Goal: Transaction & Acquisition: Book appointment/travel/reservation

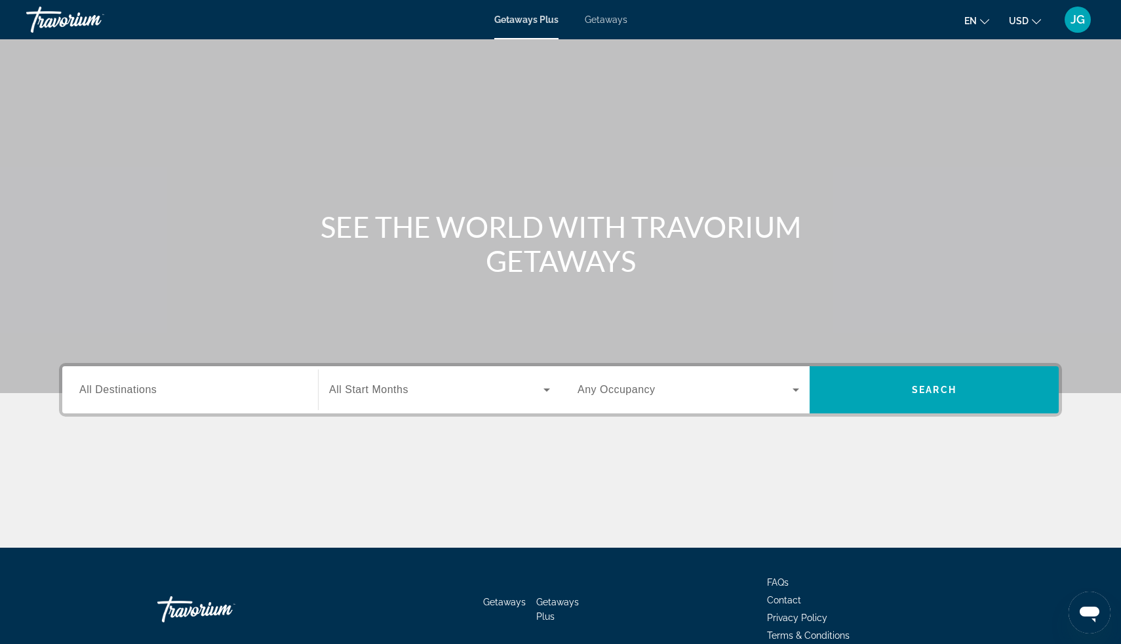
click at [375, 408] on div "Start Month All Start Months" at bounding box center [439, 389] width 242 height 47
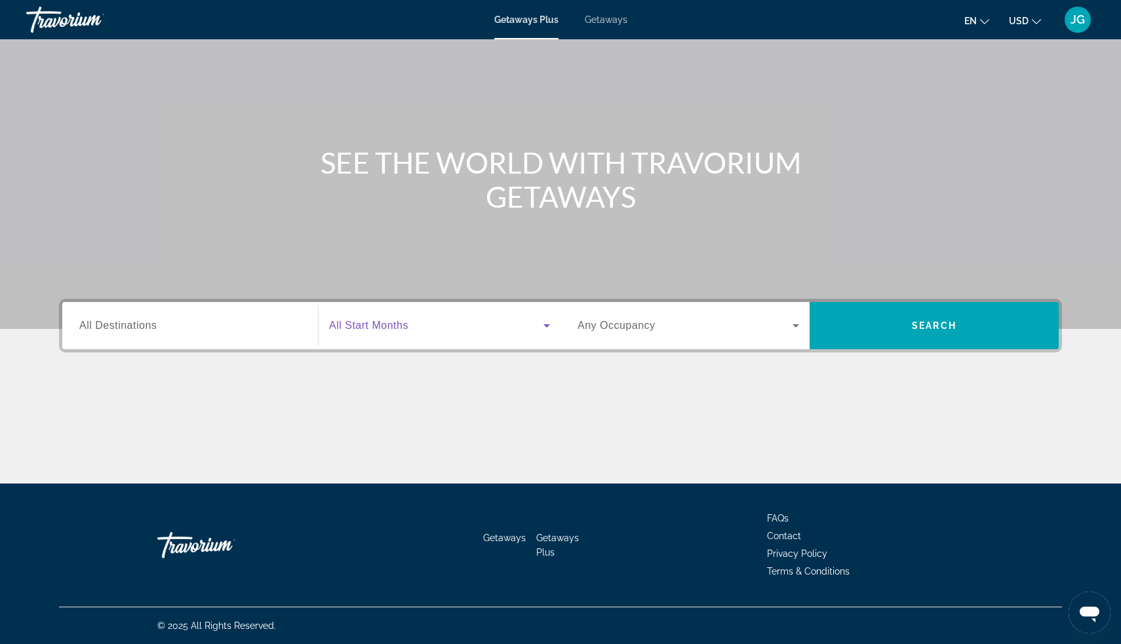
click at [431, 323] on span "Search widget" at bounding box center [436, 326] width 214 height 16
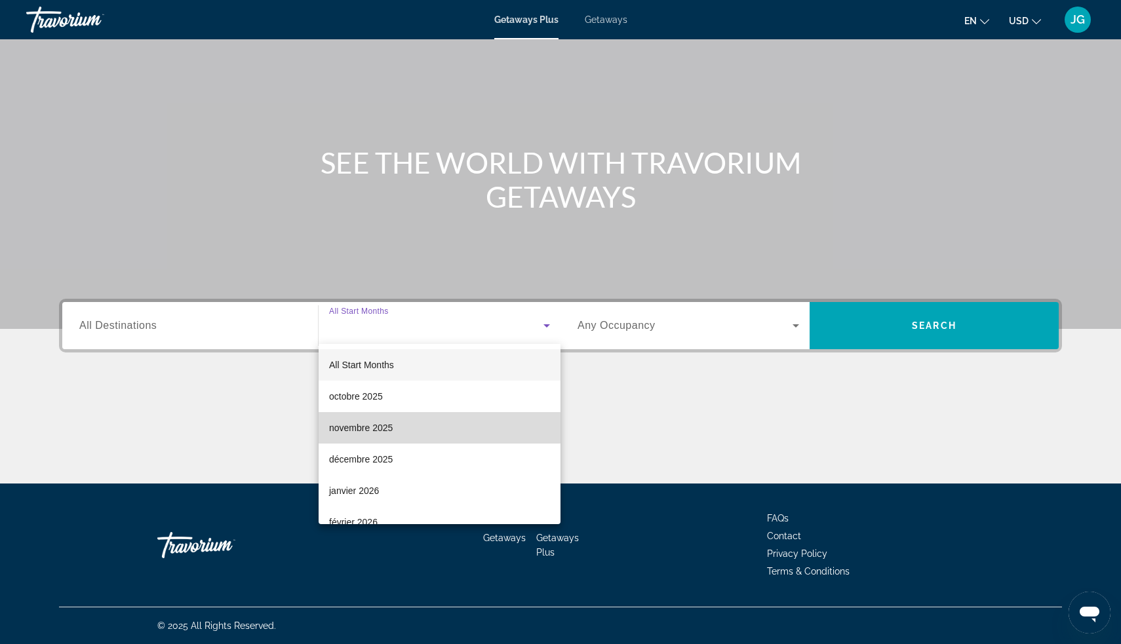
click at [372, 427] on span "novembre 2025" at bounding box center [361, 428] width 64 height 16
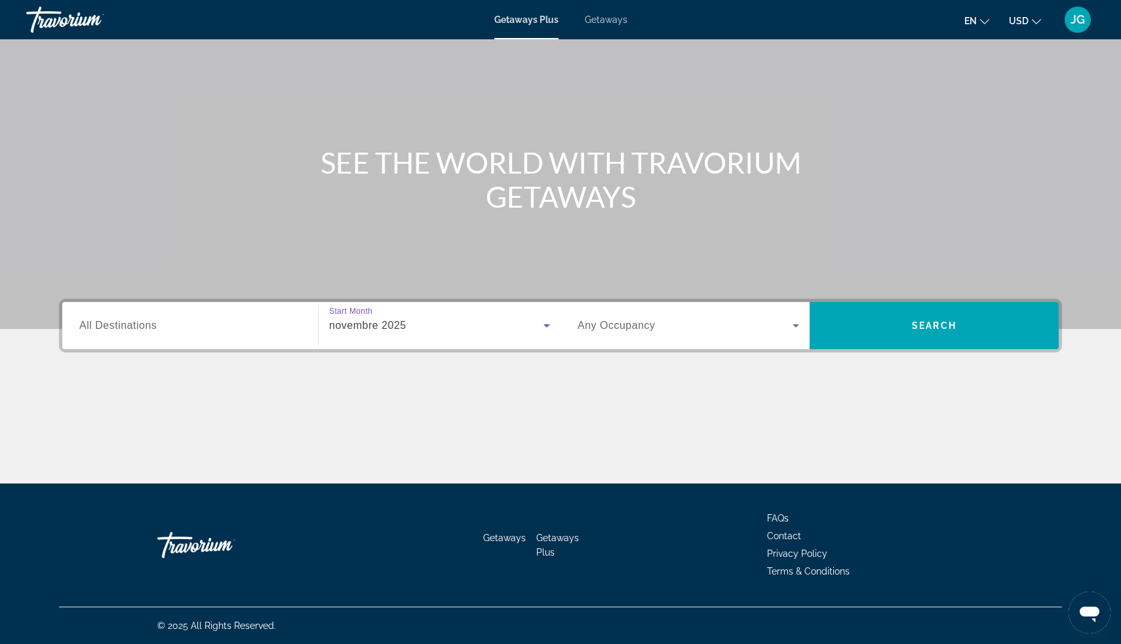
click at [602, 336] on div "Search widget" at bounding box center [687, 325] width 221 height 37
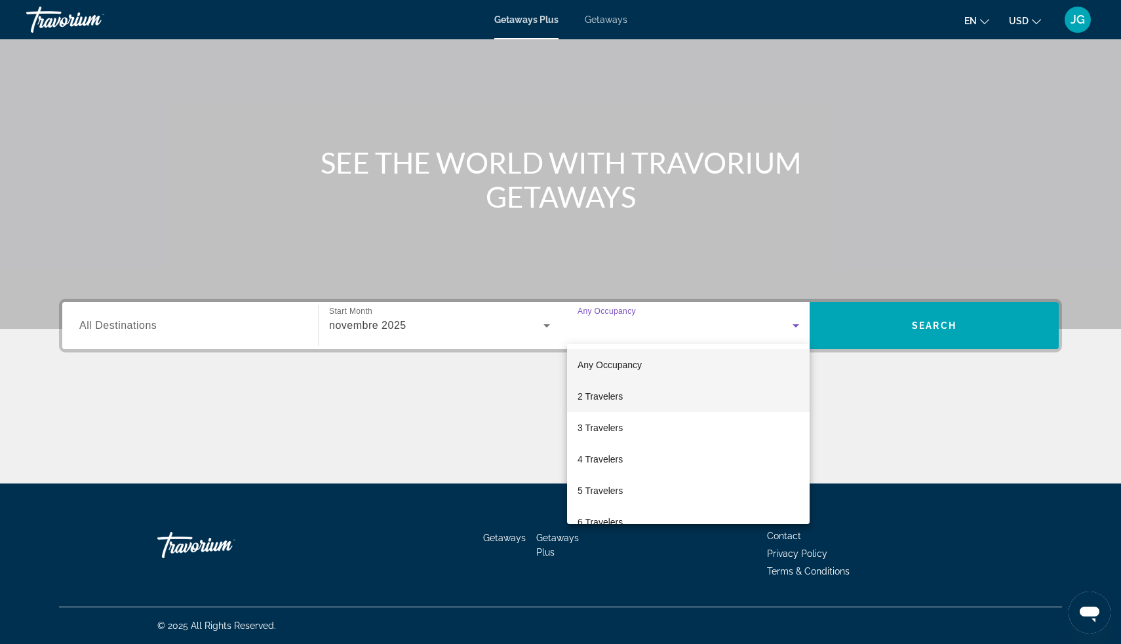
click at [581, 400] on span "2 Travelers" at bounding box center [599, 397] width 45 height 16
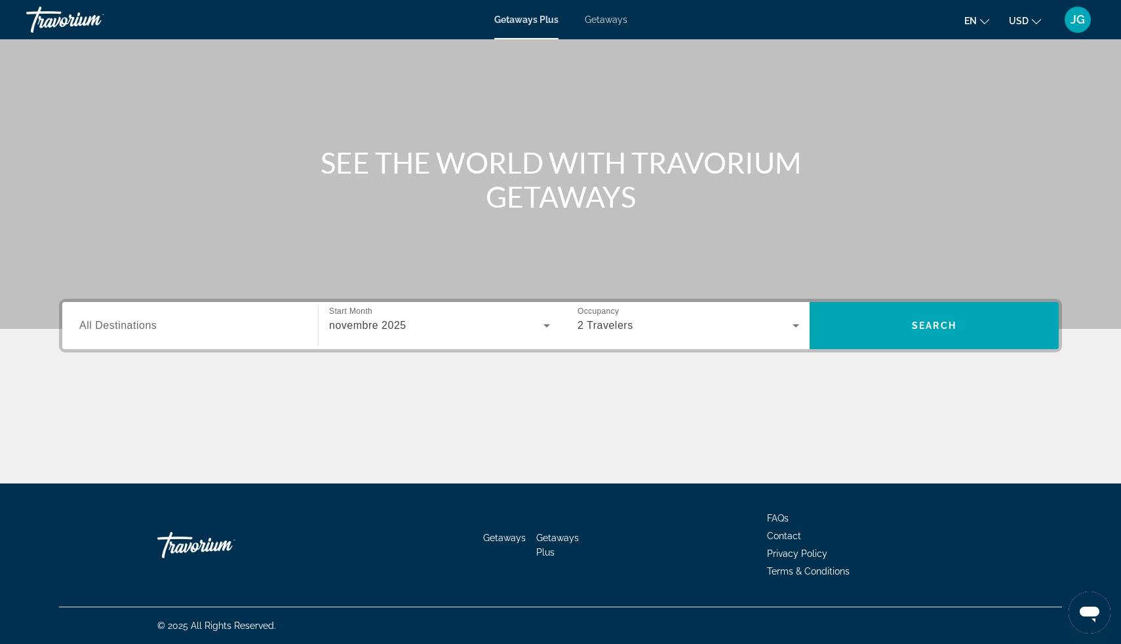
click at [136, 320] on span "All Destinations" at bounding box center [117, 325] width 77 height 11
click at [136, 320] on input "Destination All Destinations" at bounding box center [189, 326] width 221 height 16
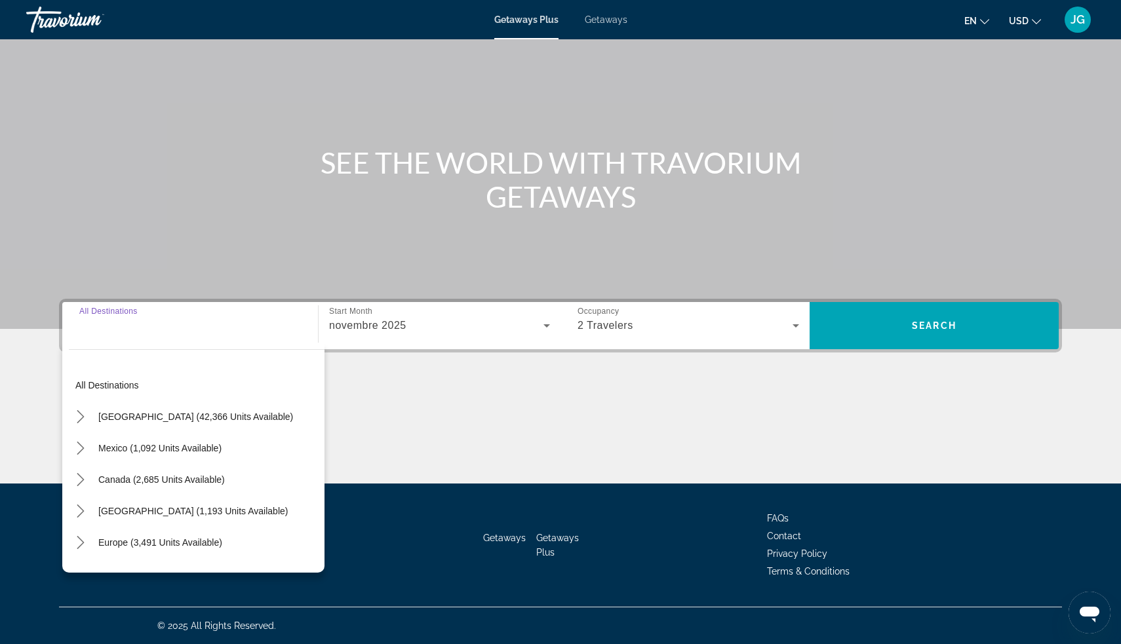
click at [151, 330] on input "Destination All Destinations" at bounding box center [189, 326] width 221 height 16
click at [157, 331] on input "Destination All Destinations" at bounding box center [189, 326] width 221 height 16
click at [142, 334] on div "Search widget" at bounding box center [189, 325] width 221 height 37
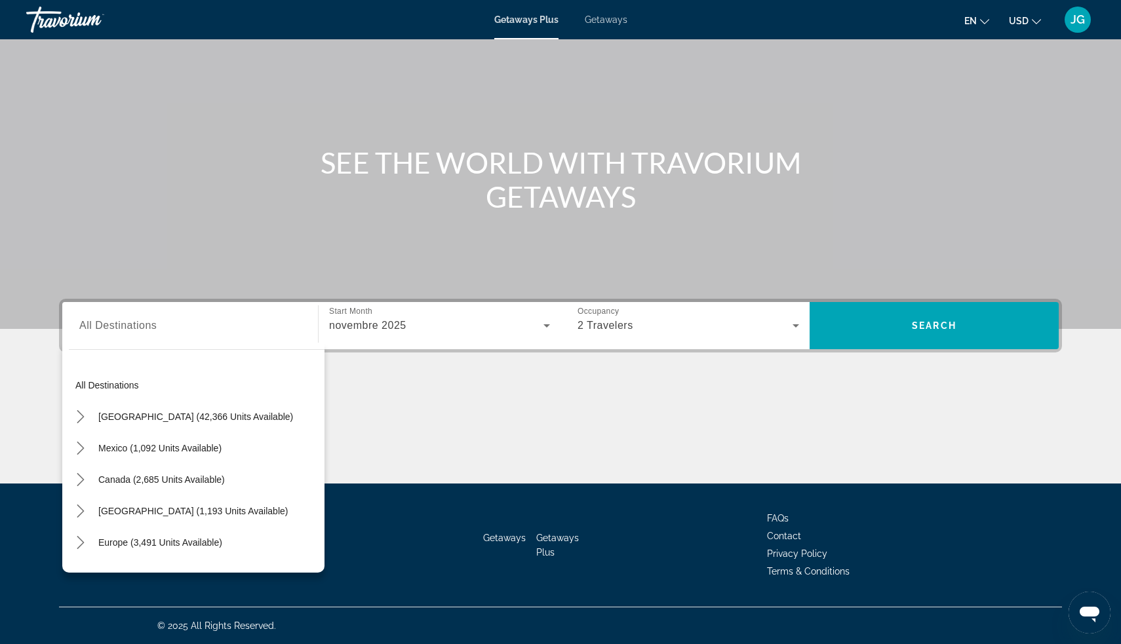
click at [142, 335] on div "Search widget" at bounding box center [189, 325] width 221 height 37
click at [113, 511] on span "[GEOGRAPHIC_DATA] (1,193 units available)" at bounding box center [192, 511] width 189 height 10
type input "**********"
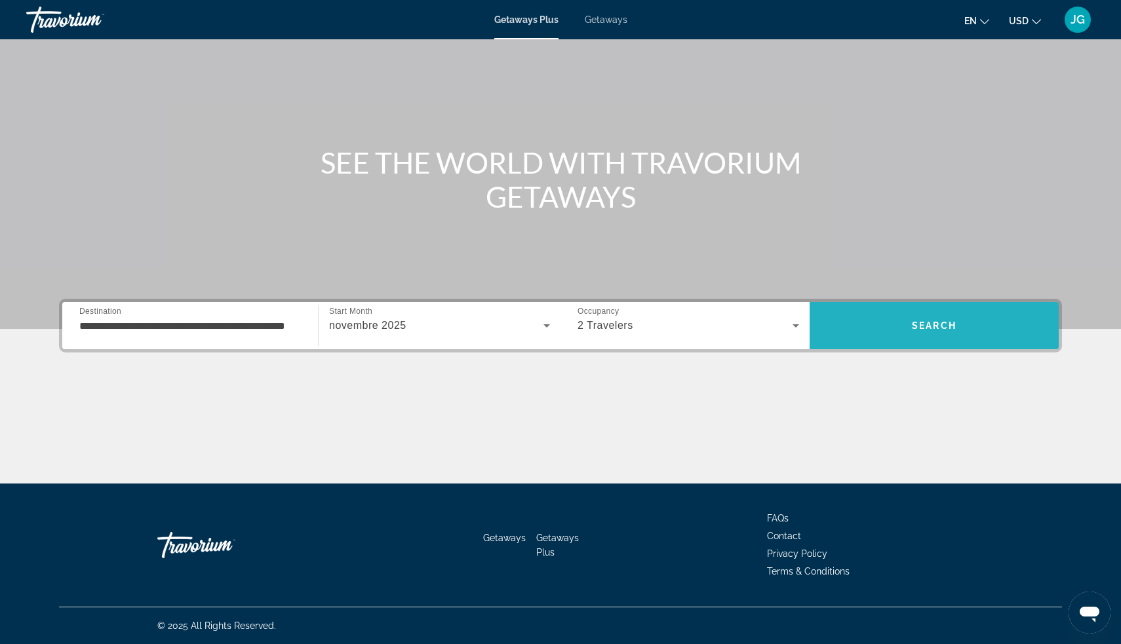
click at [897, 312] on span "Search" at bounding box center [933, 325] width 249 height 31
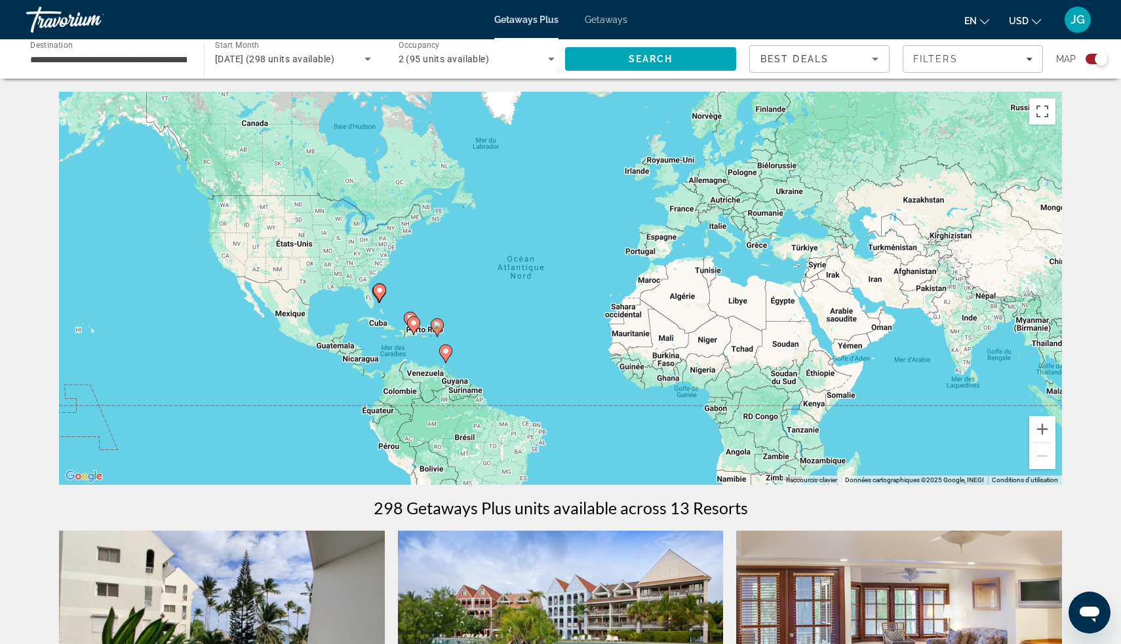
click at [988, 22] on icon "Change language" at bounding box center [984, 21] width 9 height 9
click at [939, 88] on button "Français" at bounding box center [950, 86] width 58 height 17
click at [1036, 22] on icon "Change currency" at bounding box center [1035, 21] width 9 height 9
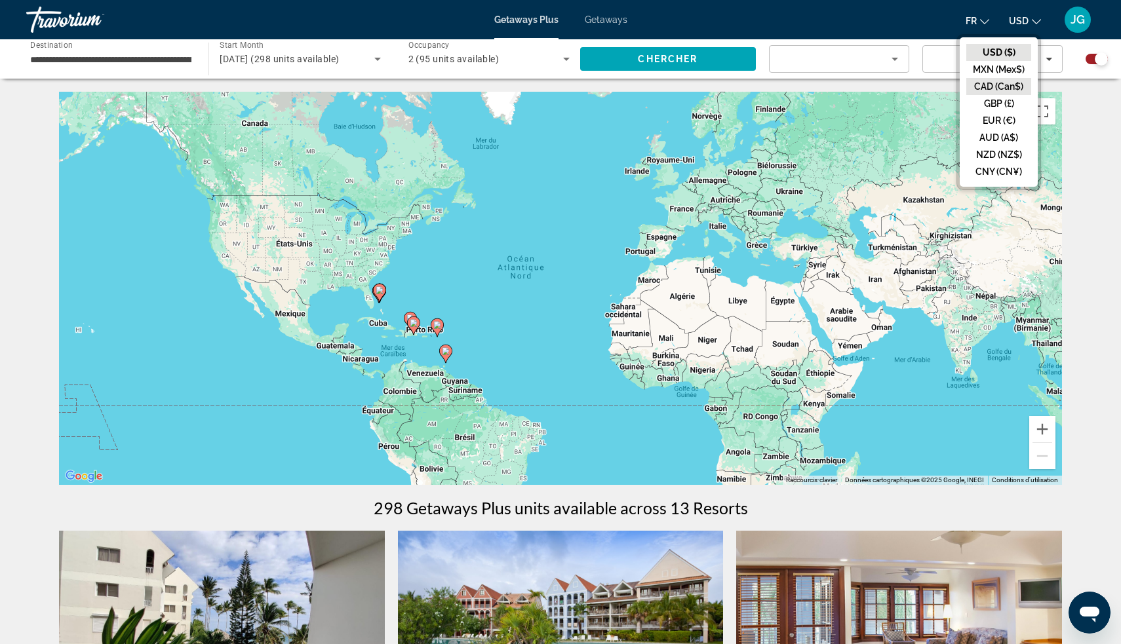
click at [991, 85] on button "CAD (Can$)" at bounding box center [998, 86] width 65 height 17
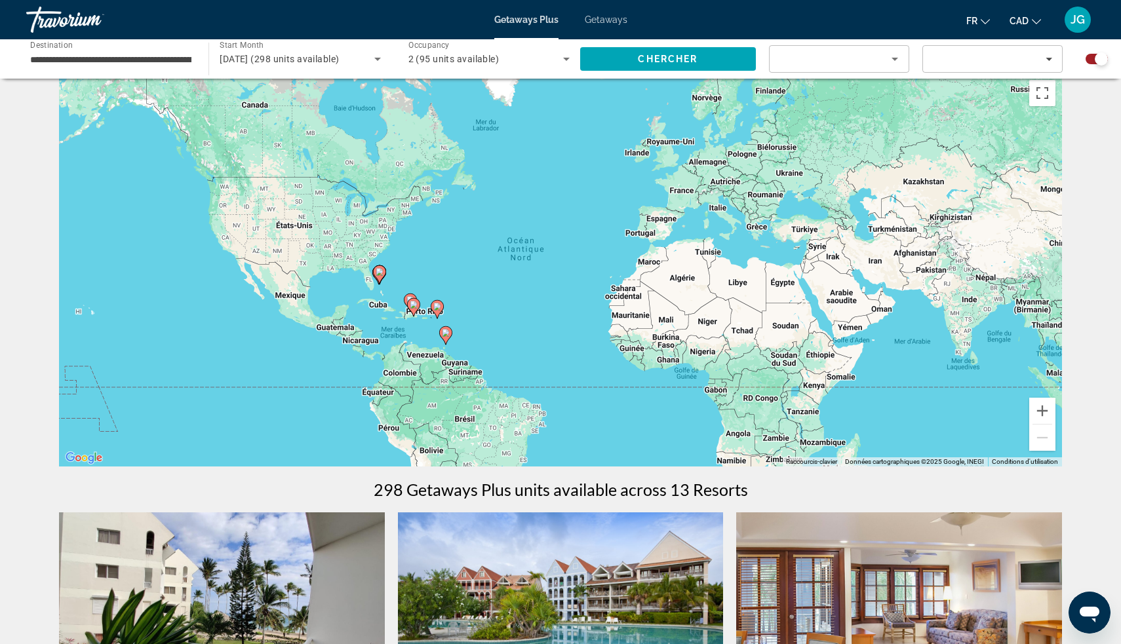
scroll to position [17, 0]
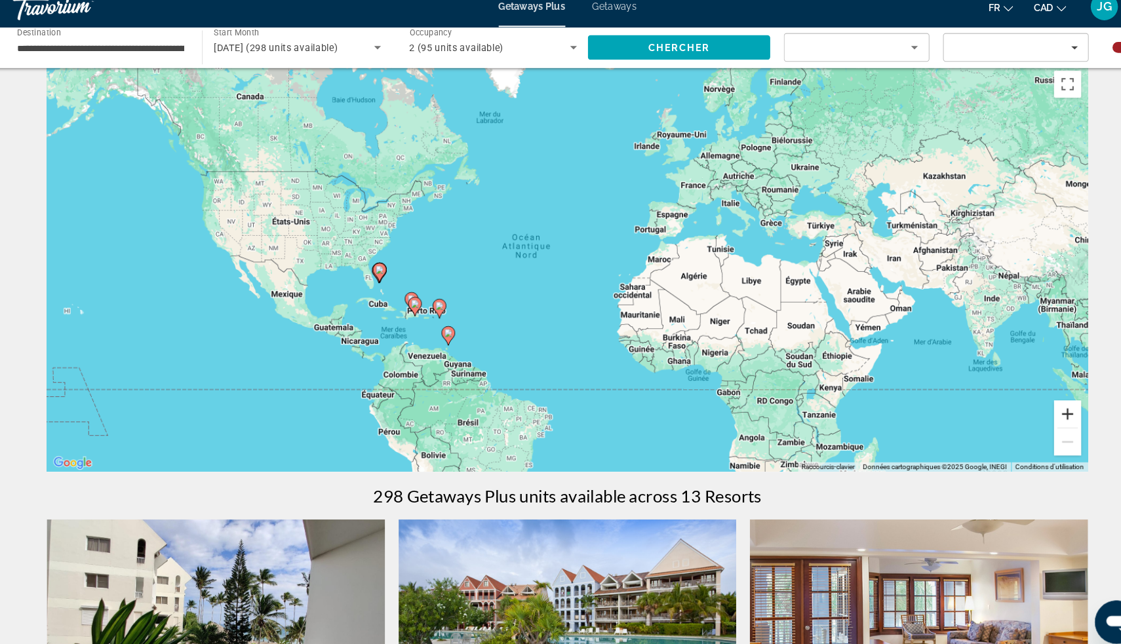
click at [1029, 402] on button "Zoom avant" at bounding box center [1042, 412] width 26 height 26
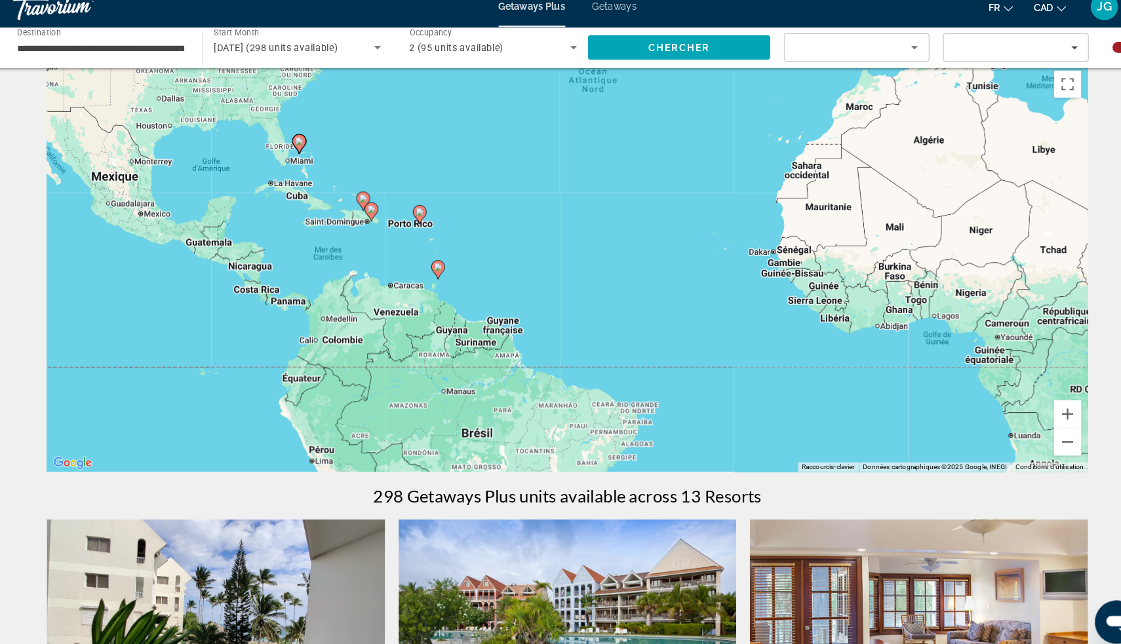
drag, startPoint x: 308, startPoint y: 318, endPoint x: 416, endPoint y: 173, distance: 180.7
click at [416, 174] on div "Pour activer le glissement du marqueur avec le clavier, appuyez sur Alt+Entrée.…" at bounding box center [560, 271] width 1003 height 393
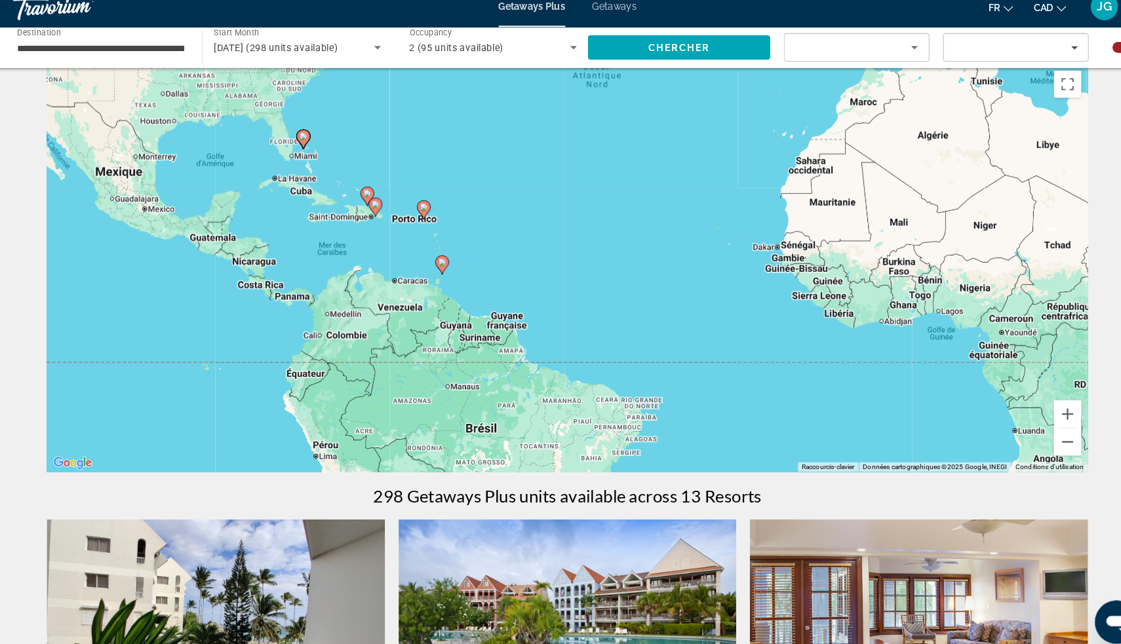
click at [436, 262] on image "Main content" at bounding box center [440, 266] width 8 height 8
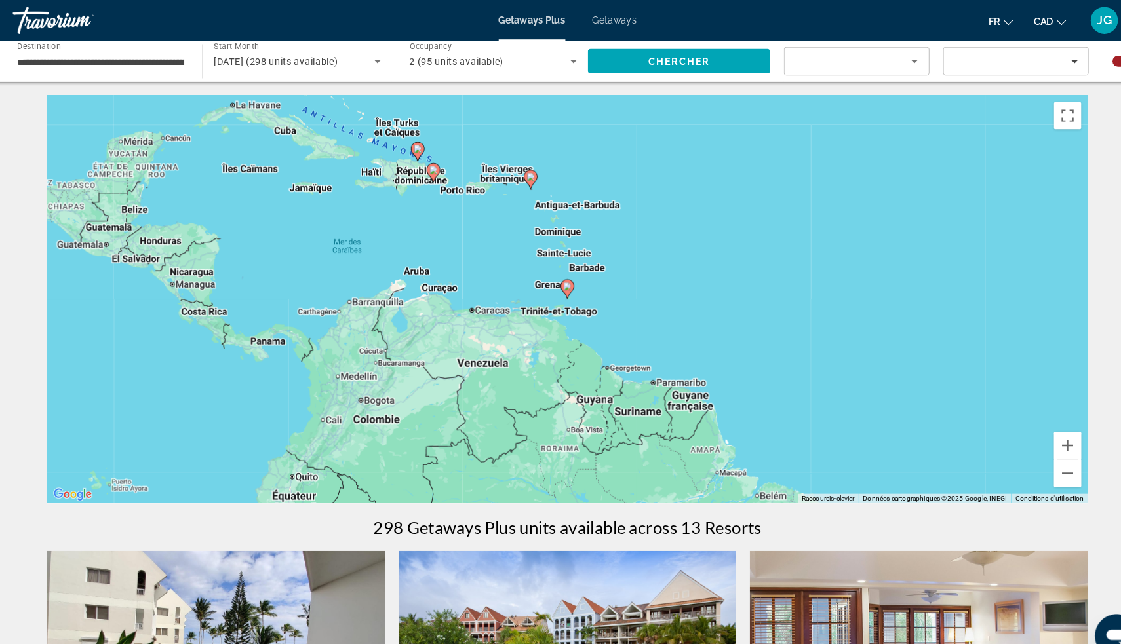
scroll to position [0, 0]
click at [1029, 432] on button "Zoom avant" at bounding box center [1042, 429] width 26 height 26
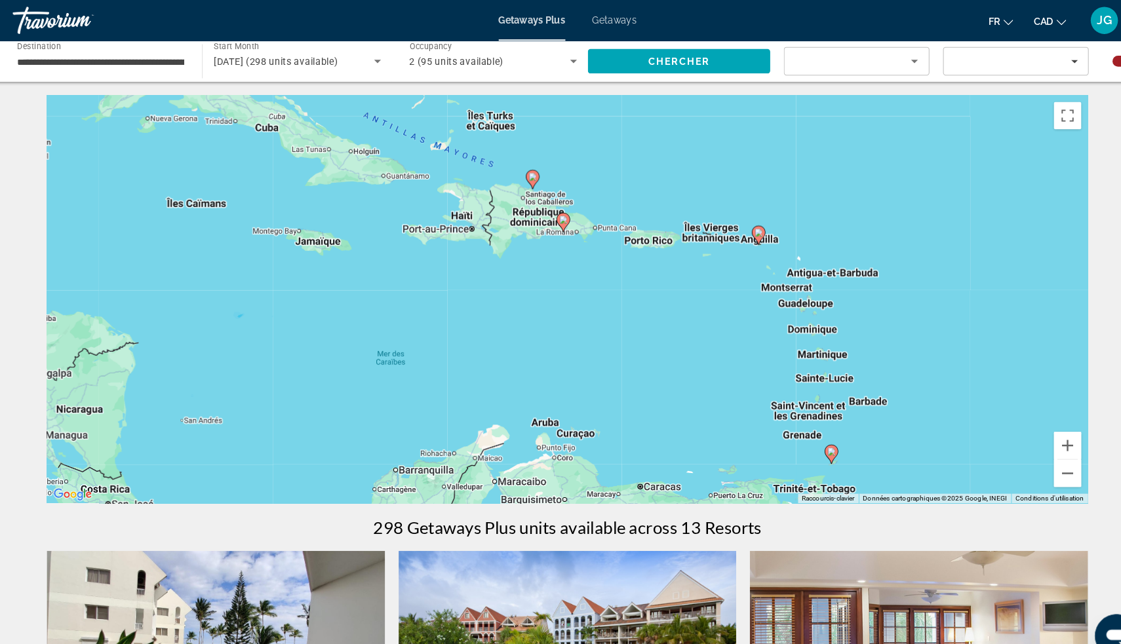
drag, startPoint x: 414, startPoint y: 270, endPoint x: 667, endPoint y: 431, distance: 299.6
click at [667, 431] on div "Pour activer le glissement du marqueur avec le clavier, appuyez sur Alt+Entrée.…" at bounding box center [560, 288] width 1003 height 393
click at [738, 223] on image "Main content" at bounding box center [742, 224] width 8 height 8
type input "**********"
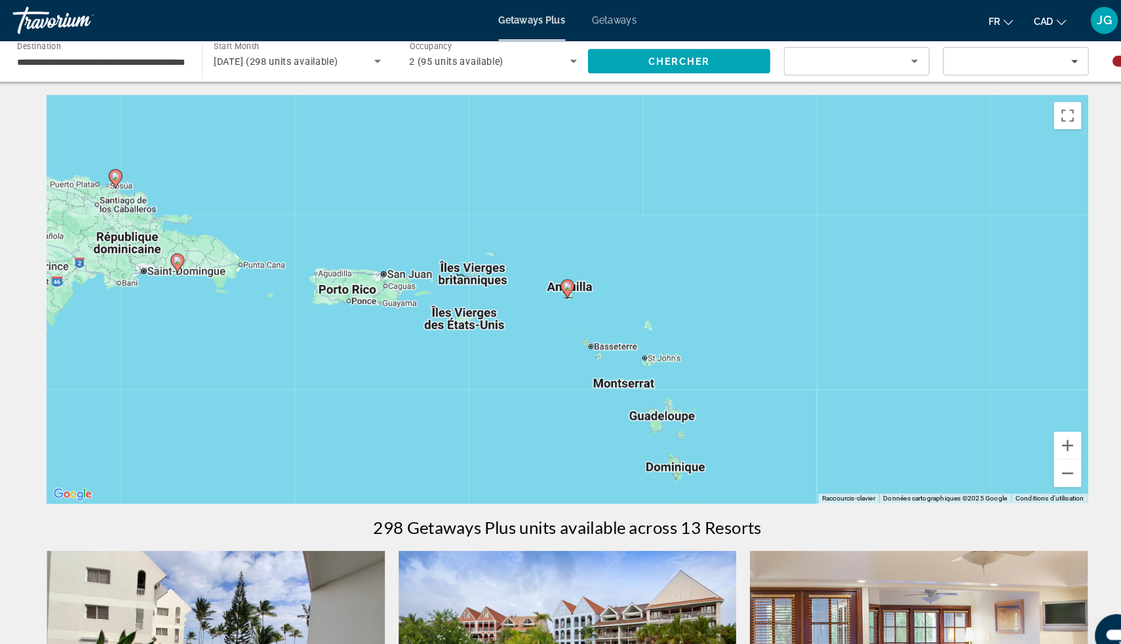
click at [556, 277] on image "Main content" at bounding box center [560, 276] width 8 height 8
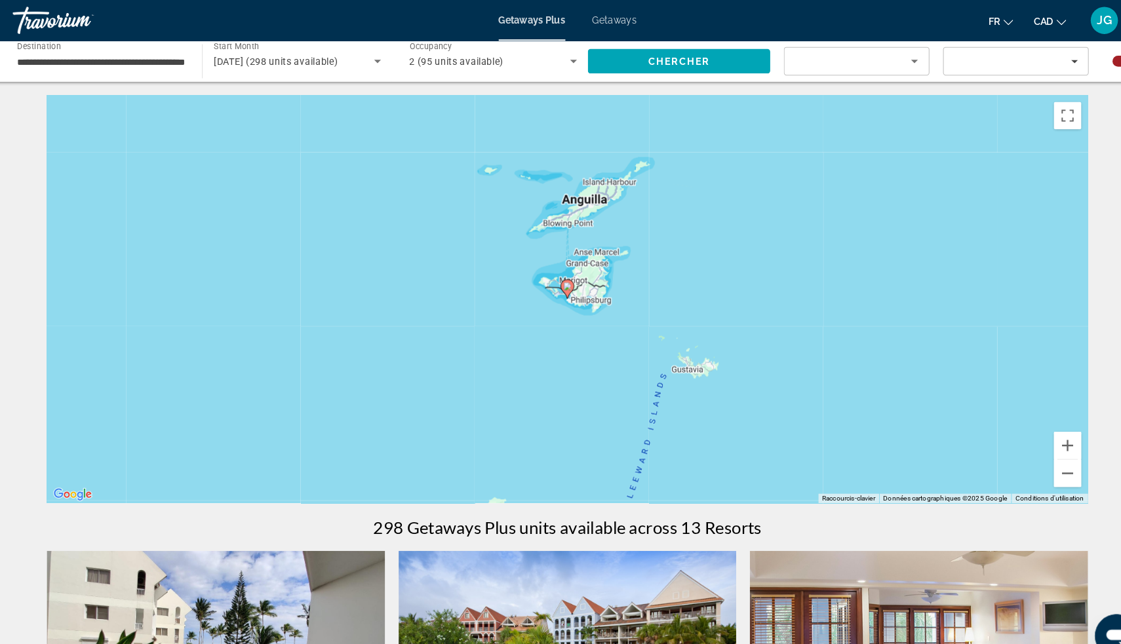
click at [556, 277] on image "Main content" at bounding box center [560, 276] width 8 height 8
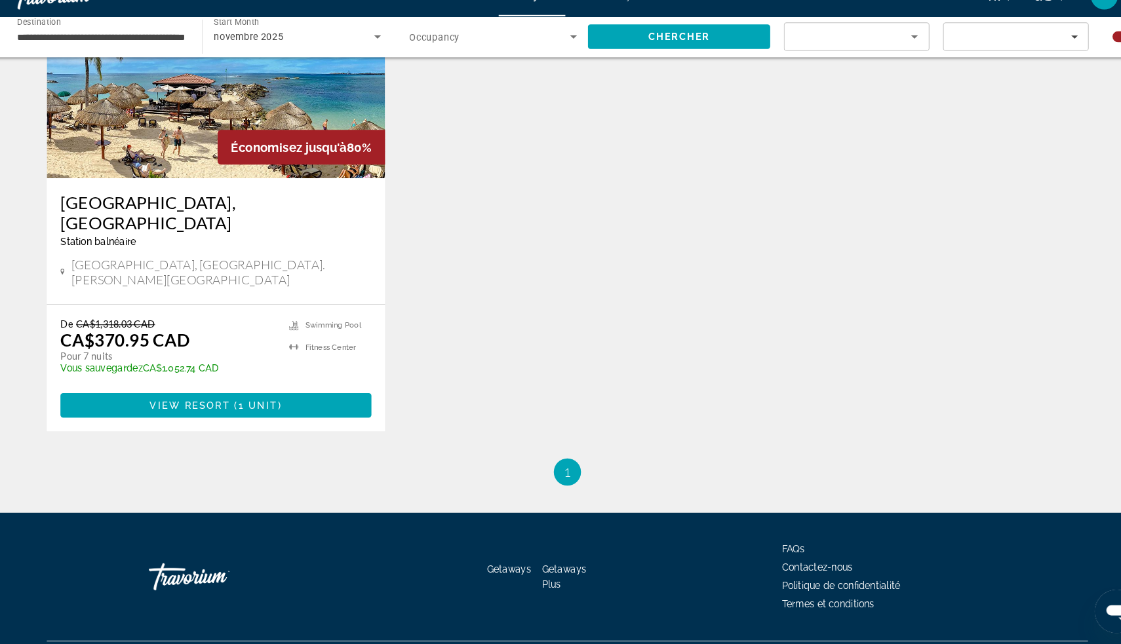
scroll to position [545, 0]
click at [216, 409] on span "View Resort" at bounding box center [196, 414] width 77 height 10
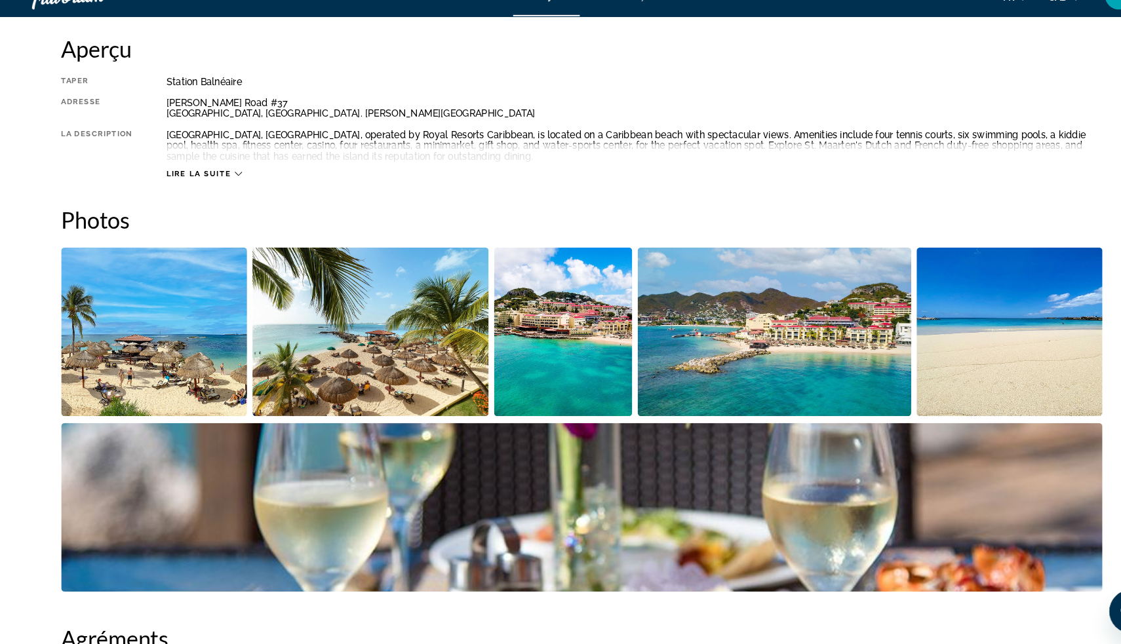
scroll to position [484, 0]
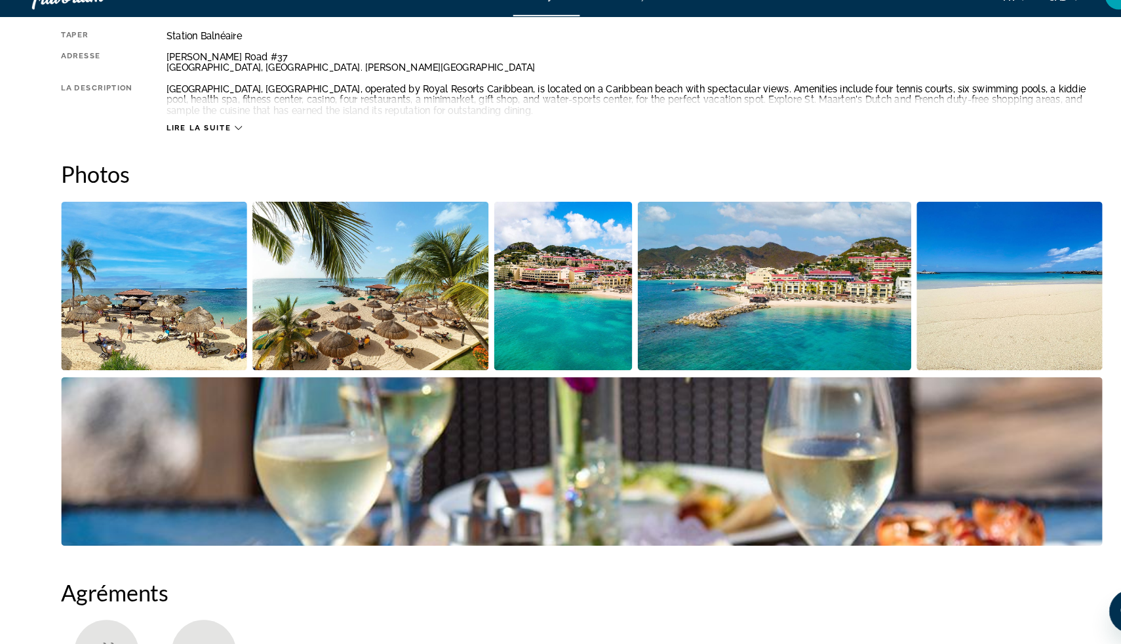
click at [135, 286] on img "Open full-screen image slider" at bounding box center [148, 299] width 179 height 163
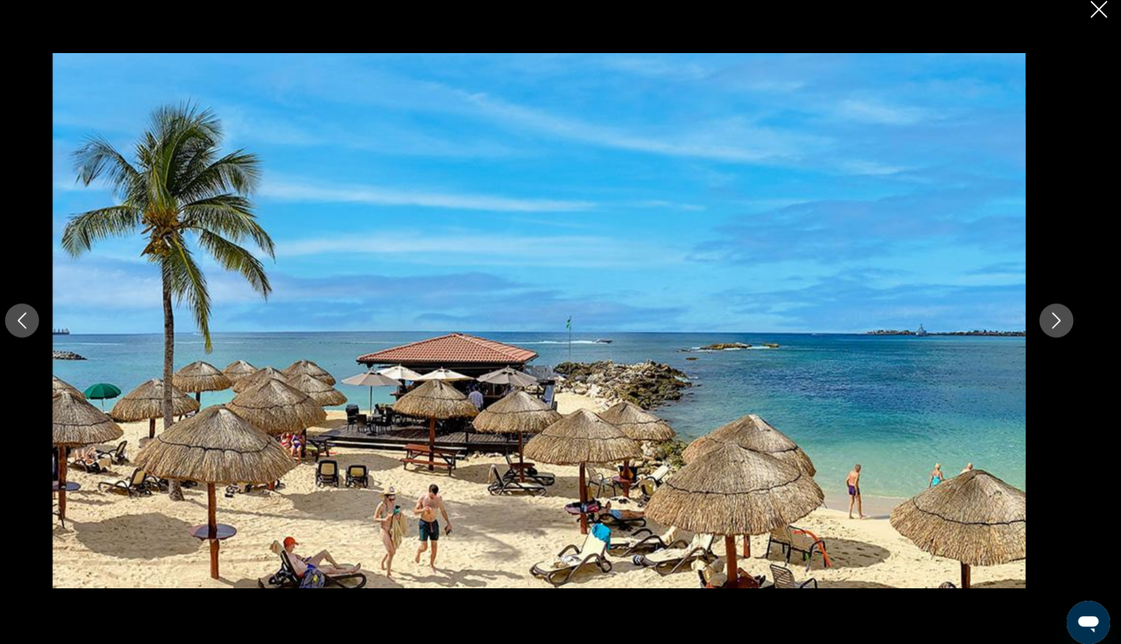
click at [1050, 314] on icon "Next image" at bounding box center [1058, 322] width 16 height 16
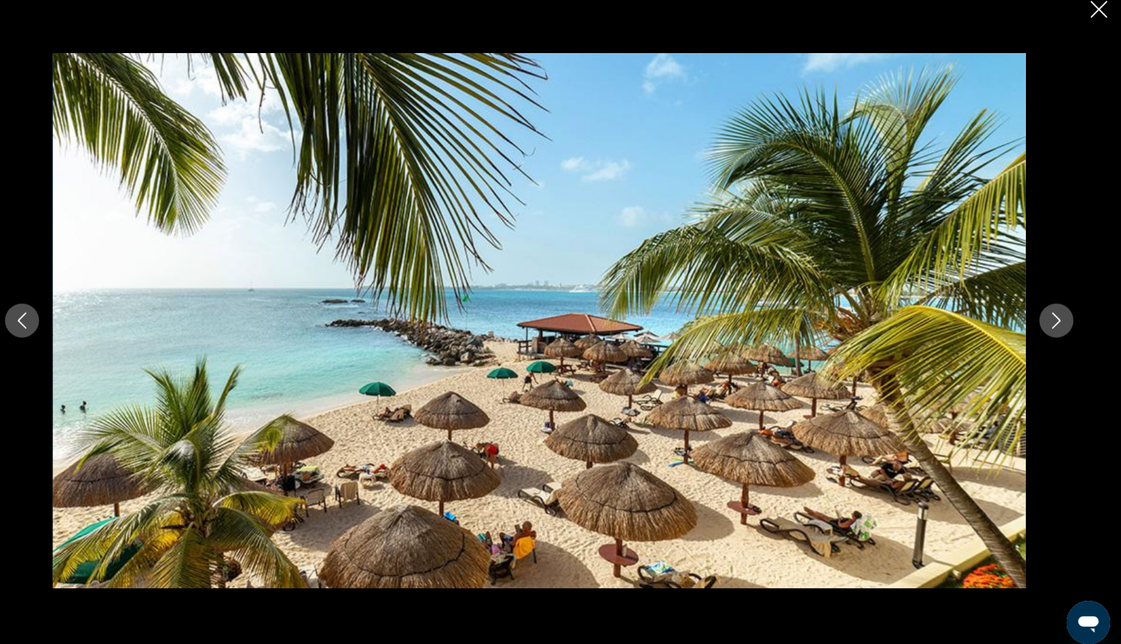
click at [54, 314] on icon "Previous image" at bounding box center [62, 322] width 16 height 16
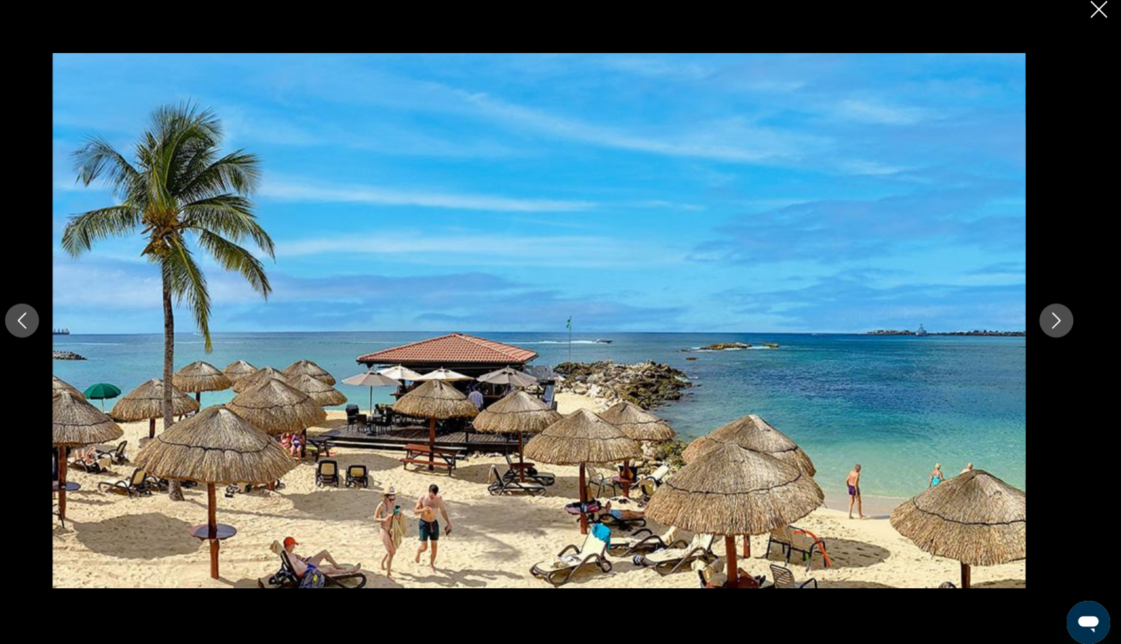
click at [1042, 315] on button "Next image" at bounding box center [1058, 321] width 33 height 33
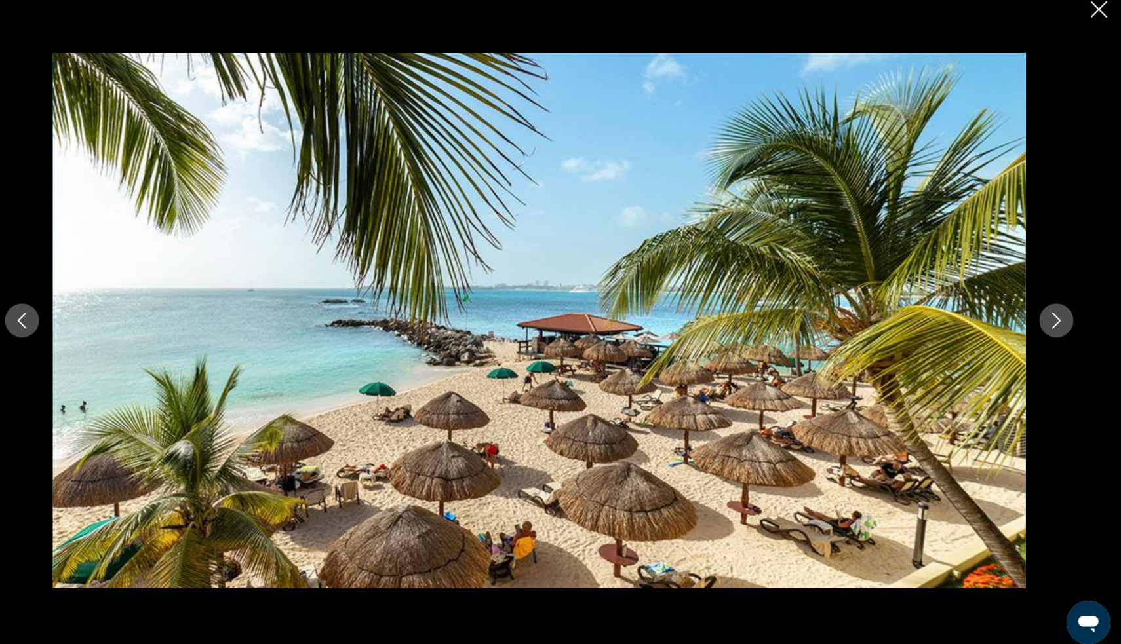
click at [1042, 315] on button "Next image" at bounding box center [1058, 321] width 33 height 33
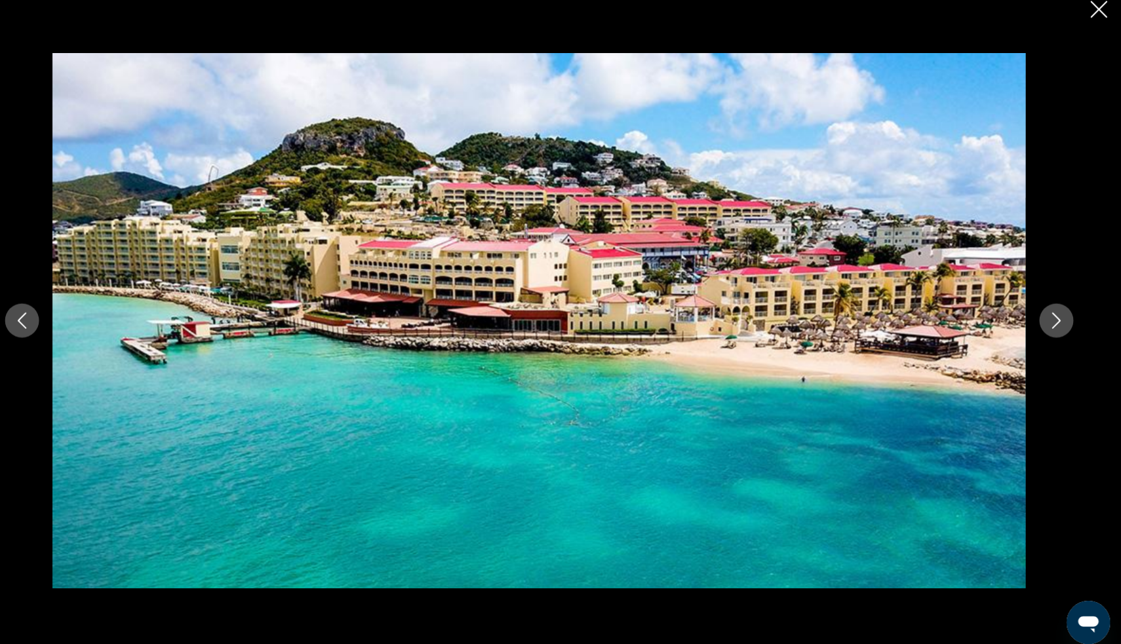
click at [1042, 315] on button "Next image" at bounding box center [1058, 321] width 33 height 33
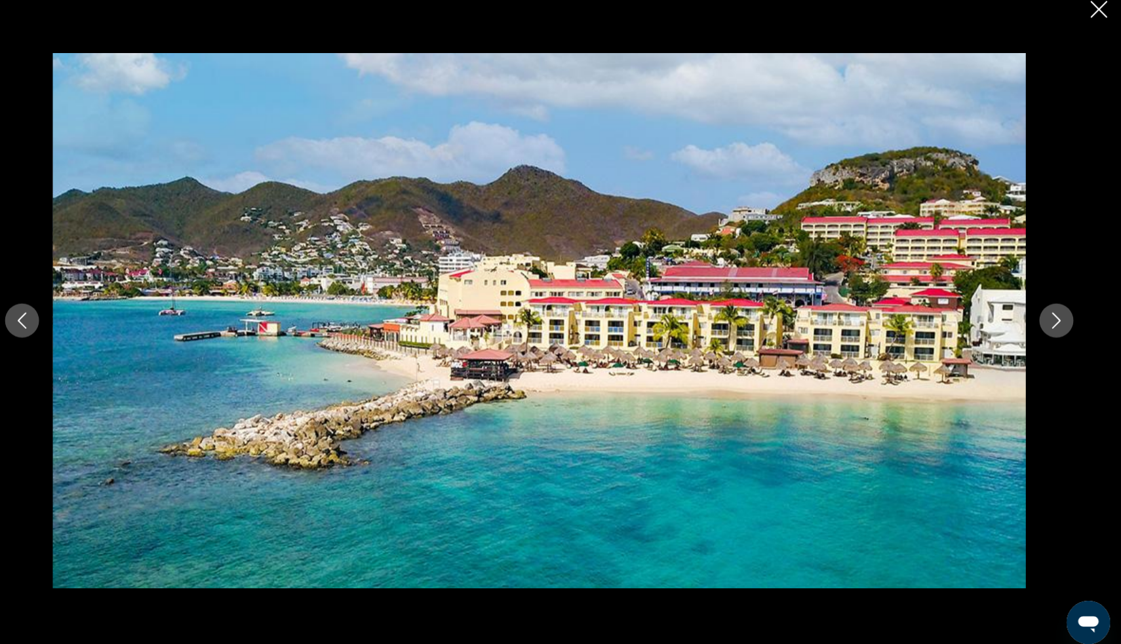
click at [1042, 315] on button "Next image" at bounding box center [1058, 321] width 33 height 33
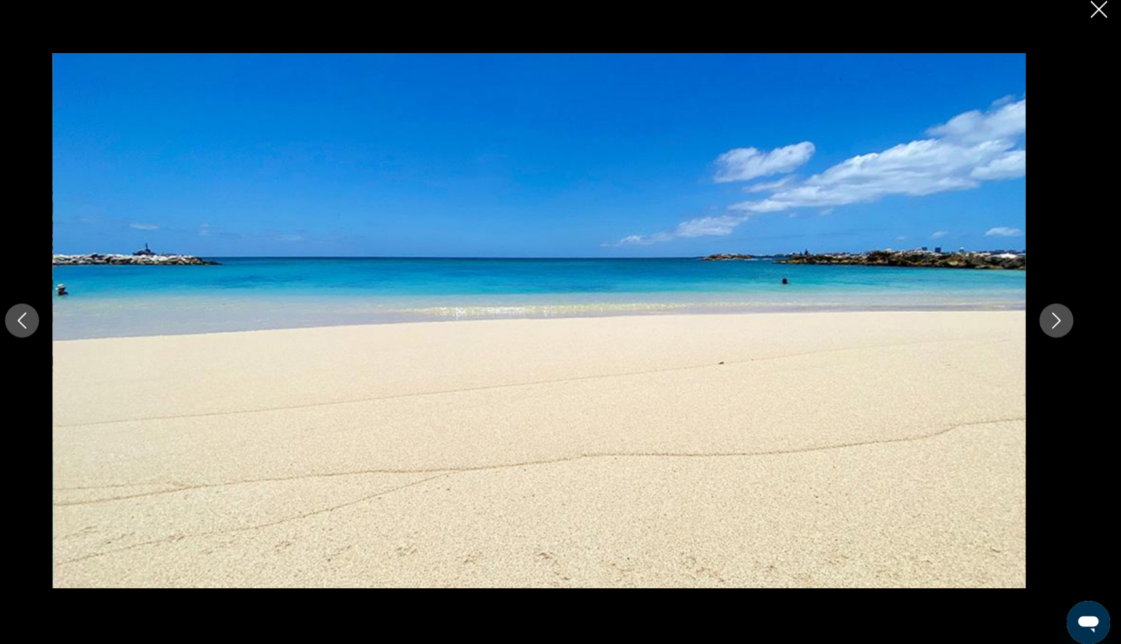
click at [1042, 315] on button "Next image" at bounding box center [1058, 321] width 33 height 33
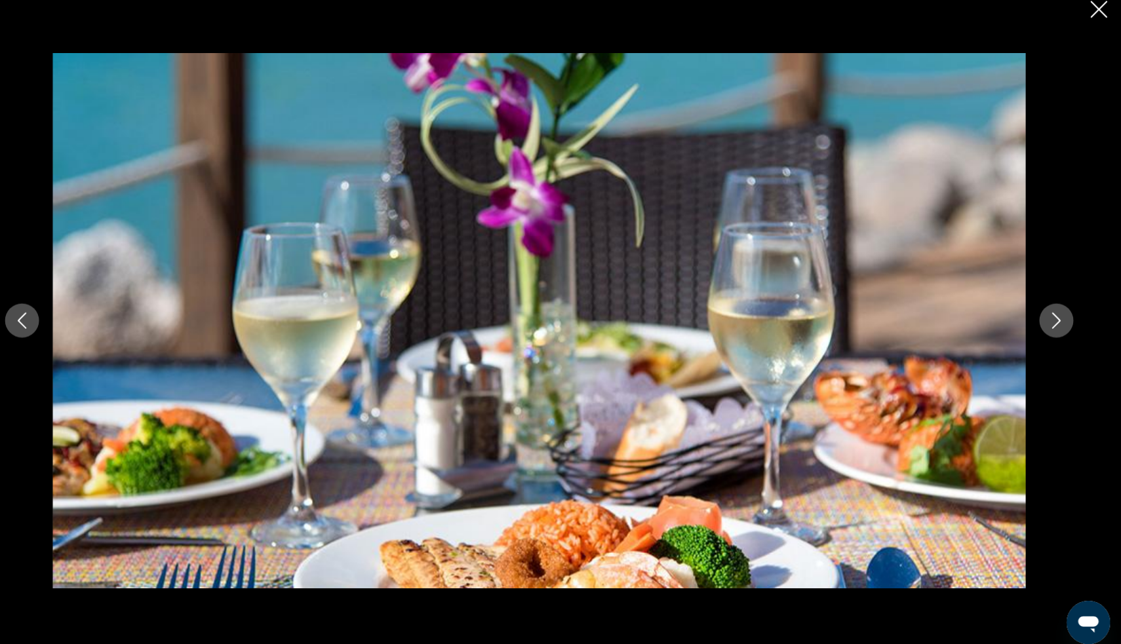
click at [1042, 315] on button "Next image" at bounding box center [1058, 321] width 33 height 33
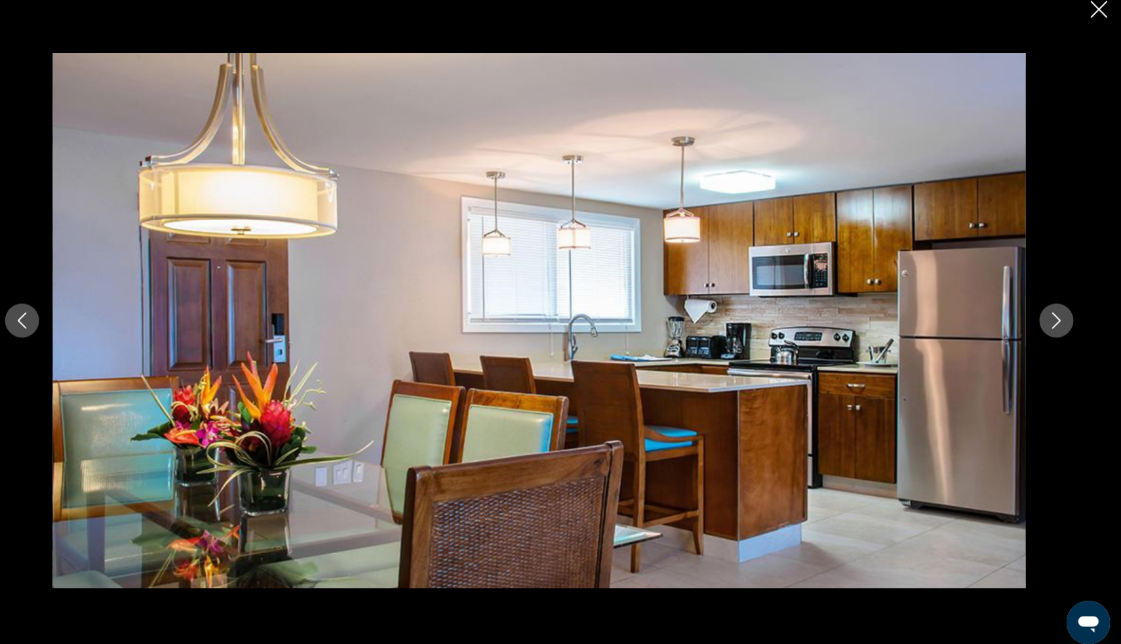
click at [1050, 314] on icon "Next image" at bounding box center [1058, 322] width 16 height 16
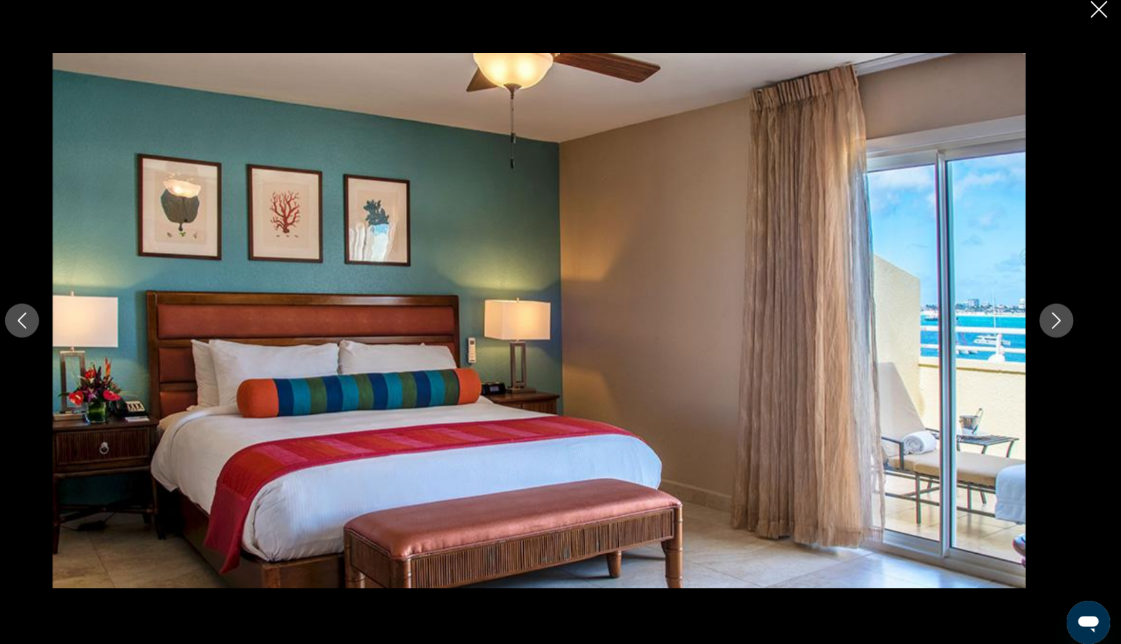
click at [1050, 314] on icon "Next image" at bounding box center [1058, 322] width 16 height 16
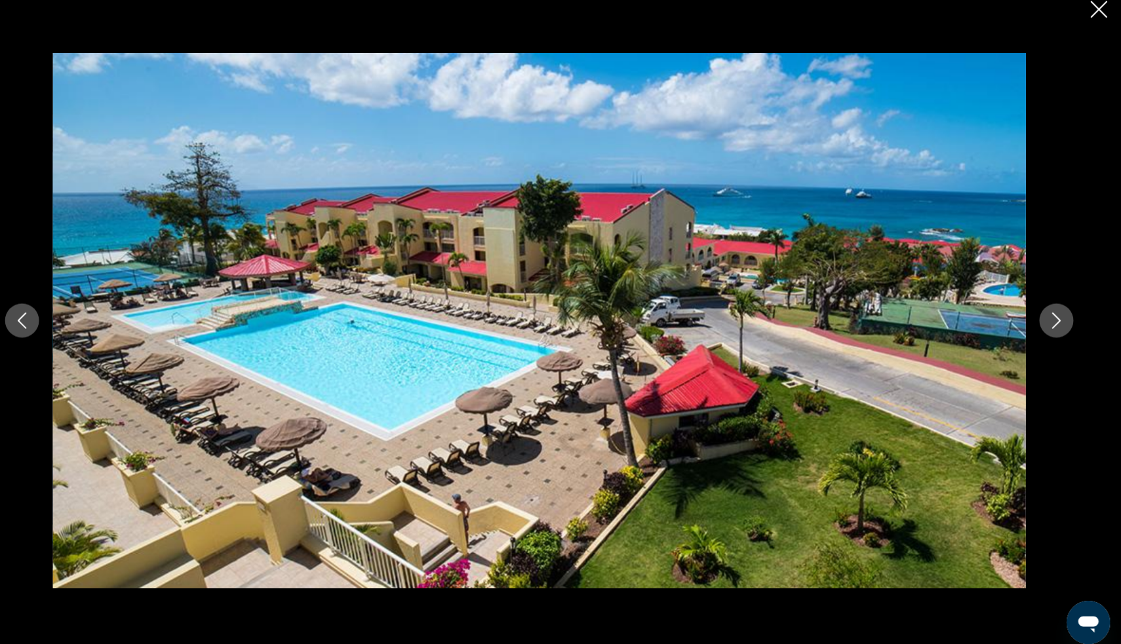
click at [1050, 314] on icon "Next image" at bounding box center [1058, 322] width 16 height 16
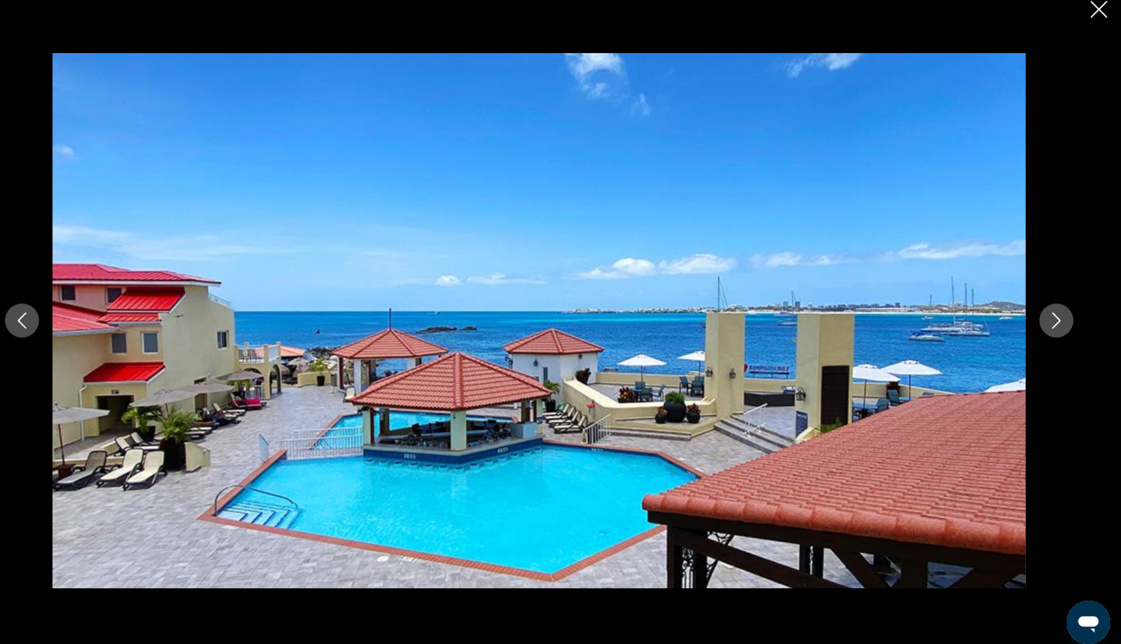
click at [1050, 314] on icon "Next image" at bounding box center [1058, 322] width 16 height 16
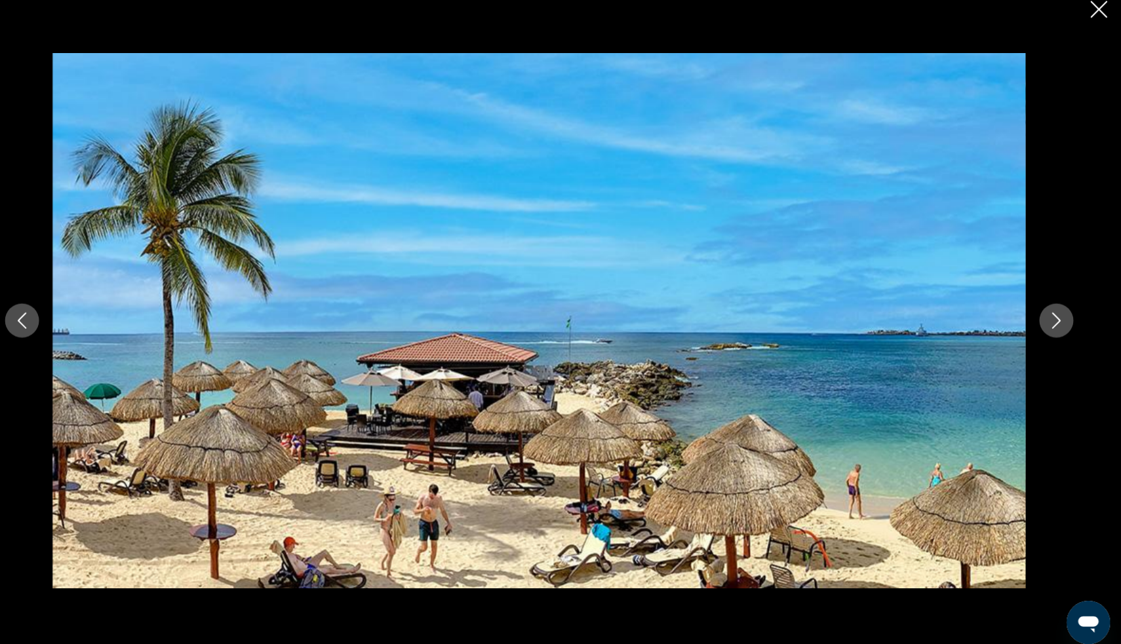
click at [1050, 314] on icon "Next image" at bounding box center [1058, 322] width 16 height 16
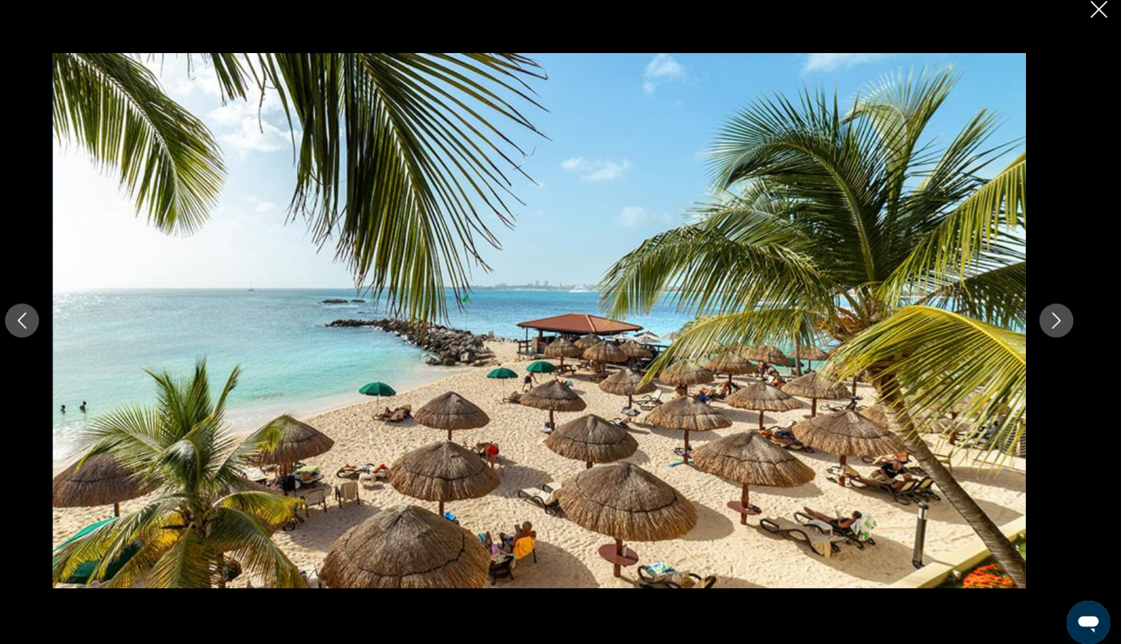
click at [1050, 314] on icon "Next image" at bounding box center [1058, 322] width 16 height 16
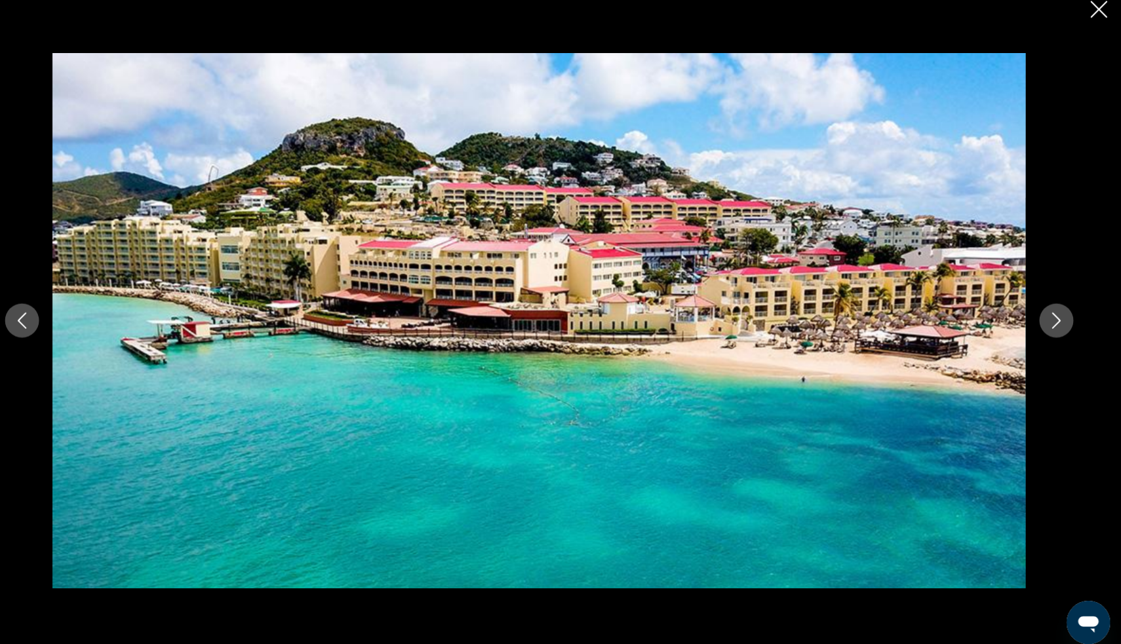
click at [54, 314] on icon "Previous image" at bounding box center [62, 322] width 16 height 16
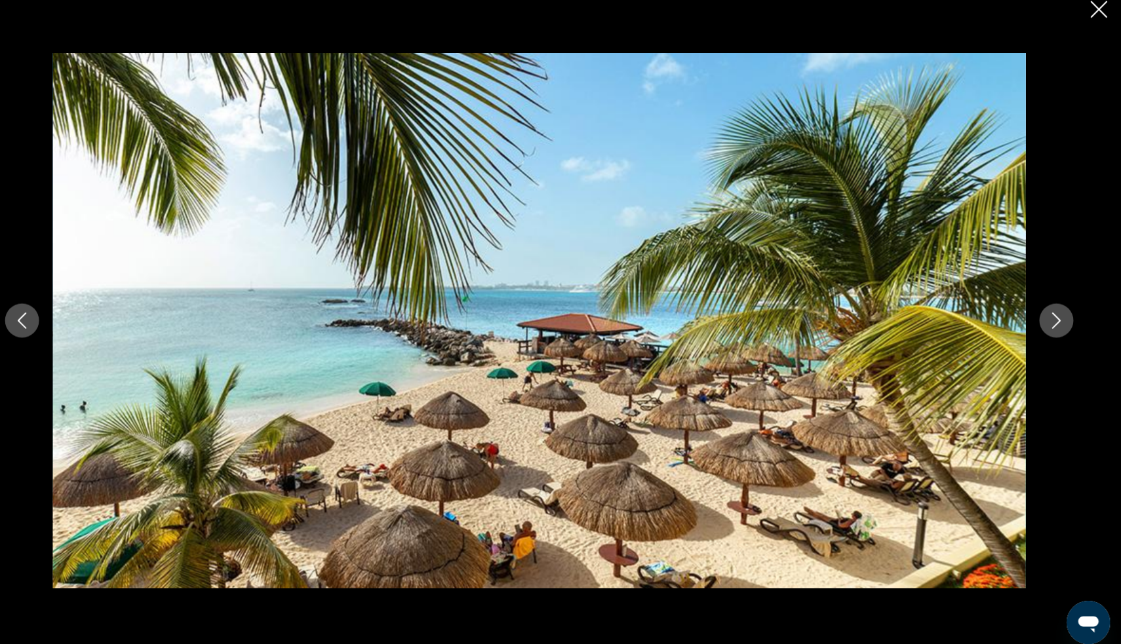
click at [1050, 314] on icon "Next image" at bounding box center [1058, 322] width 16 height 16
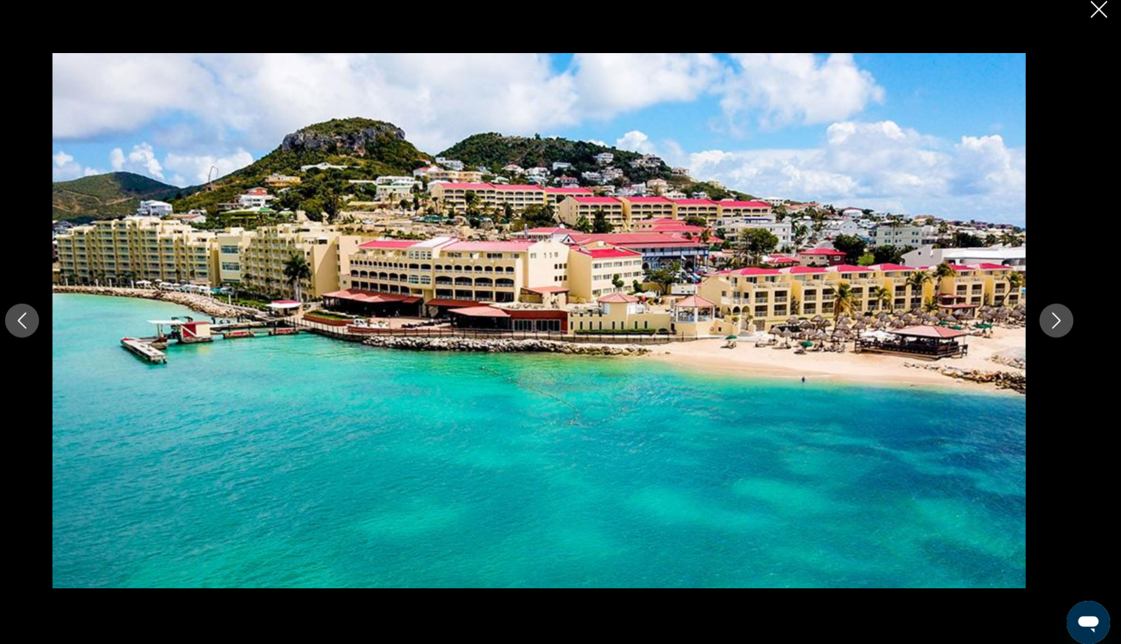
click at [1050, 314] on icon "Next image" at bounding box center [1058, 322] width 16 height 16
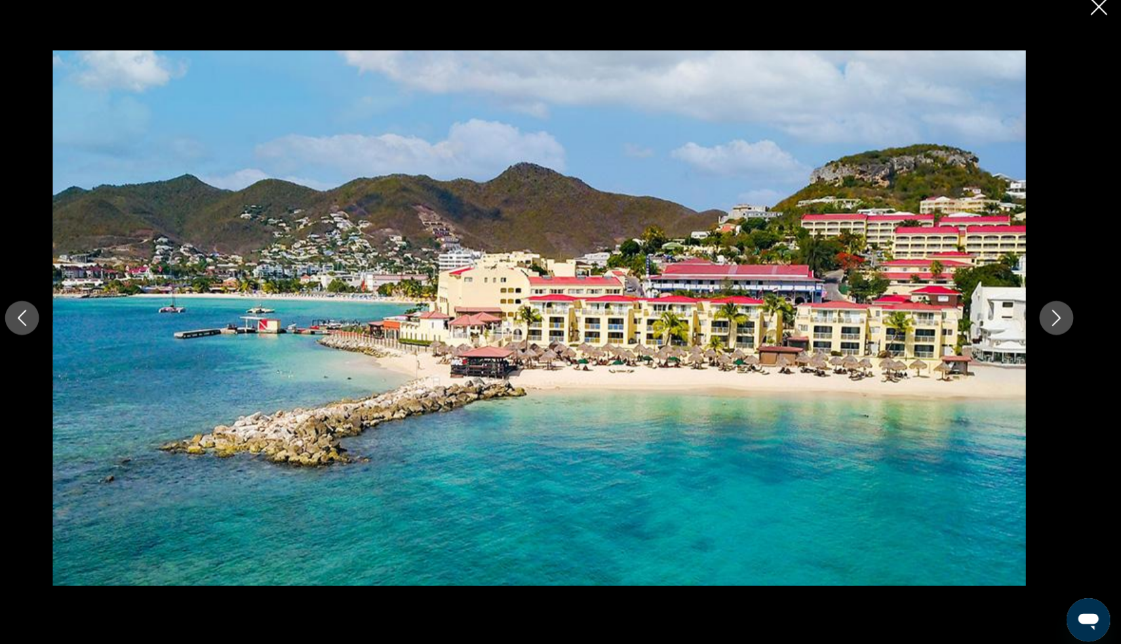
click at [1050, 314] on icon "Next image" at bounding box center [1058, 322] width 16 height 16
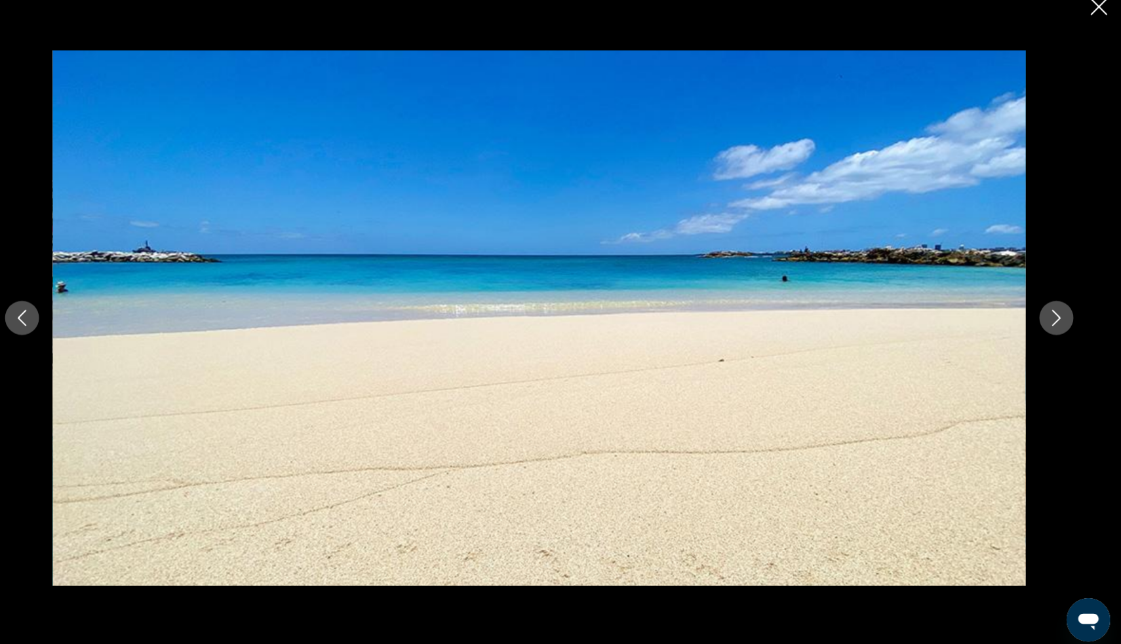
click at [1050, 314] on icon "Next image" at bounding box center [1058, 322] width 16 height 16
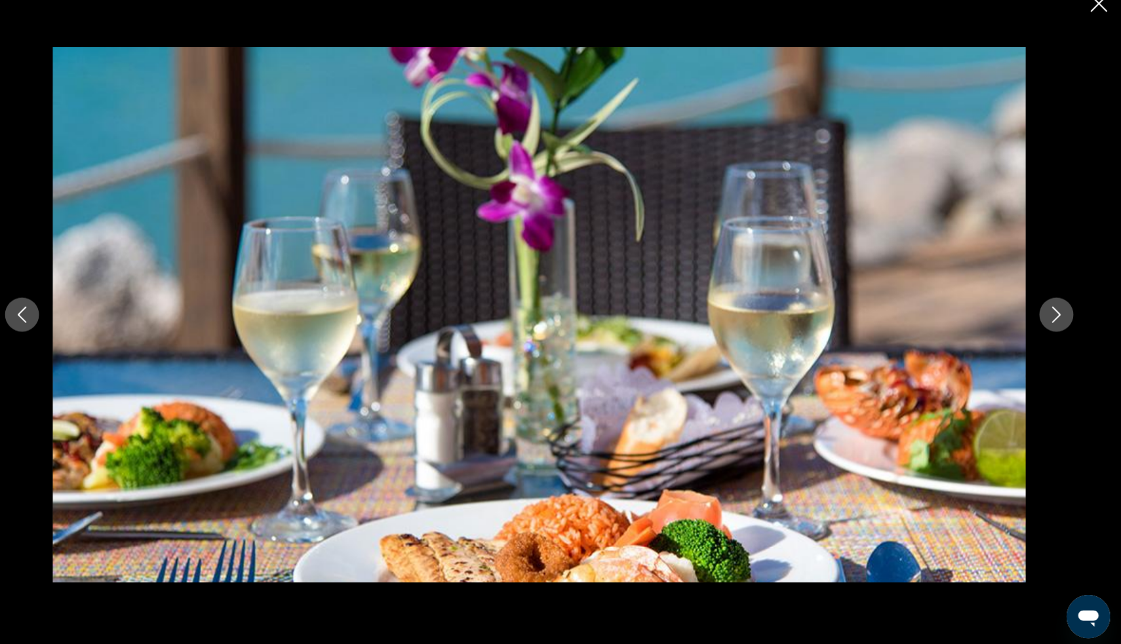
click at [1091, 14] on icon "Close slideshow" at bounding box center [1099, 22] width 16 height 16
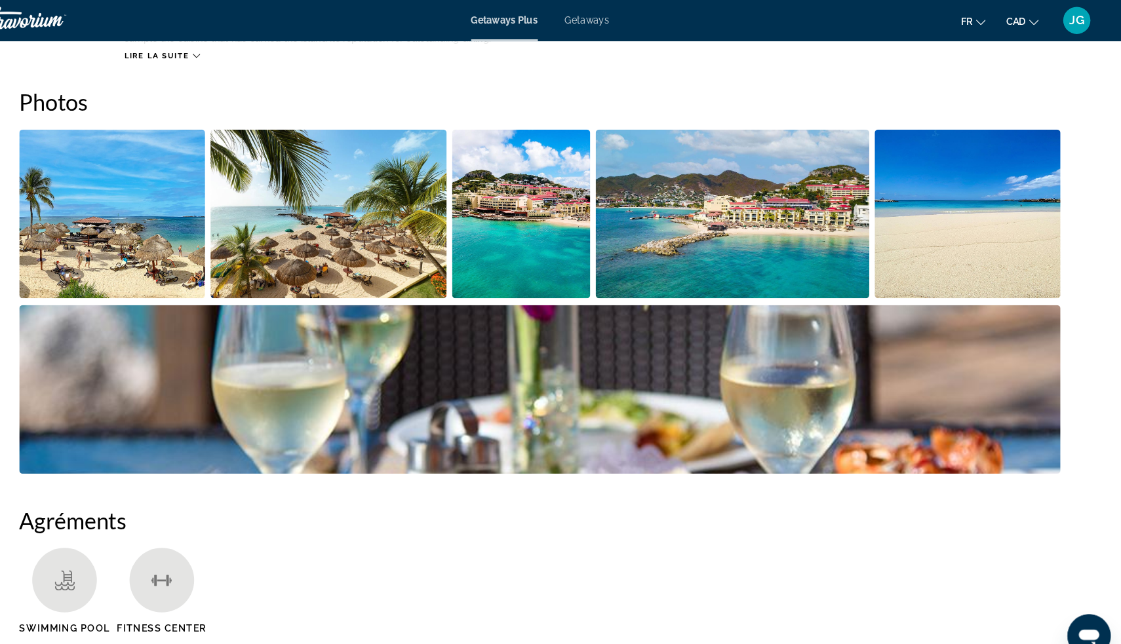
scroll to position [568, 0]
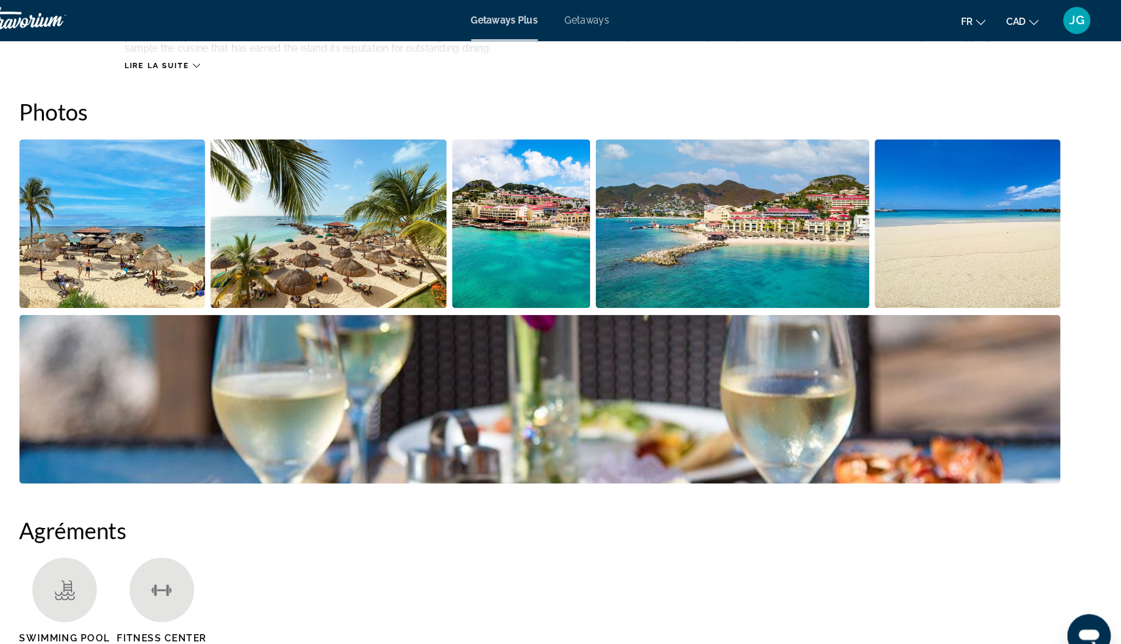
click at [659, 227] on img "Open full-screen image slider" at bounding box center [746, 215] width 264 height 163
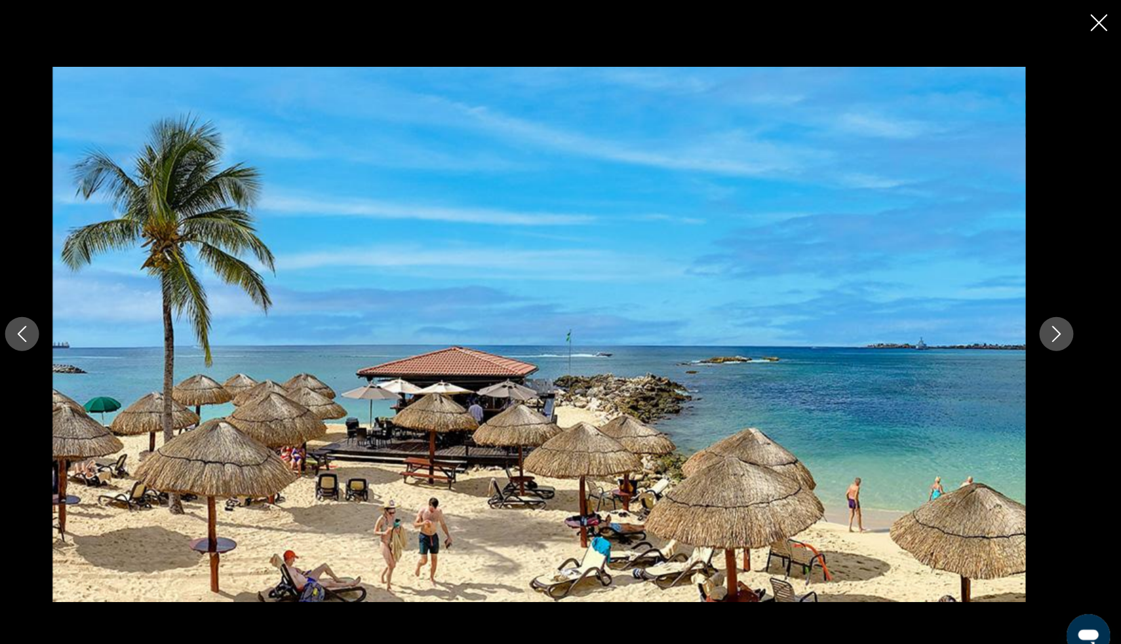
click at [1016, 338] on div "prev next" at bounding box center [560, 321] width 1055 height 515
click at [1042, 334] on button "Next image" at bounding box center [1058, 321] width 33 height 33
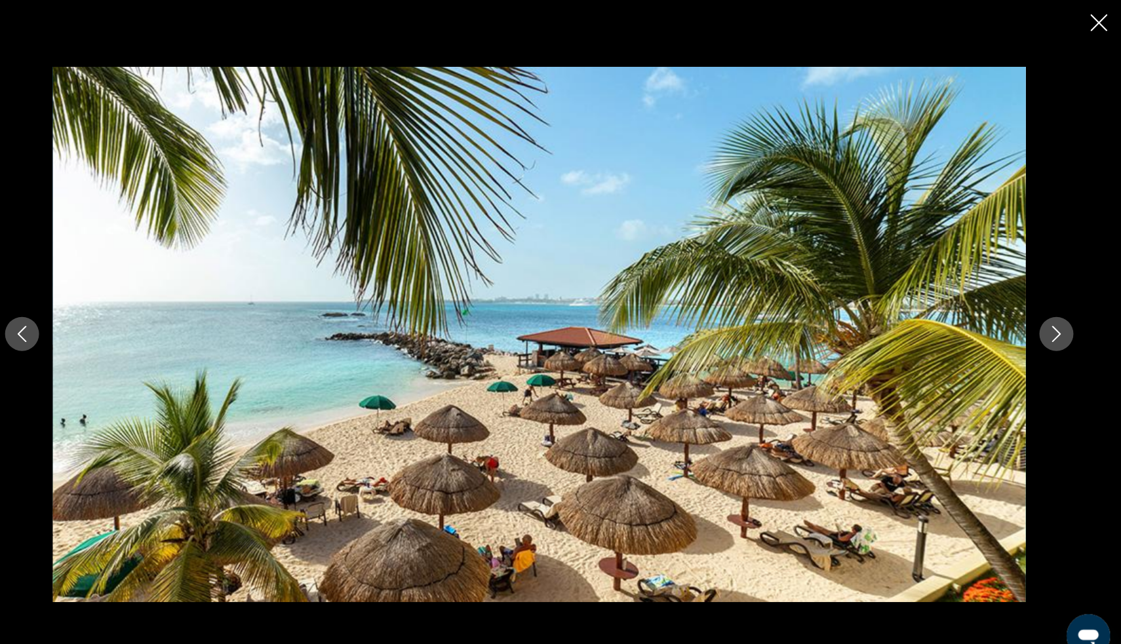
click at [1042, 330] on button "Next image" at bounding box center [1058, 321] width 33 height 33
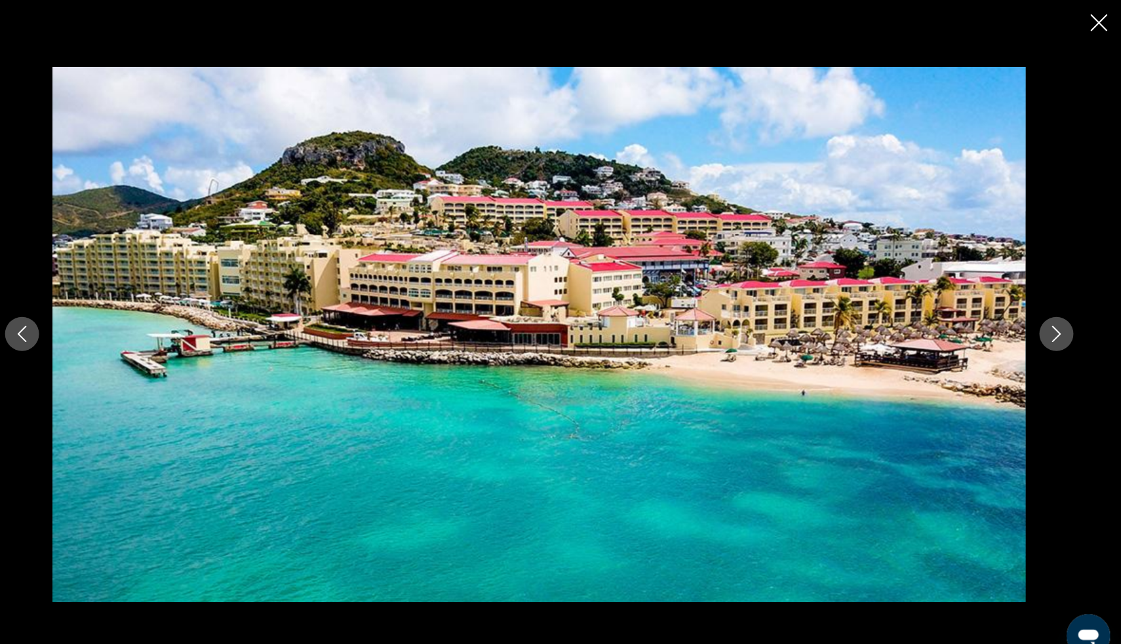
click at [1042, 330] on button "Next image" at bounding box center [1058, 321] width 33 height 33
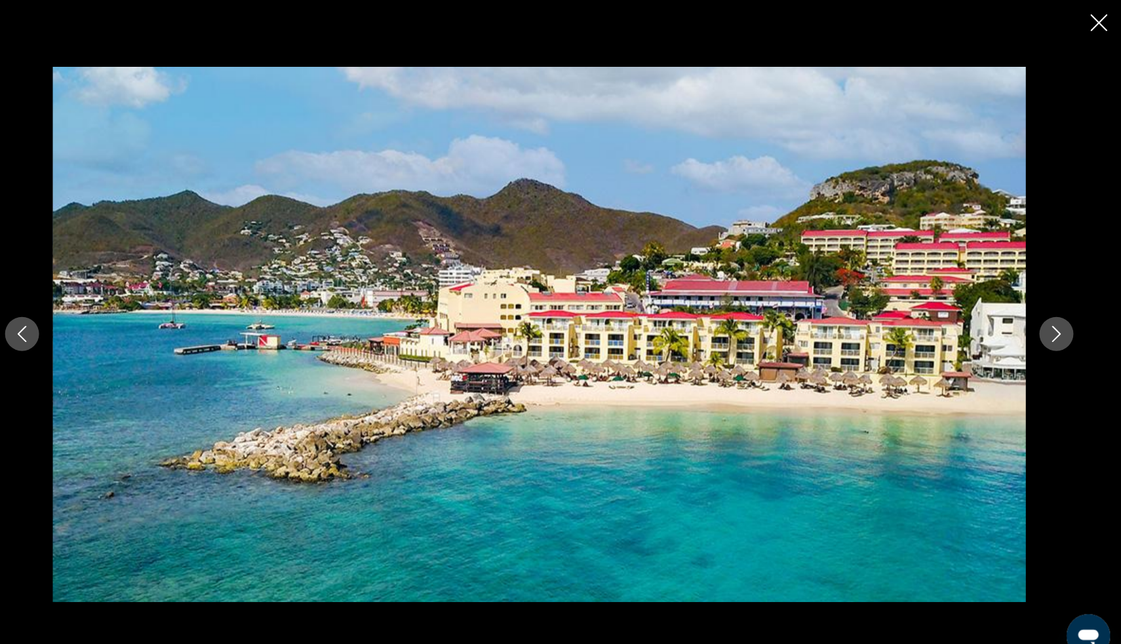
click at [1042, 330] on button "Next image" at bounding box center [1058, 321] width 33 height 33
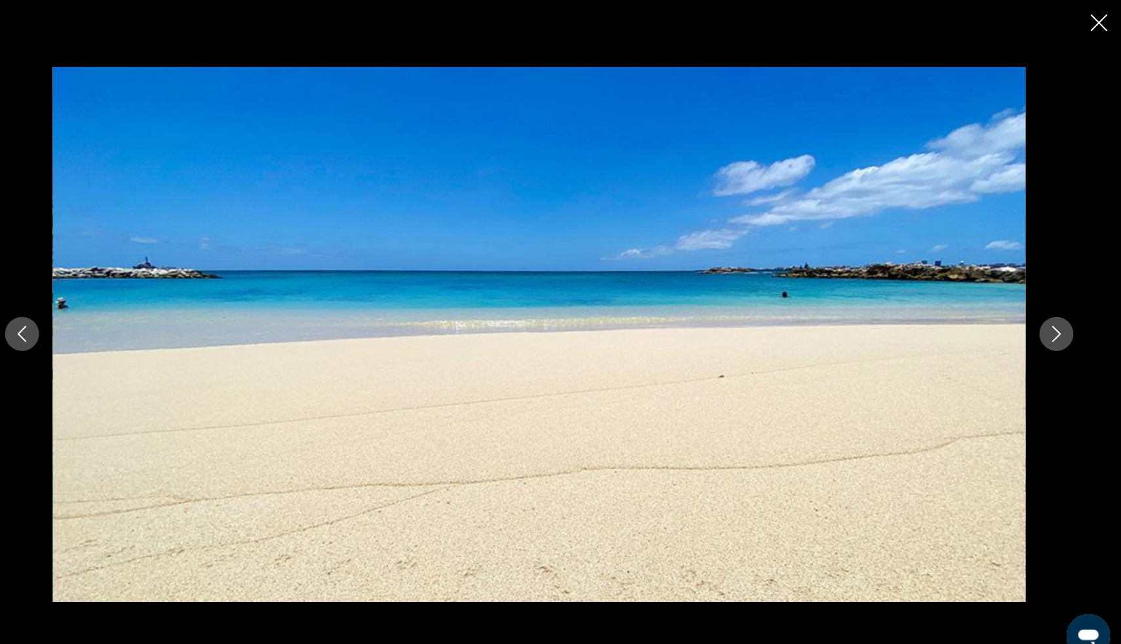
click at [1042, 330] on button "Next image" at bounding box center [1058, 321] width 33 height 33
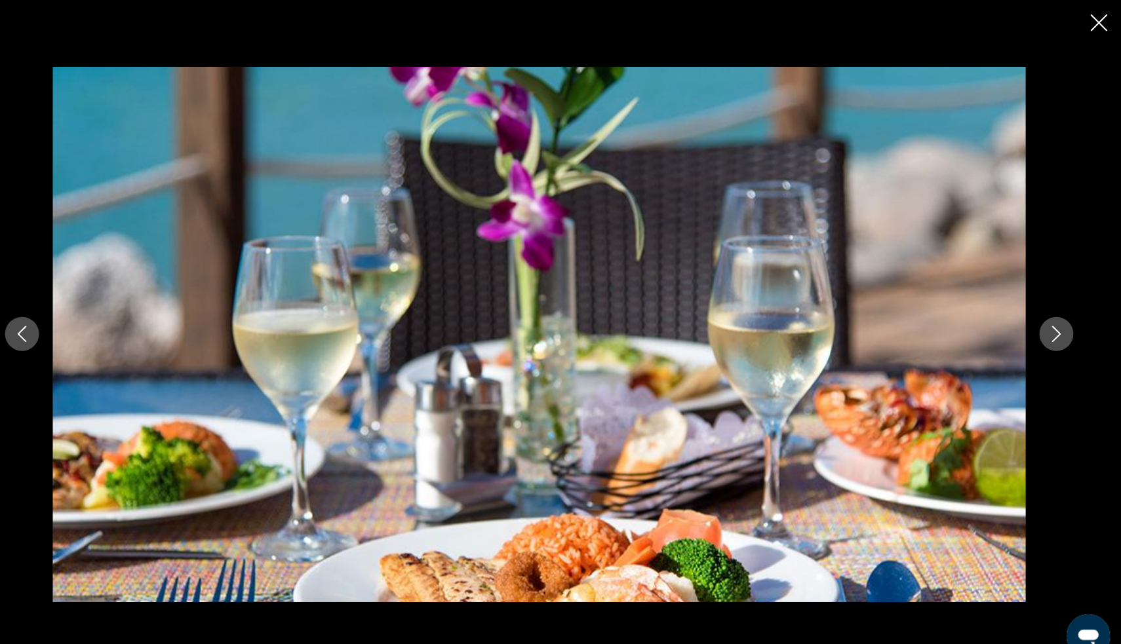
click at [1042, 330] on button "Next image" at bounding box center [1058, 321] width 33 height 33
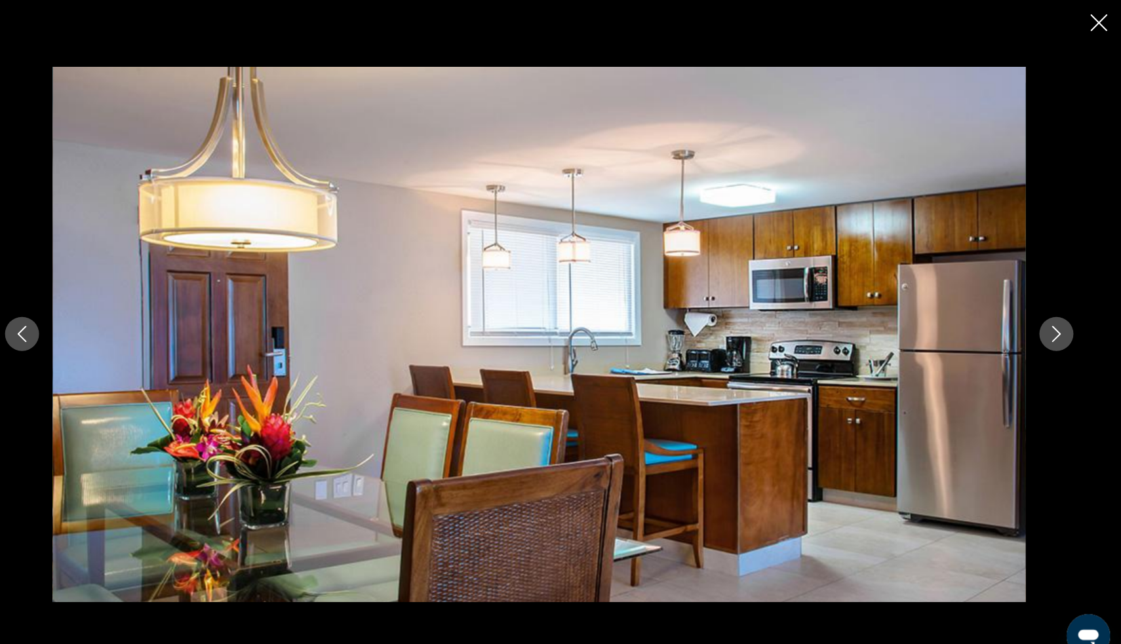
click at [1042, 330] on button "Next image" at bounding box center [1058, 321] width 33 height 33
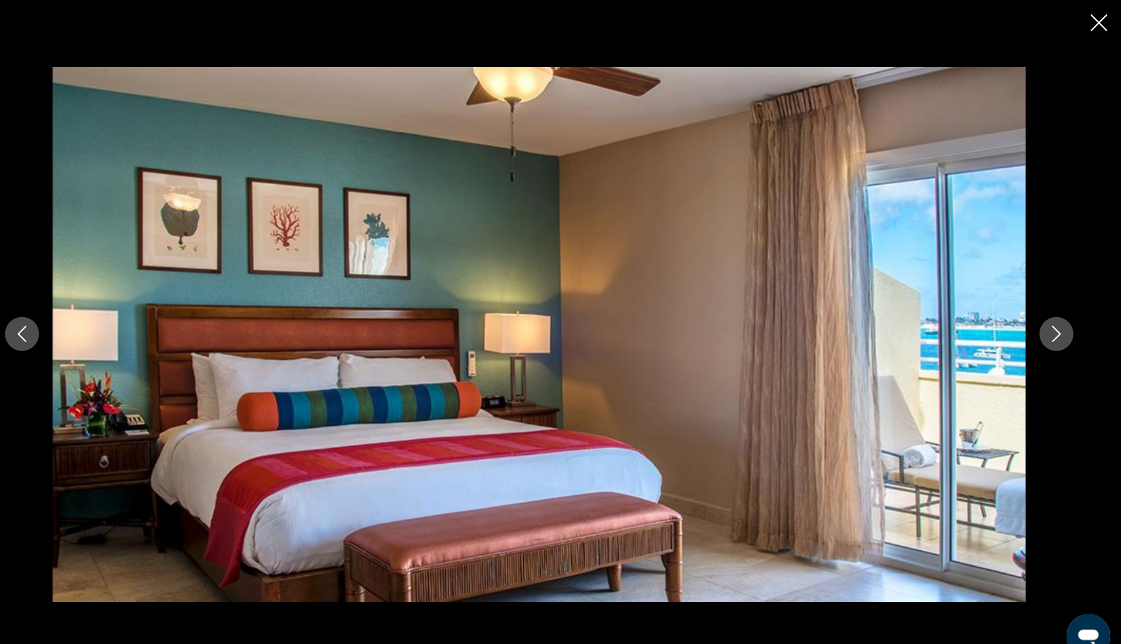
drag, startPoint x: 18, startPoint y: 328, endPoint x: 75, endPoint y: 328, distance: 57.7
click at [54, 328] on icon "Previous image" at bounding box center [62, 322] width 16 height 16
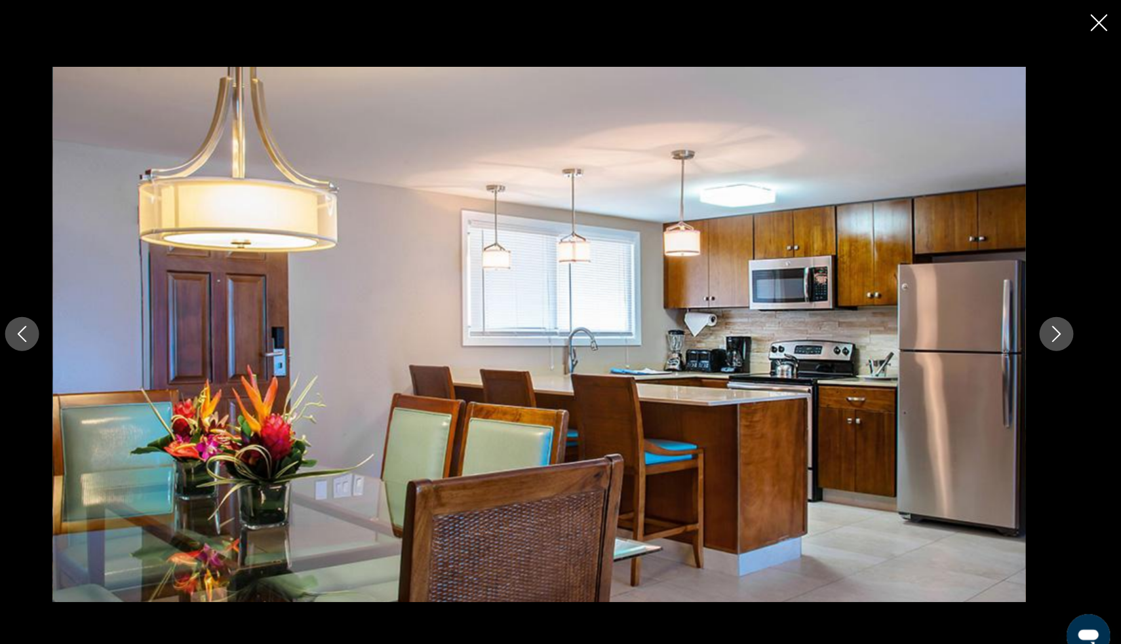
click at [1050, 328] on icon "Next image" at bounding box center [1058, 322] width 16 height 16
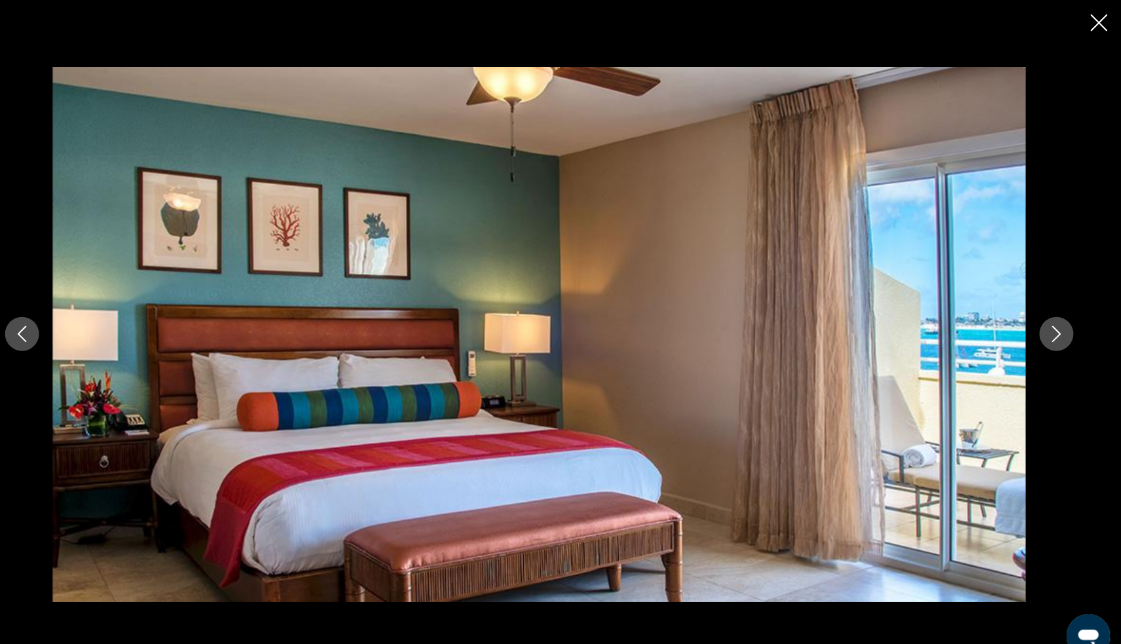
click at [1050, 324] on icon "Next image" at bounding box center [1058, 322] width 16 height 16
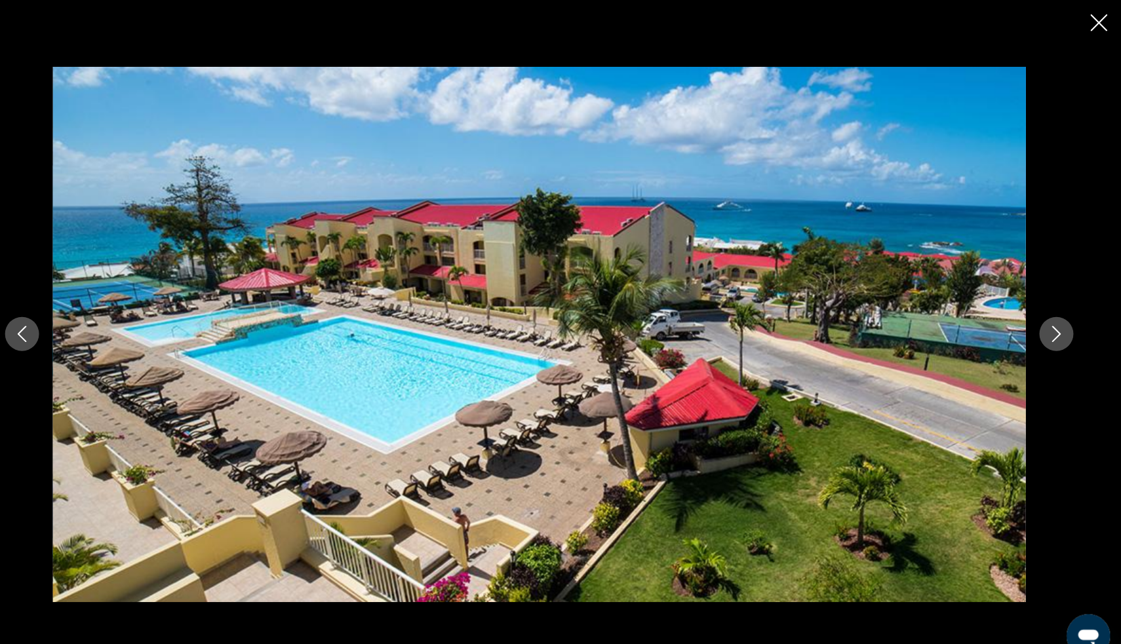
click at [1050, 324] on icon "Next image" at bounding box center [1058, 322] width 16 height 16
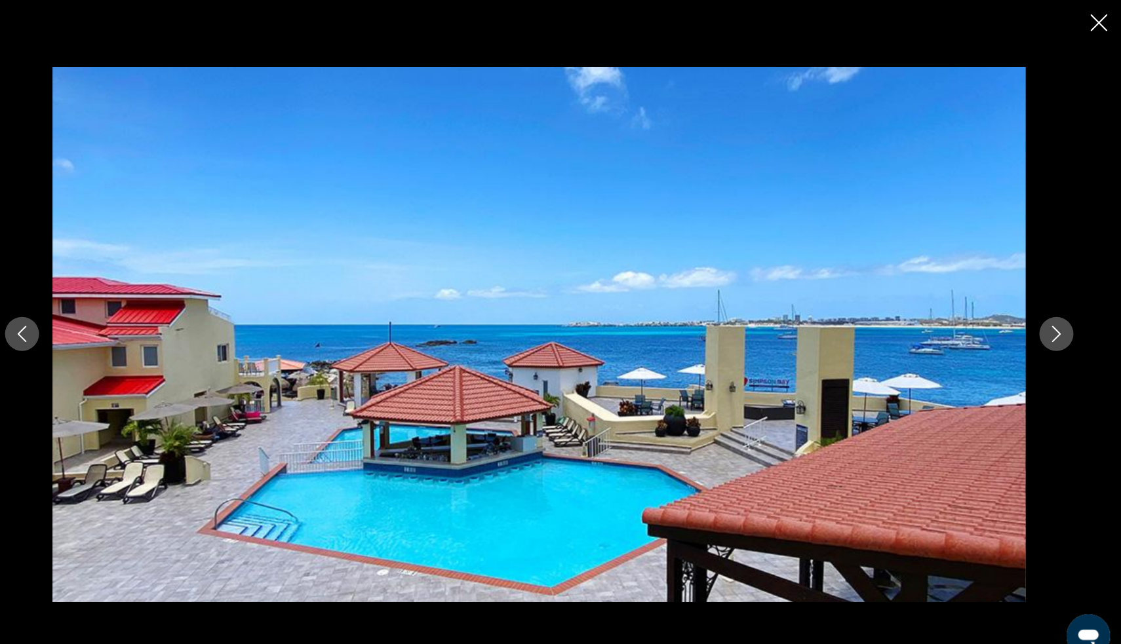
click at [1091, 26] on icon "Close slideshow" at bounding box center [1099, 22] width 16 height 16
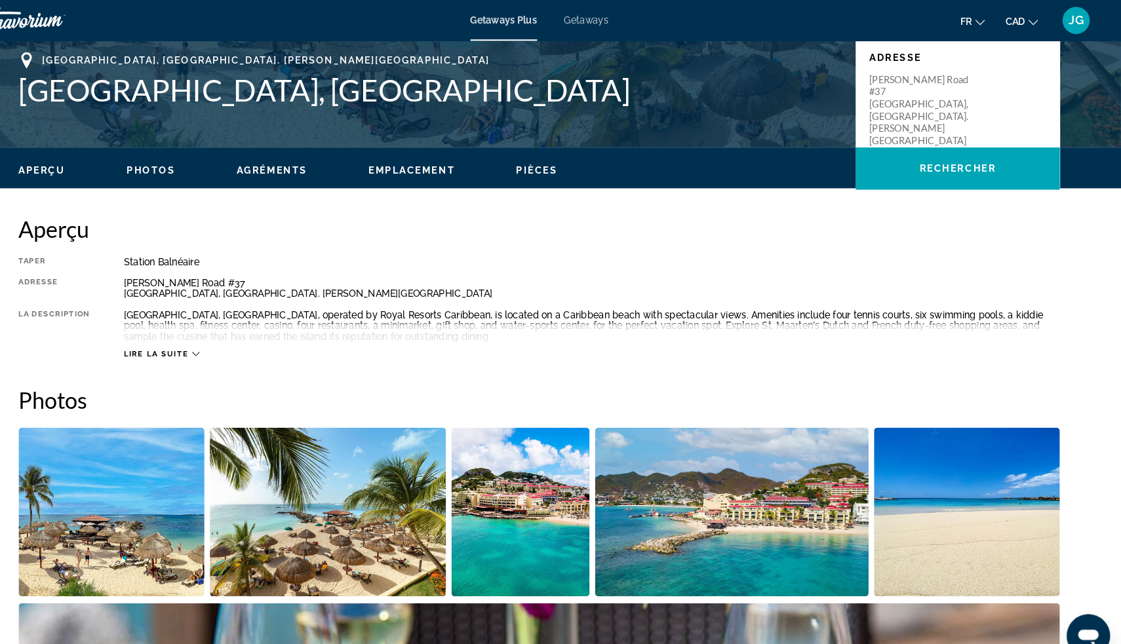
scroll to position [287, 0]
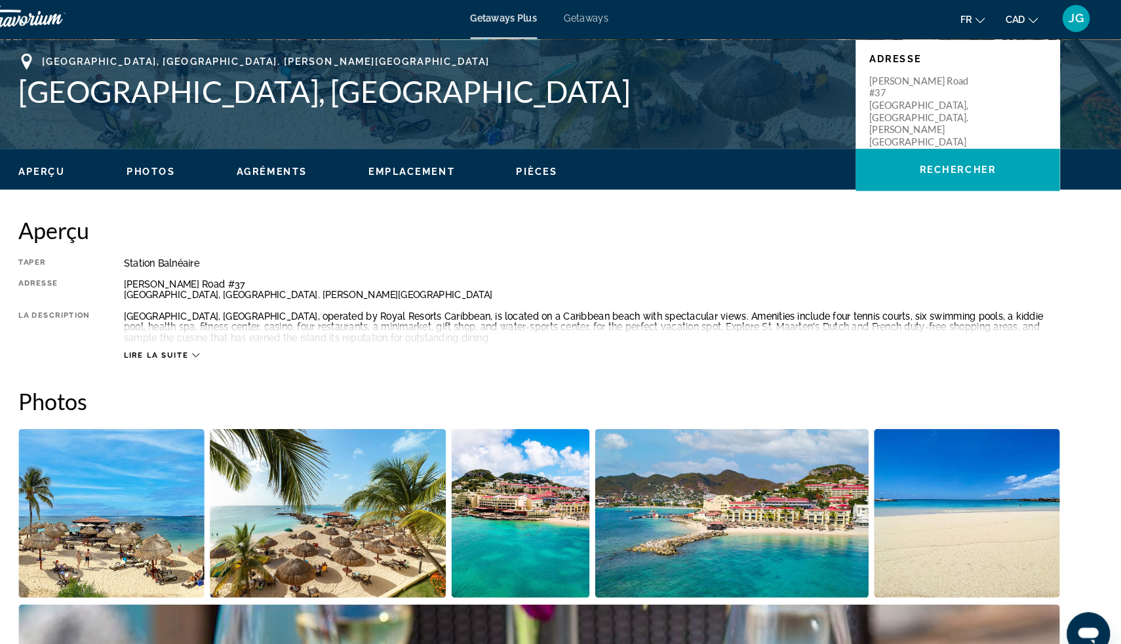
click at [160, 344] on button "Lire la suite" at bounding box center [196, 344] width 73 height 10
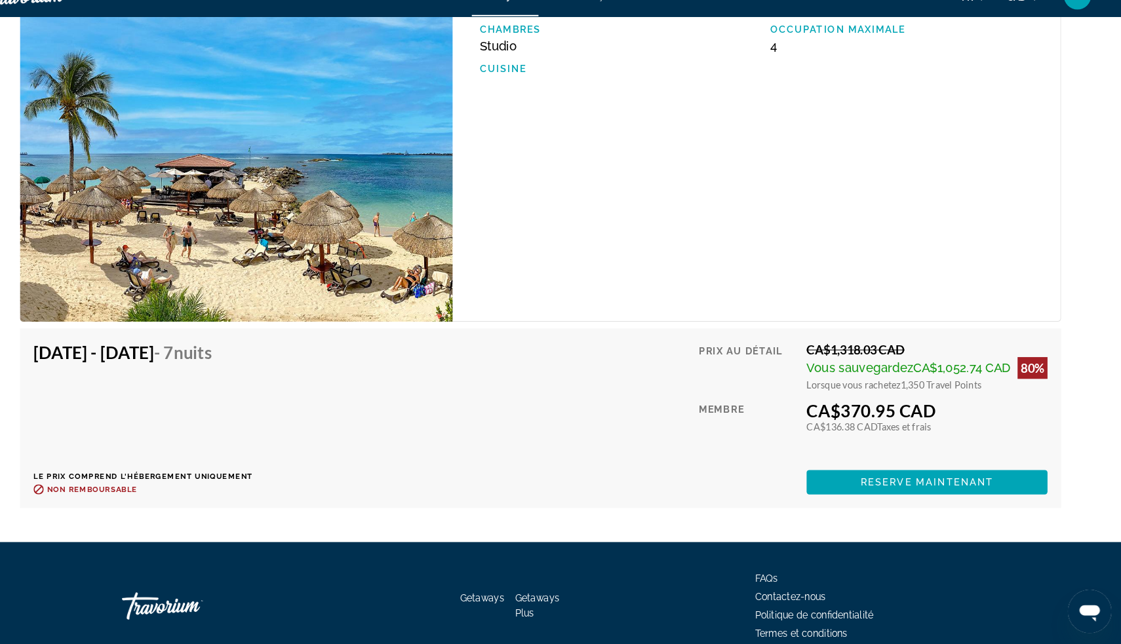
scroll to position [2165, 0]
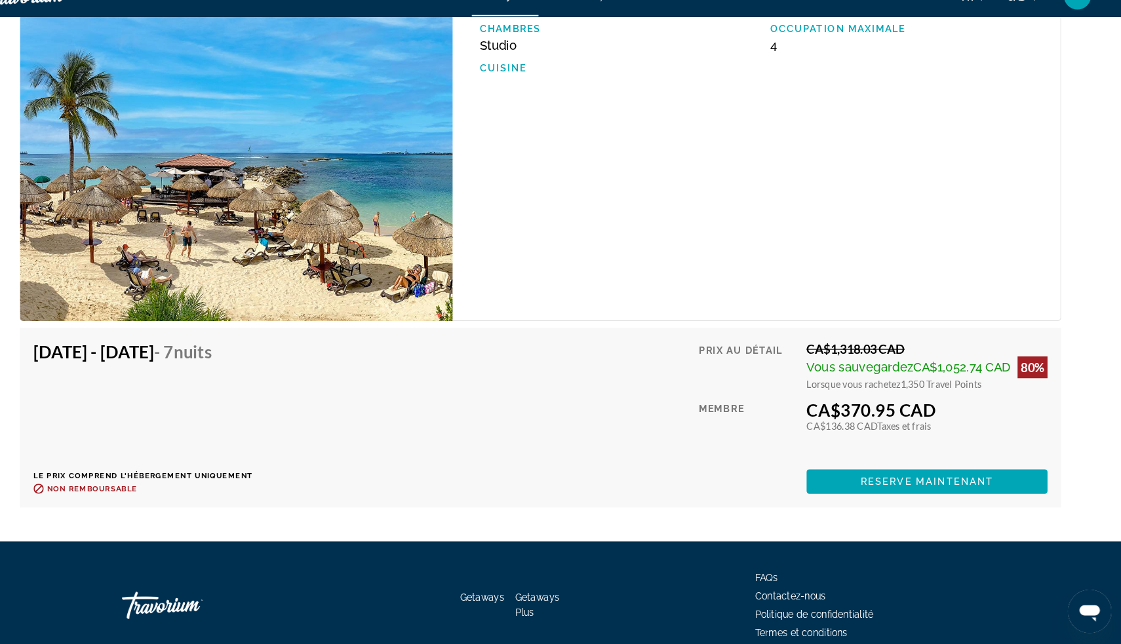
click at [950, 482] on span "Reserve maintenant" at bounding box center [932, 487] width 128 height 10
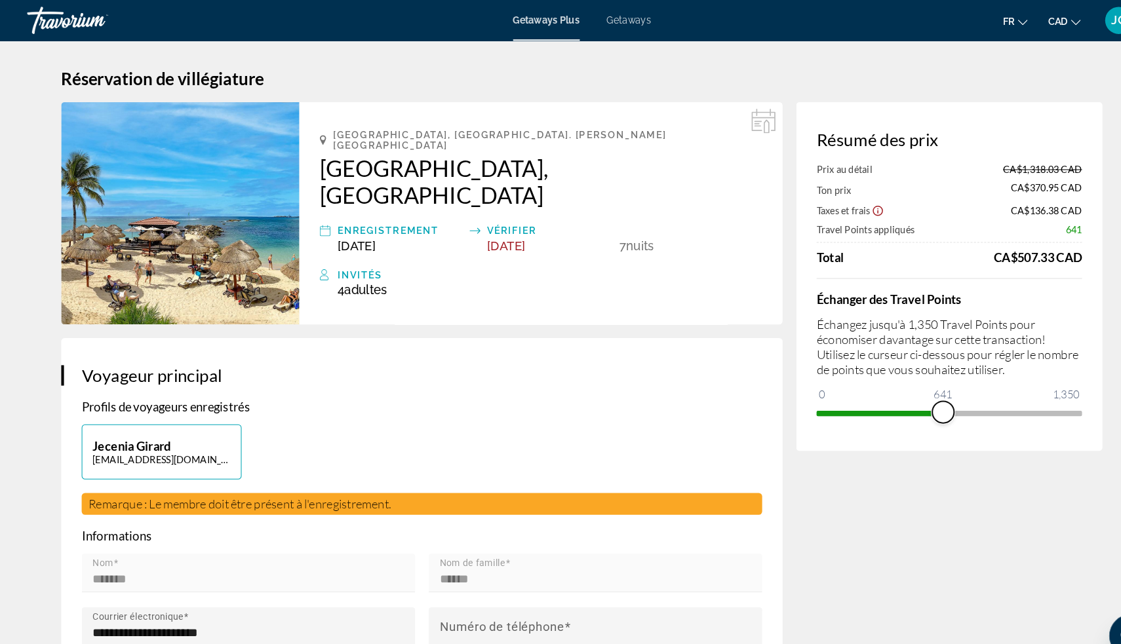
drag, startPoint x: 1021, startPoint y: 398, endPoint x: 908, endPoint y: 408, distance: 113.2
click at [908, 408] on span "ngx-slider" at bounding box center [908, 397] width 21 height 21
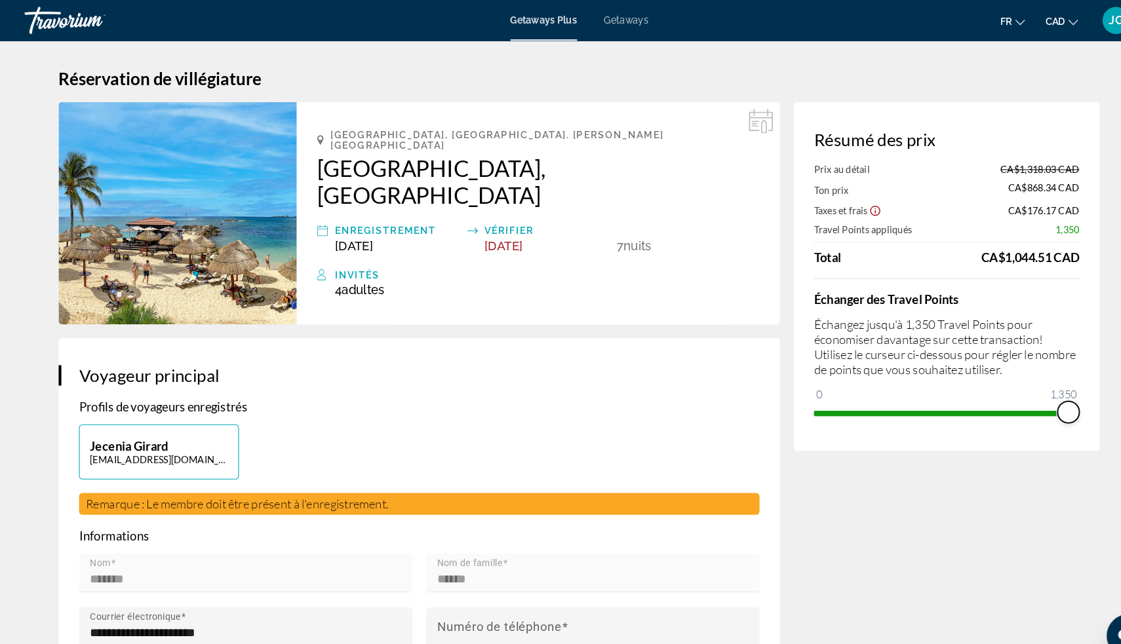
drag, startPoint x: 1019, startPoint y: 404, endPoint x: 1067, endPoint y: 406, distance: 48.6
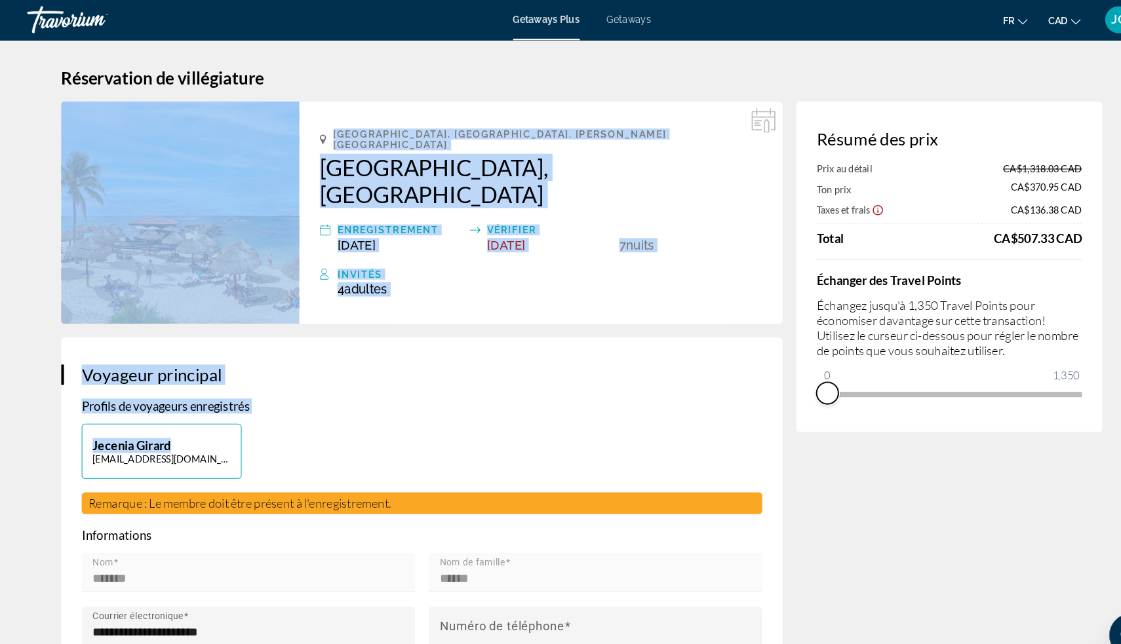
drag, startPoint x: 1031, startPoint y: 394, endPoint x: 635, endPoint y: 389, distance: 395.8
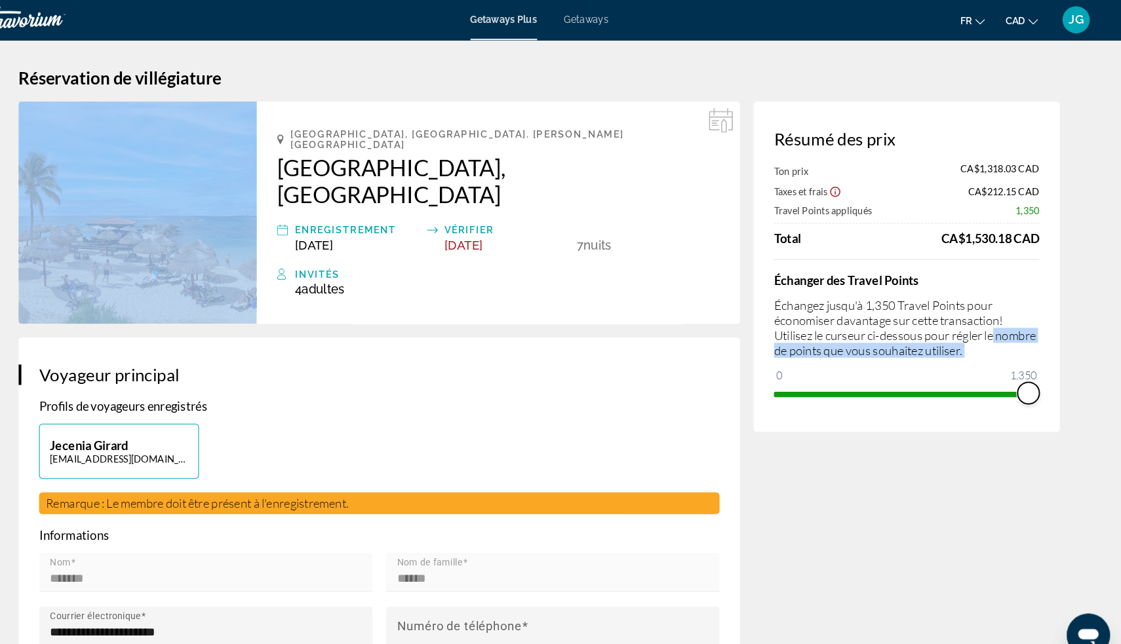
drag, startPoint x: 792, startPoint y: 362, endPoint x: 1079, endPoint y: 361, distance: 286.4
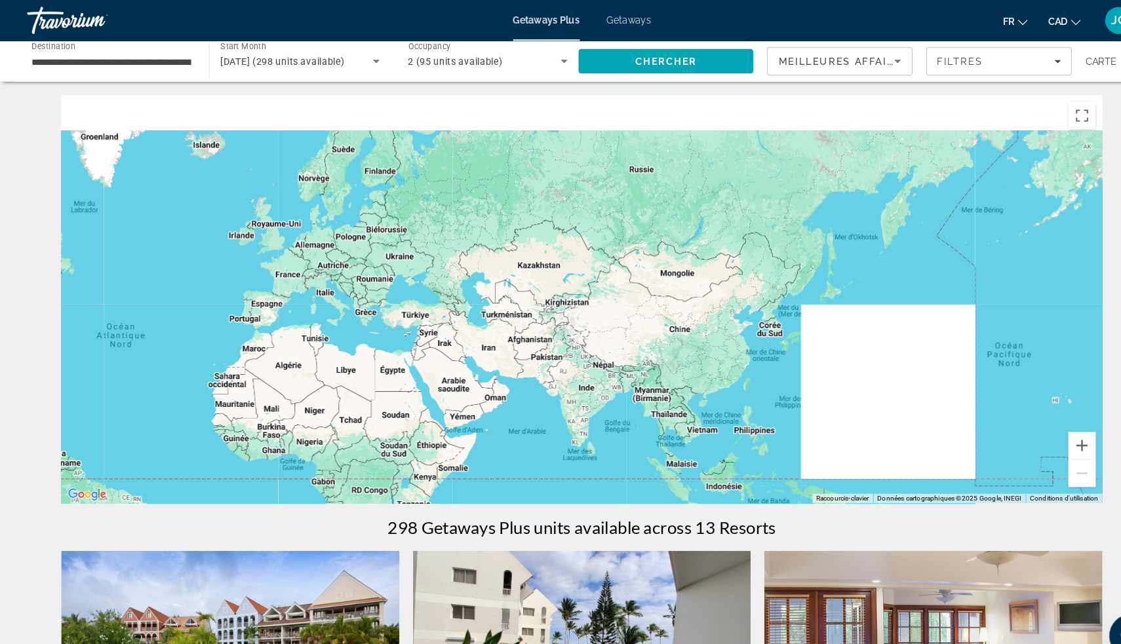
drag, startPoint x: 772, startPoint y: 352, endPoint x: 362, endPoint y: 412, distance: 414.6
click at [339, 415] on div "Pour activer le glissement du marqueur avec le clavier, appuyez sur Alt+Entrée.…" at bounding box center [560, 288] width 1003 height 393
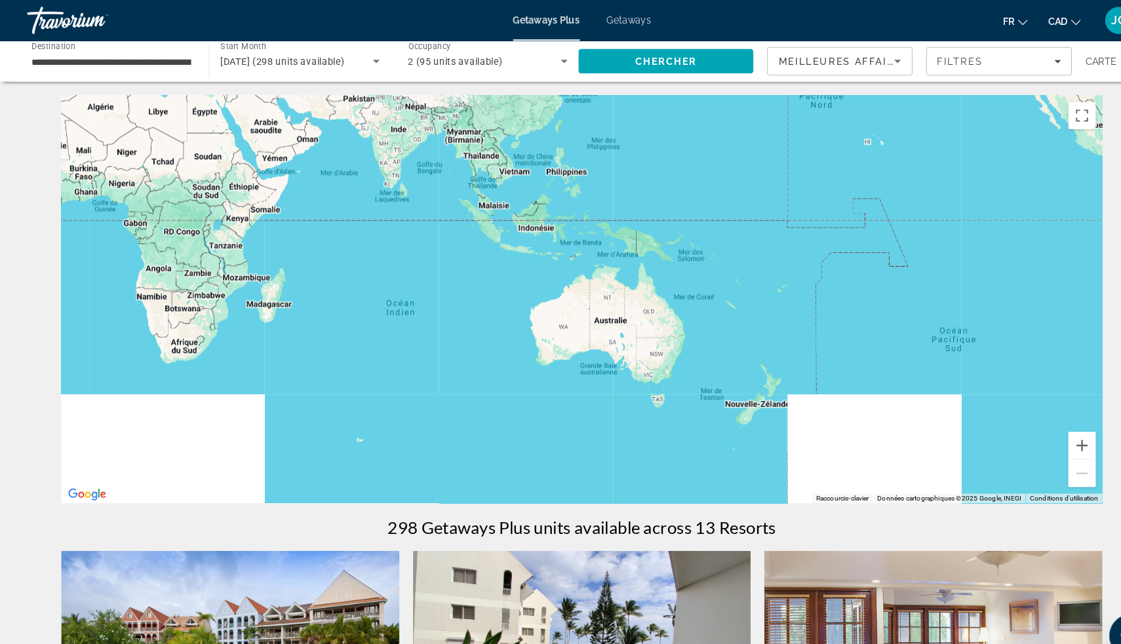
drag, startPoint x: 452, startPoint y: 374, endPoint x: 286, endPoint y: 107, distance: 314.0
click at [286, 106] on div "Main content" at bounding box center [560, 288] width 1003 height 393
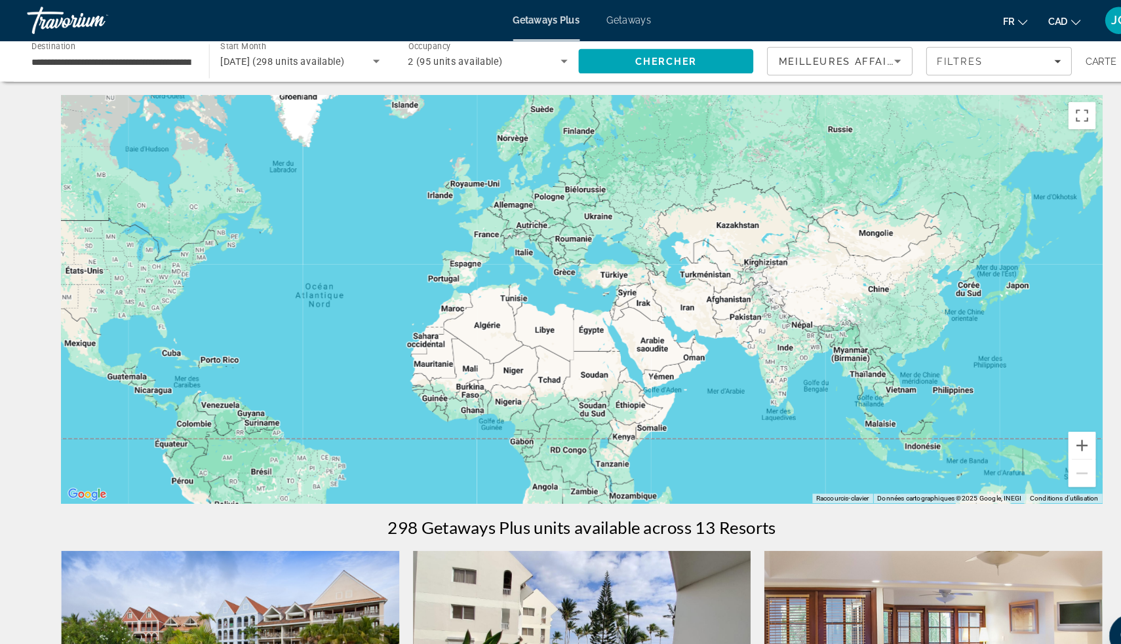
drag, startPoint x: 524, startPoint y: 249, endPoint x: 733, endPoint y: 456, distance: 294.7
click at [733, 456] on div "Main content" at bounding box center [560, 288] width 1003 height 393
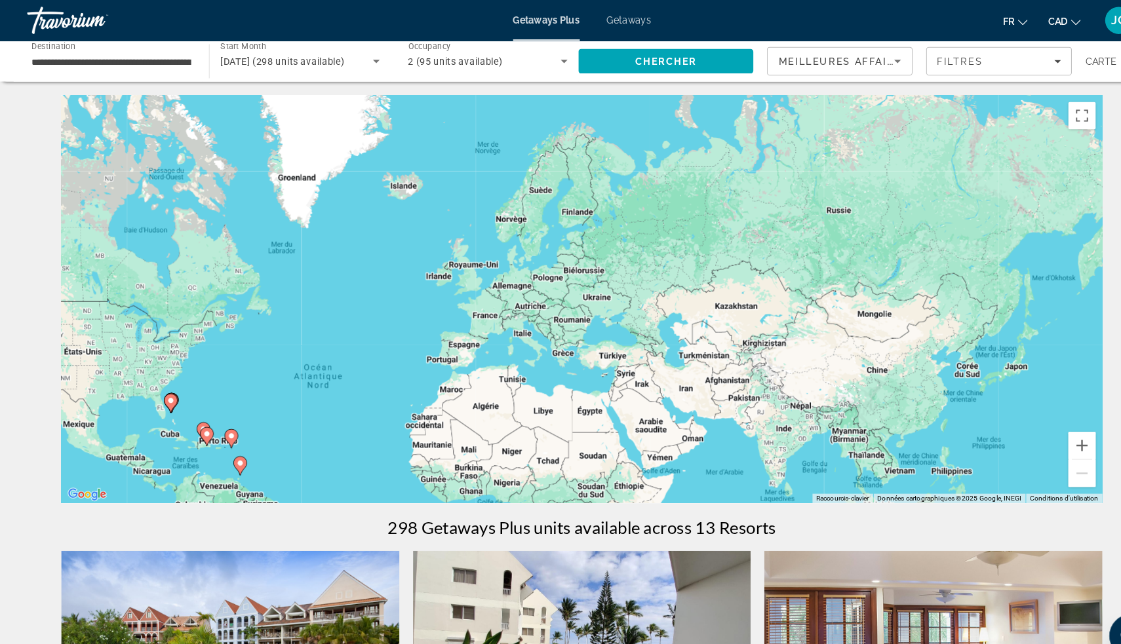
drag, startPoint x: 845, startPoint y: 265, endPoint x: 404, endPoint y: 526, distance: 512.7
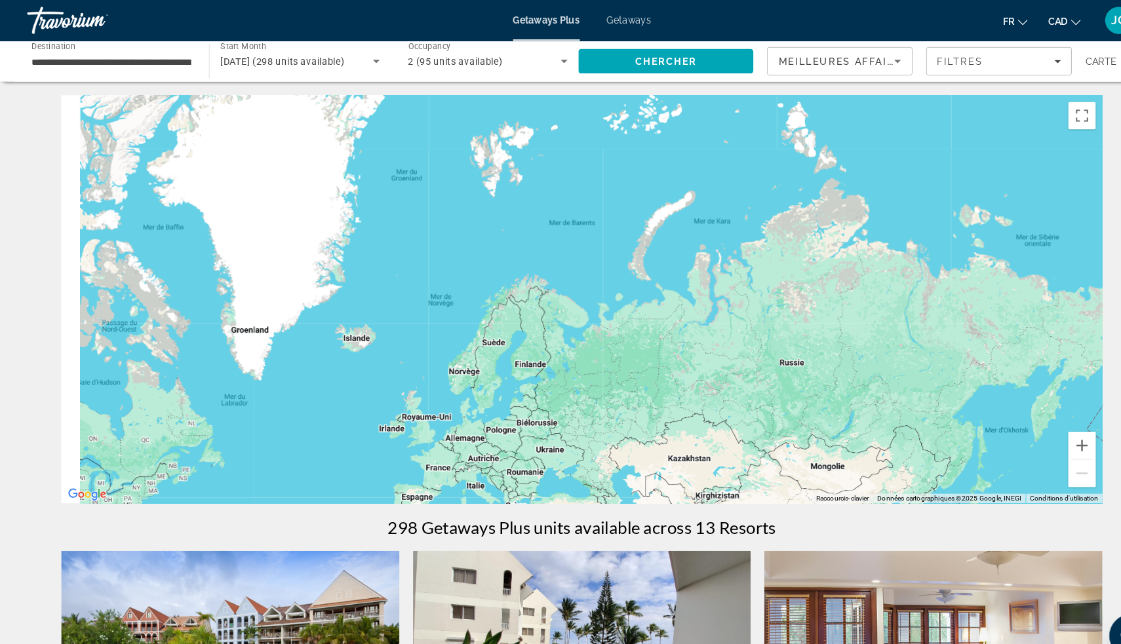
drag, startPoint x: 742, startPoint y: 343, endPoint x: 813, endPoint y: 320, distance: 74.2
click at [813, 320] on div "Main content" at bounding box center [560, 288] width 1003 height 393
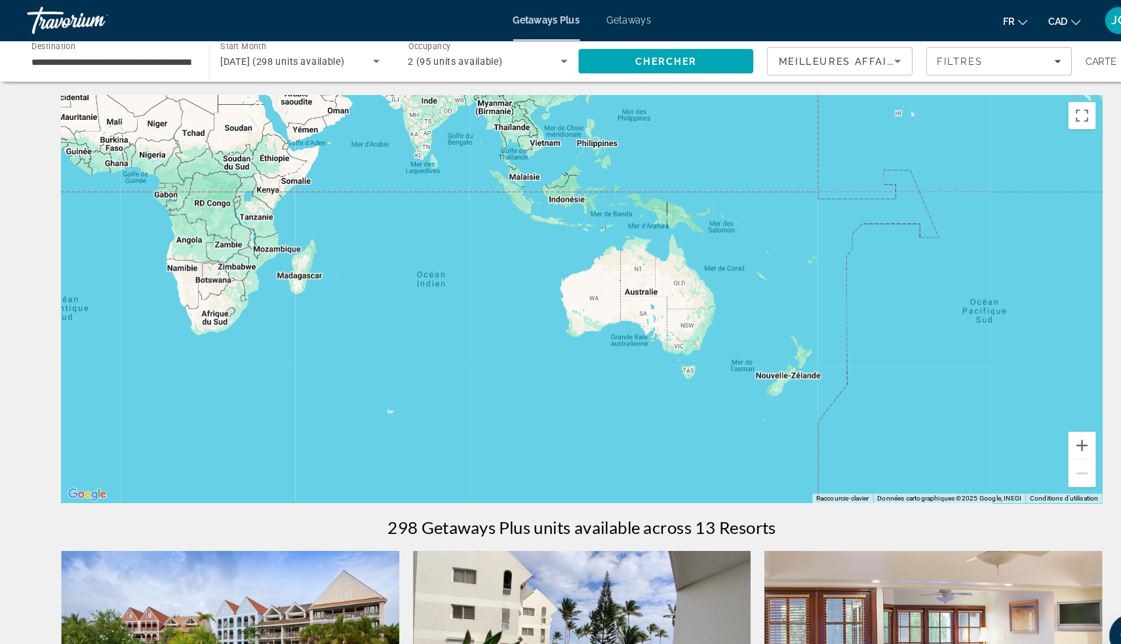
drag, startPoint x: 533, startPoint y: 393, endPoint x: 688, endPoint y: 217, distance: 234.9
click at [688, 217] on div "Pour activer le glissement du marqueur avec le clavier, appuyez sur Alt+Entrée.…" at bounding box center [560, 288] width 1003 height 393
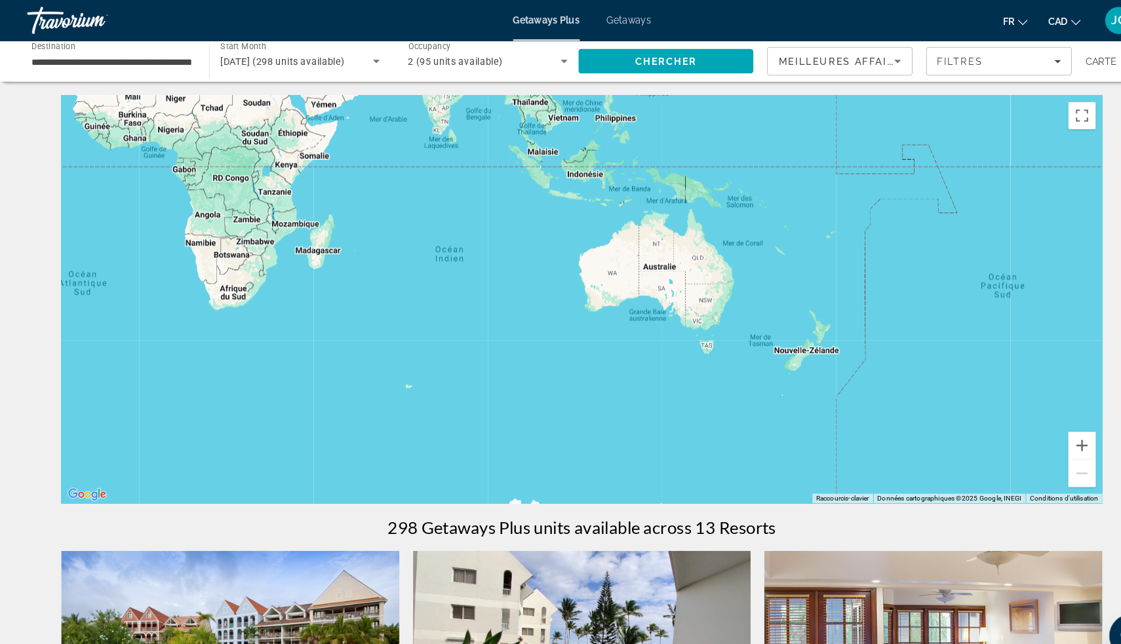
drag, startPoint x: 662, startPoint y: 218, endPoint x: 269, endPoint y: 412, distance: 437.5
click at [275, 416] on div "Main content" at bounding box center [560, 288] width 1003 height 393
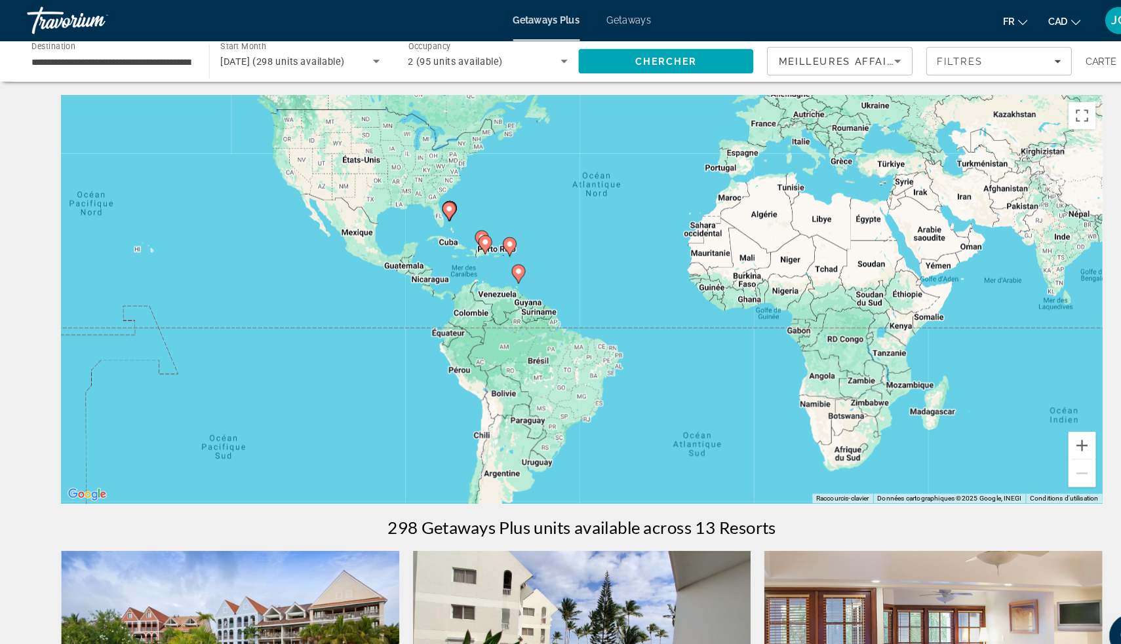
drag, startPoint x: 669, startPoint y: 379, endPoint x: 512, endPoint y: 282, distance: 183.9
click at [604, 290] on div "Pour activer le glissement du marqueur avec le clavier, appuyez sur Alt+Entrée.…" at bounding box center [560, 288] width 1003 height 393
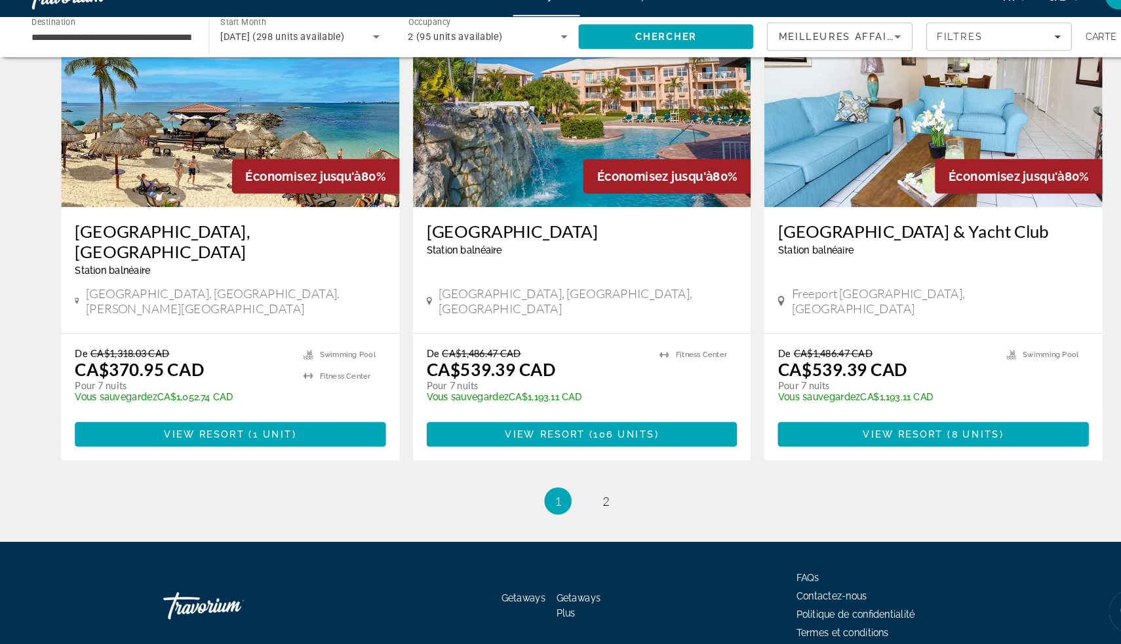
scroll to position [1883, 0]
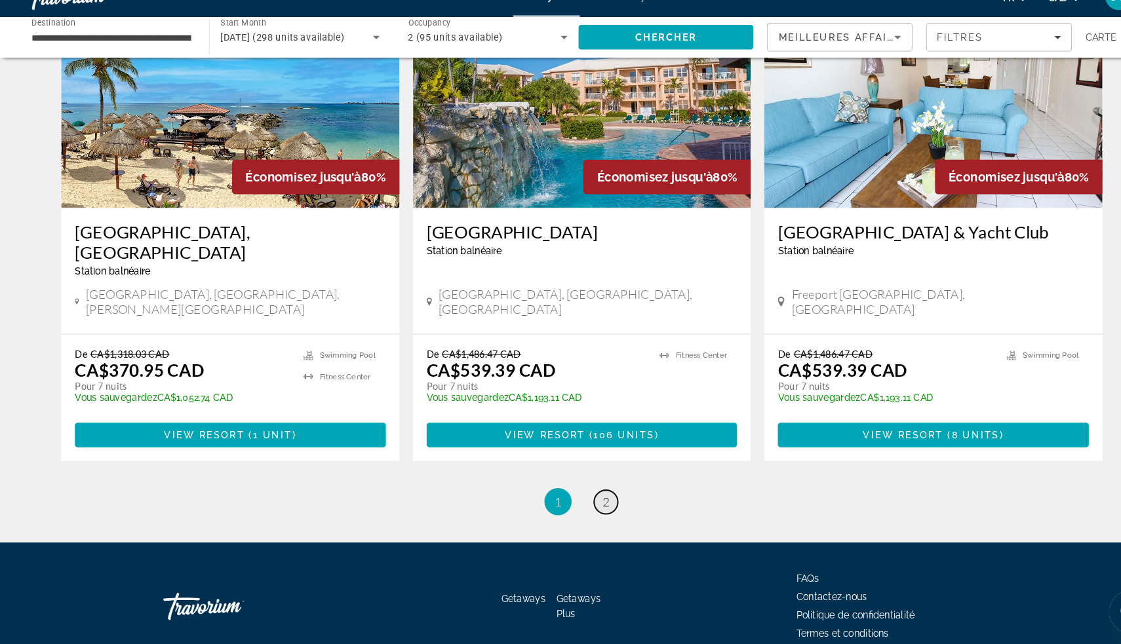
click at [577, 495] on link "page 2" at bounding box center [583, 506] width 23 height 23
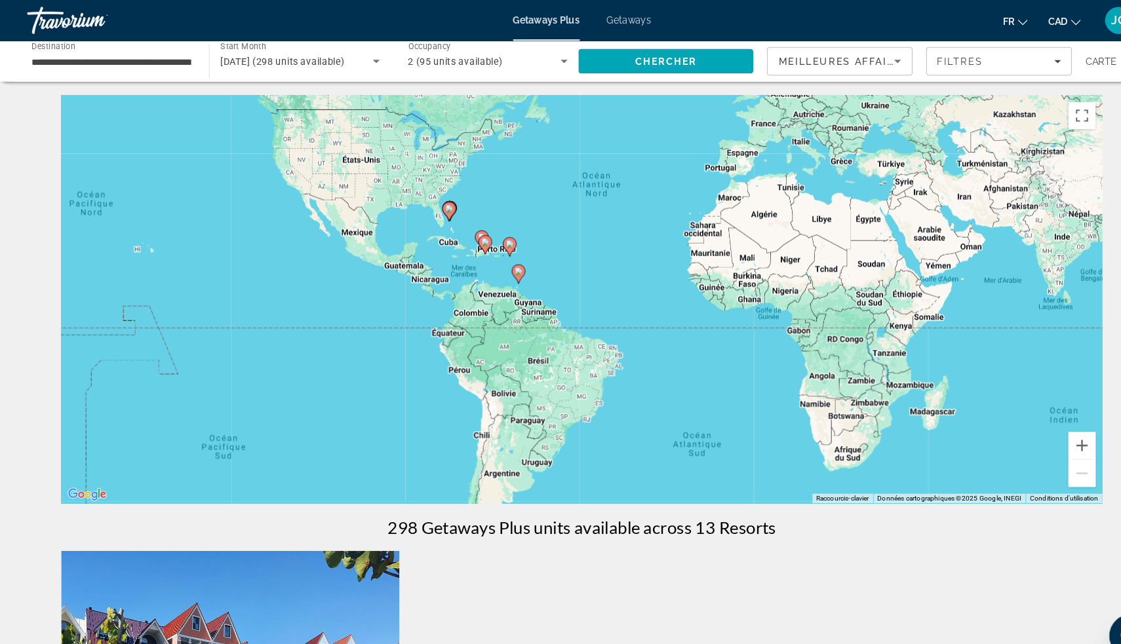
click at [499, 263] on image "Main content" at bounding box center [499, 262] width 8 height 8
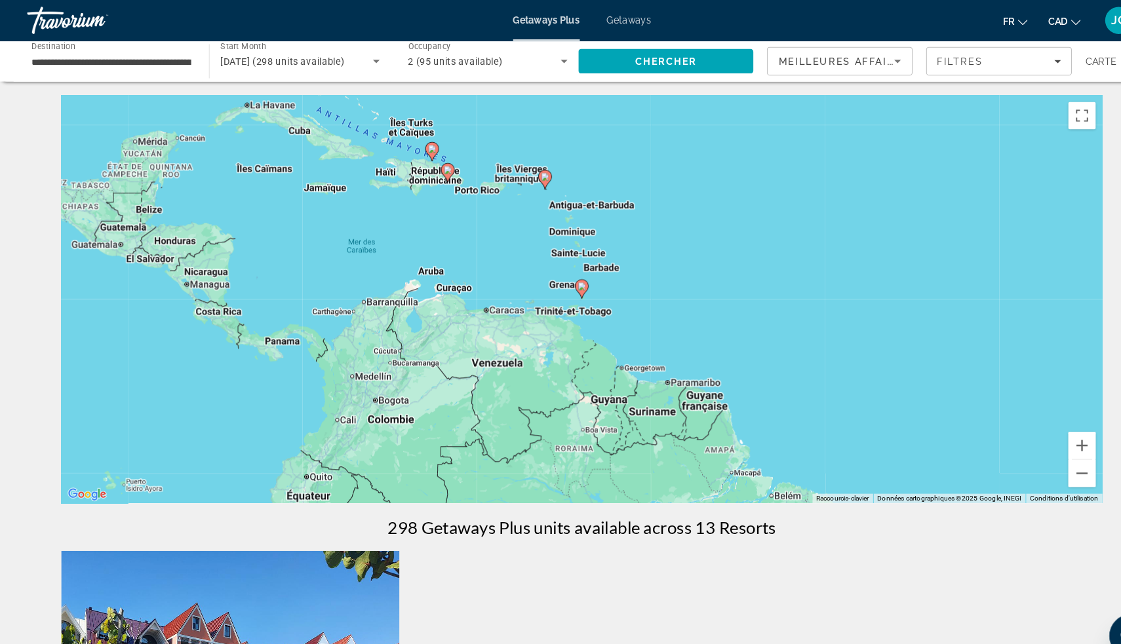
click at [559, 277] on image "Main content" at bounding box center [560, 276] width 8 height 8
type input "**********"
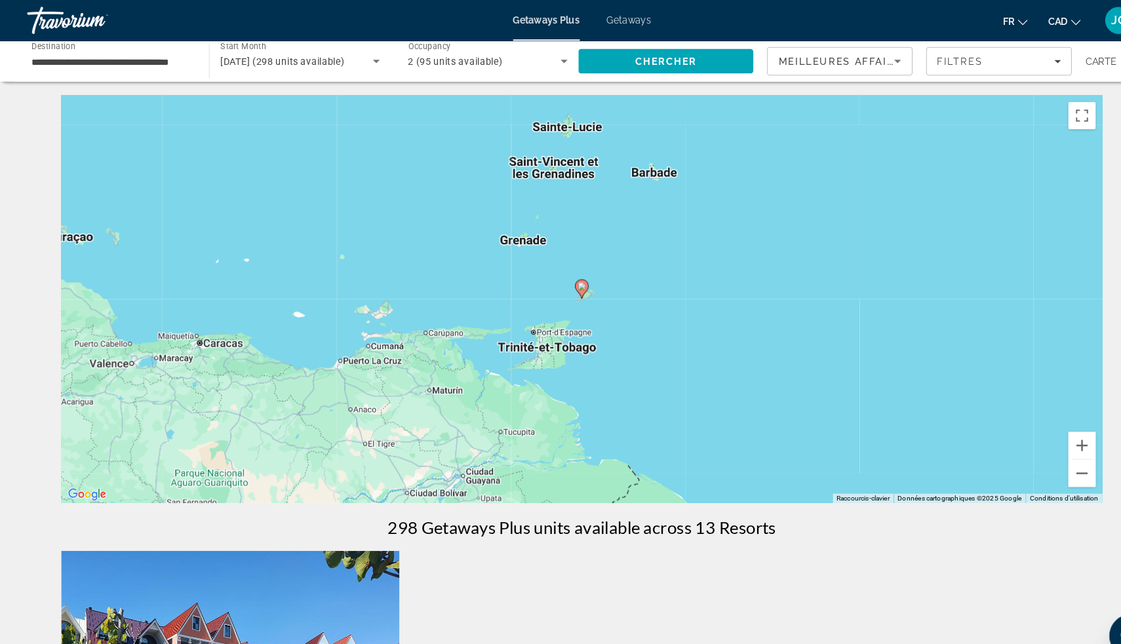
click at [560, 275] on image "Main content" at bounding box center [560, 276] width 8 height 8
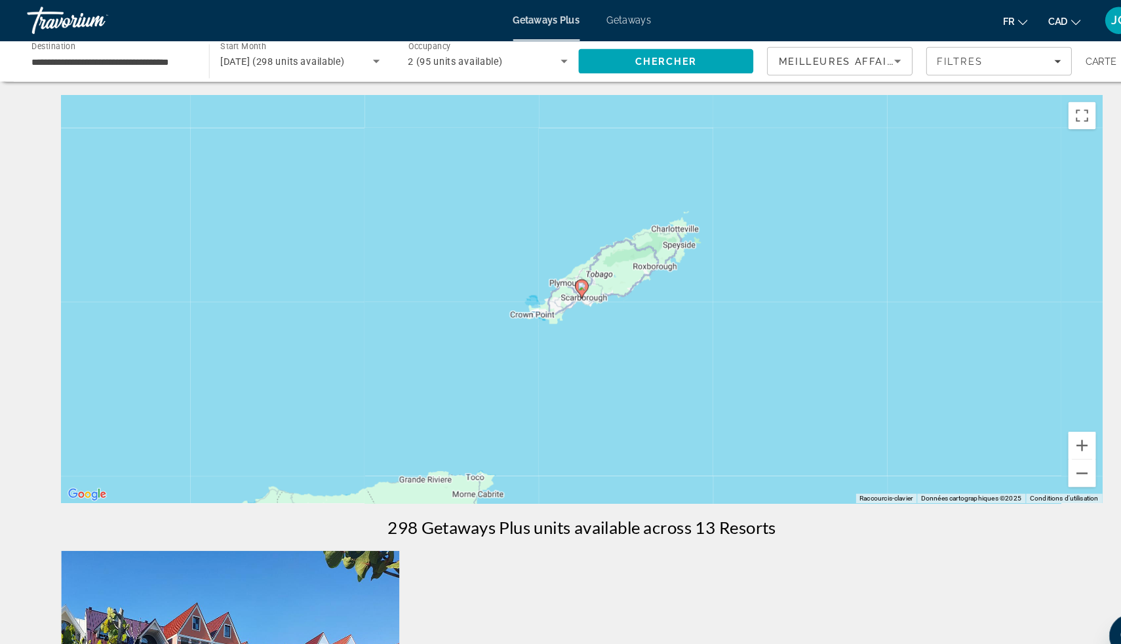
click at [562, 277] on image "Main content" at bounding box center [560, 276] width 8 height 8
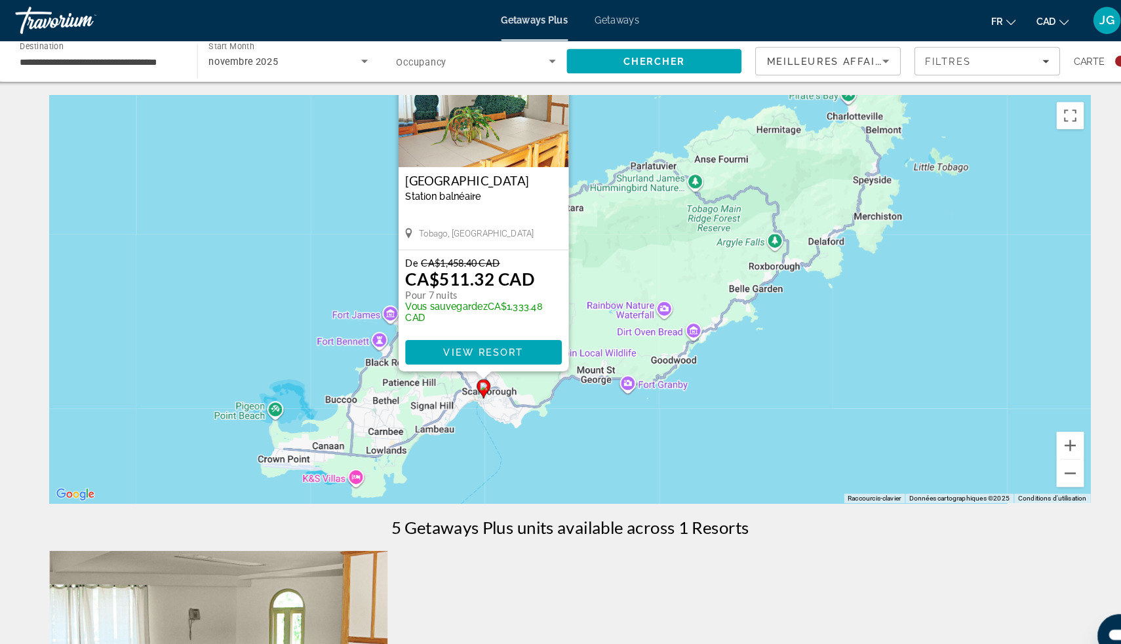
drag, startPoint x: 680, startPoint y: 380, endPoint x: 586, endPoint y: 299, distance: 124.1
click at [586, 299] on div "Pour activer le glissement du marqueur avec le clavier, appuyez sur Alt+Entrée.…" at bounding box center [560, 288] width 1003 height 393
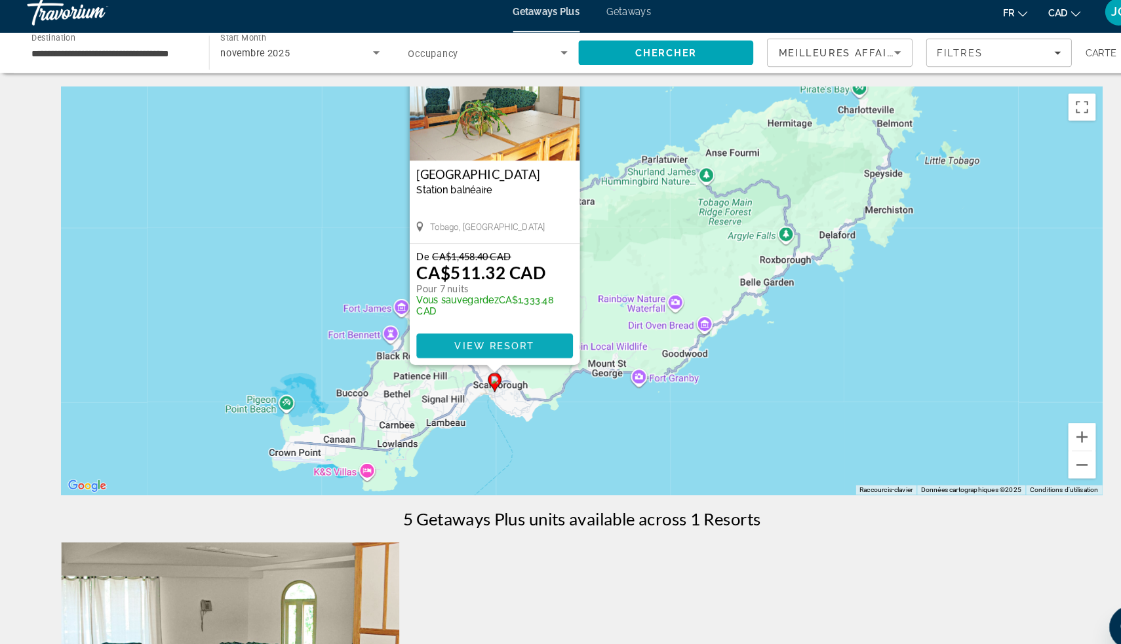
click at [481, 338] on span "View Resort" at bounding box center [476, 341] width 77 height 10
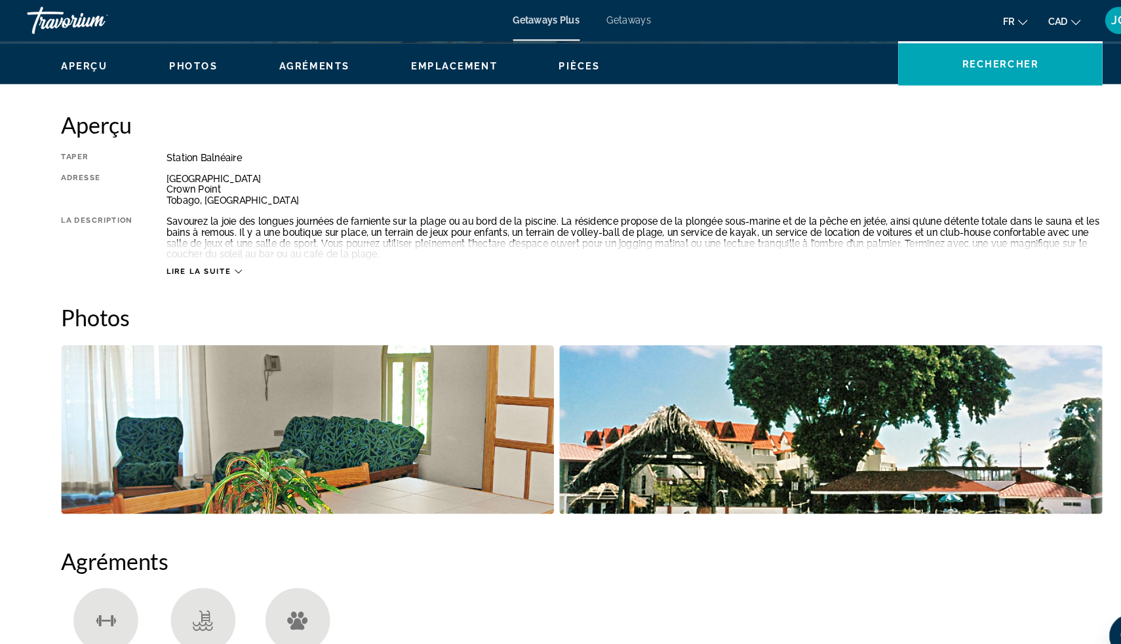
scroll to position [388, 0]
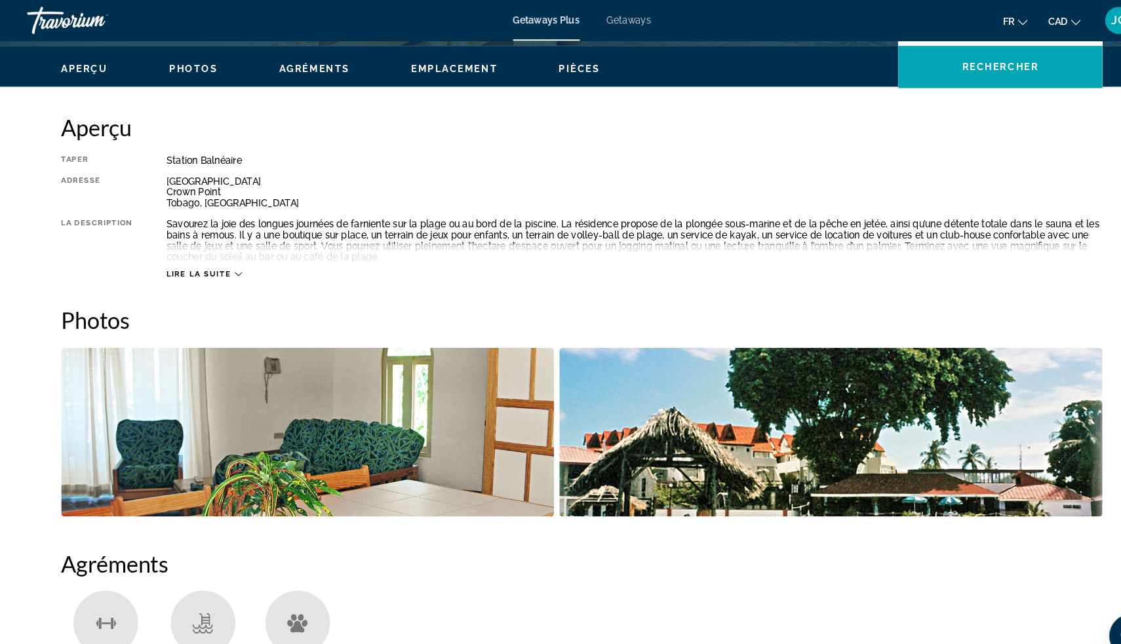
click at [471, 393] on img "Open full-screen image slider" at bounding box center [296, 417] width 474 height 163
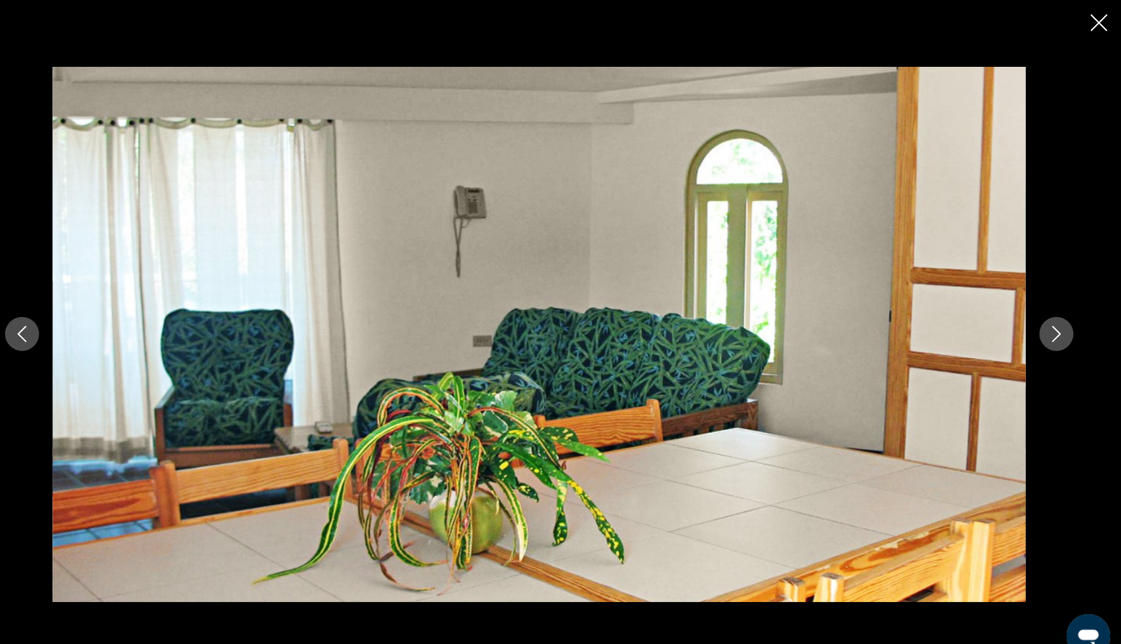
click at [1042, 330] on button "Next image" at bounding box center [1058, 321] width 33 height 33
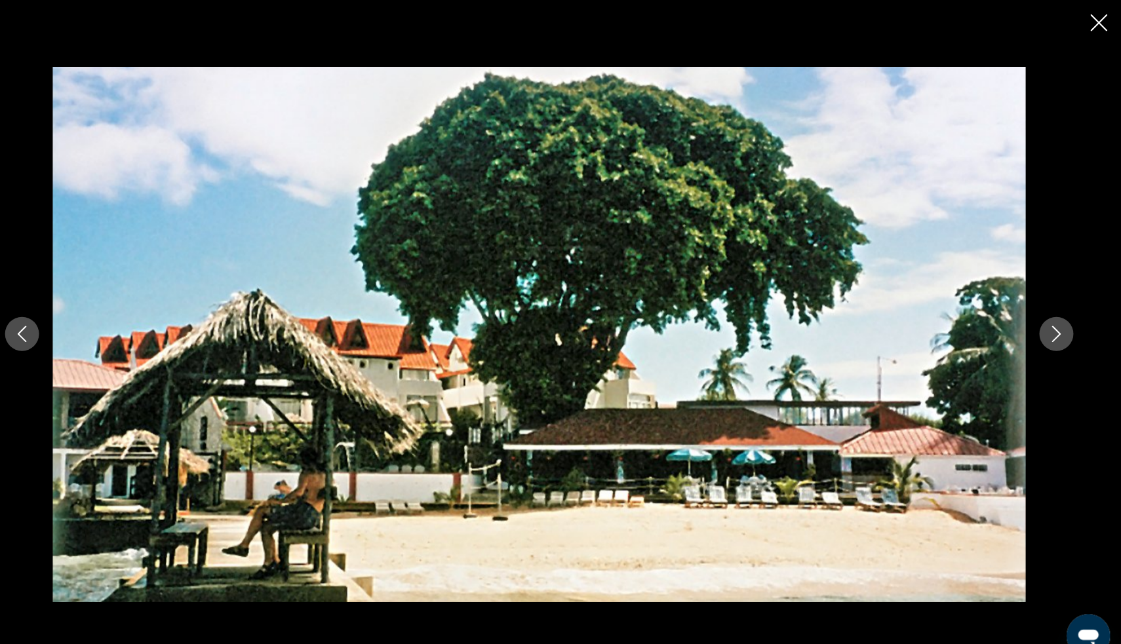
click at [1042, 330] on button "Next image" at bounding box center [1058, 321] width 33 height 33
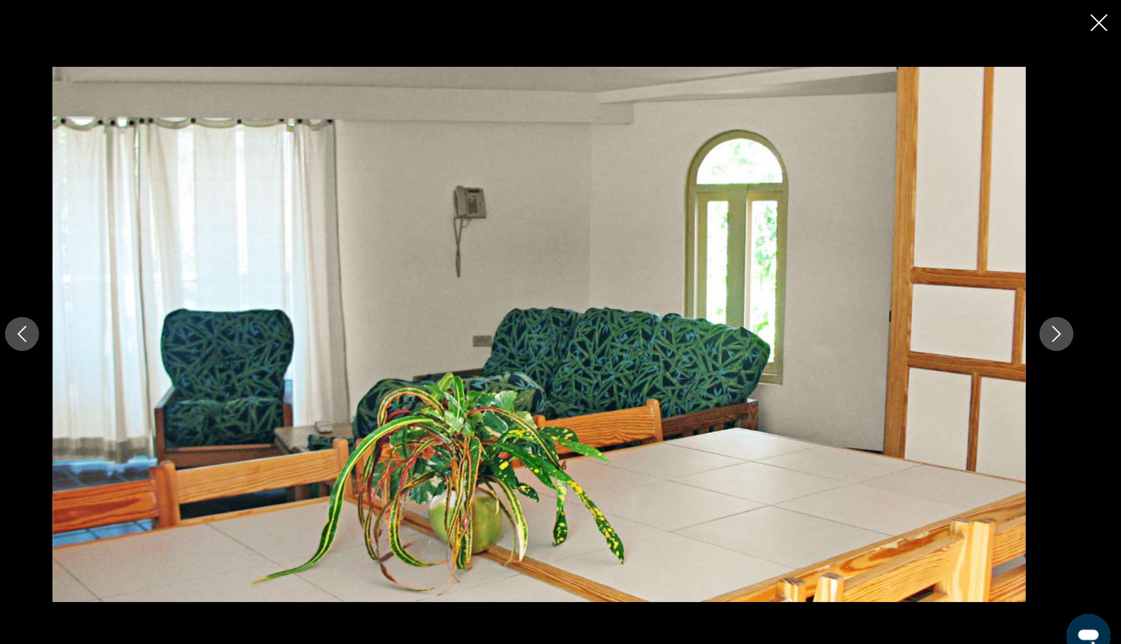
click at [1042, 330] on button "Next image" at bounding box center [1058, 321] width 33 height 33
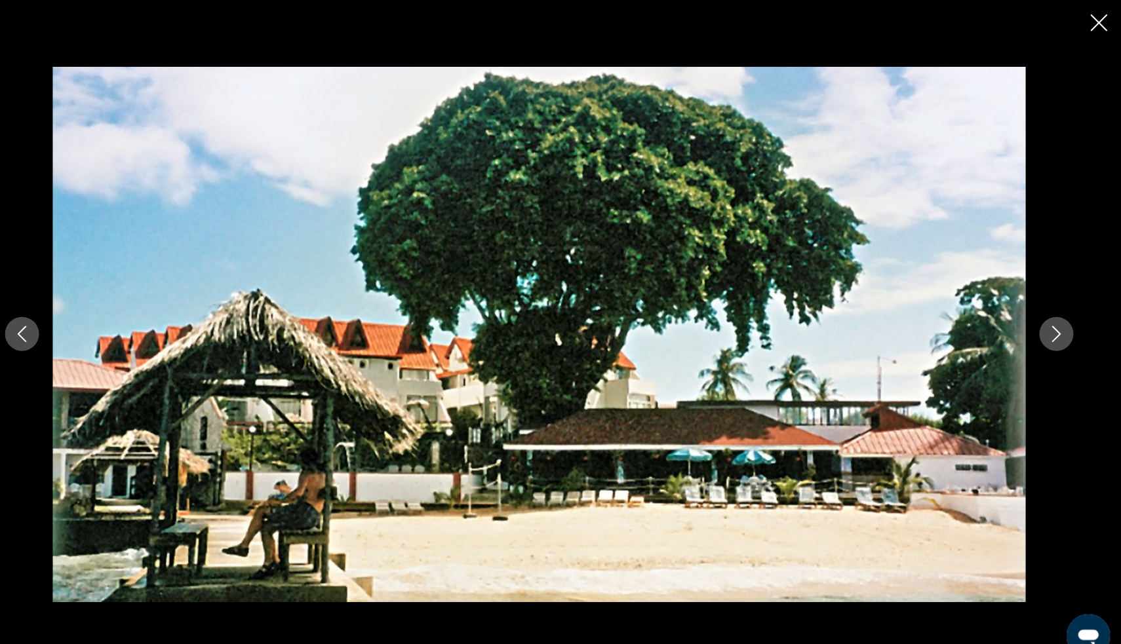
click at [1042, 330] on button "Next image" at bounding box center [1058, 321] width 33 height 33
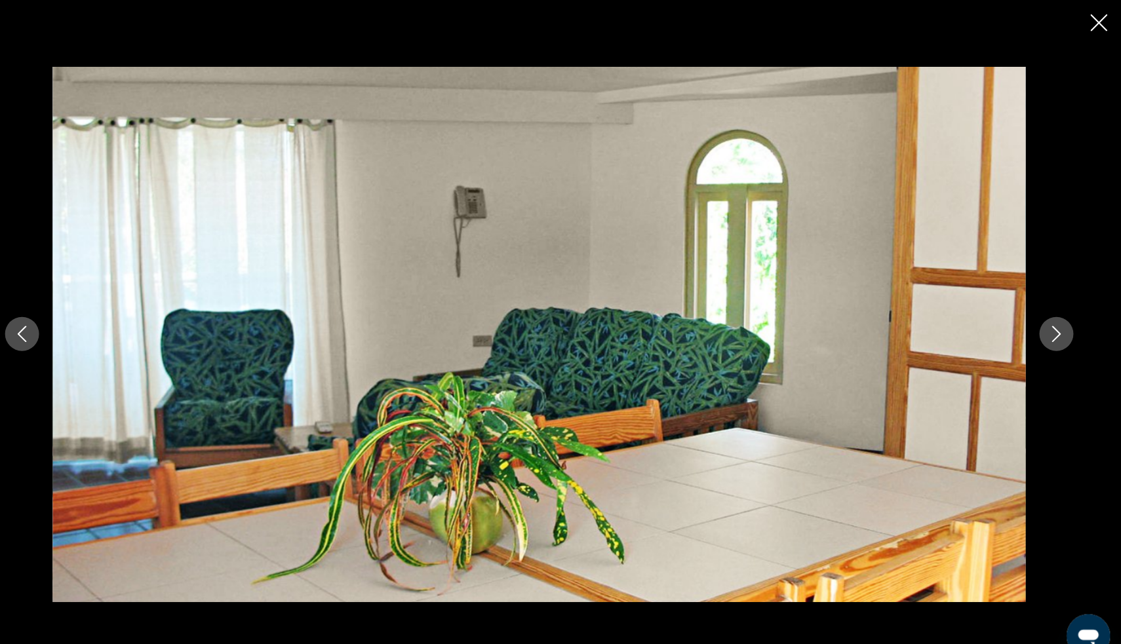
click at [1091, 20] on icon "Close slideshow" at bounding box center [1099, 22] width 16 height 16
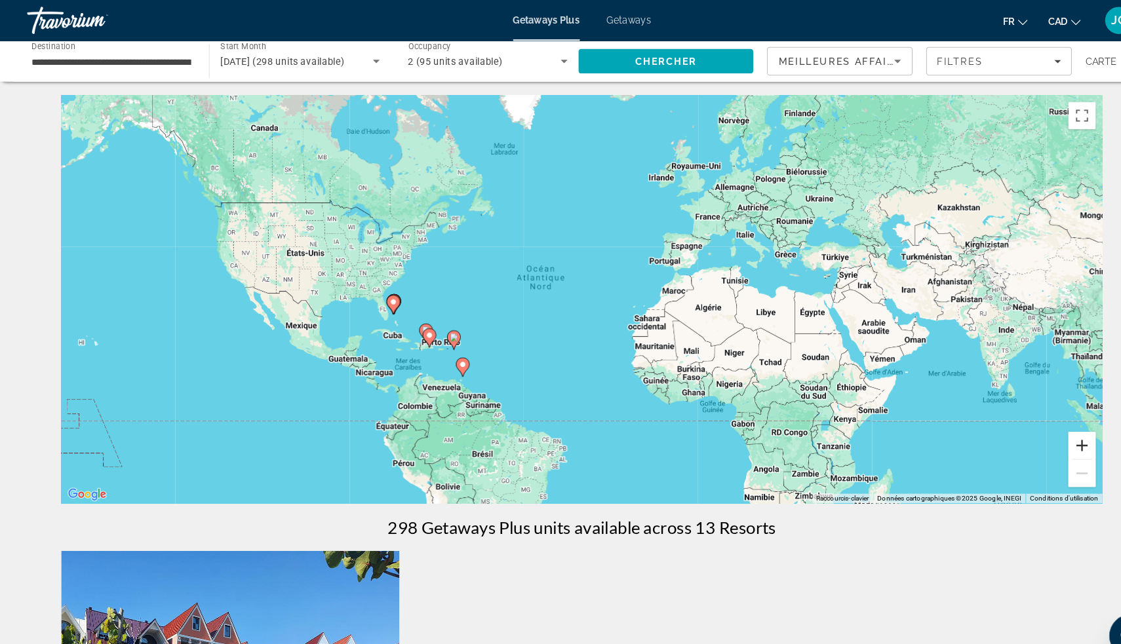
click at [1035, 427] on button "Zoom avant" at bounding box center [1042, 429] width 26 height 26
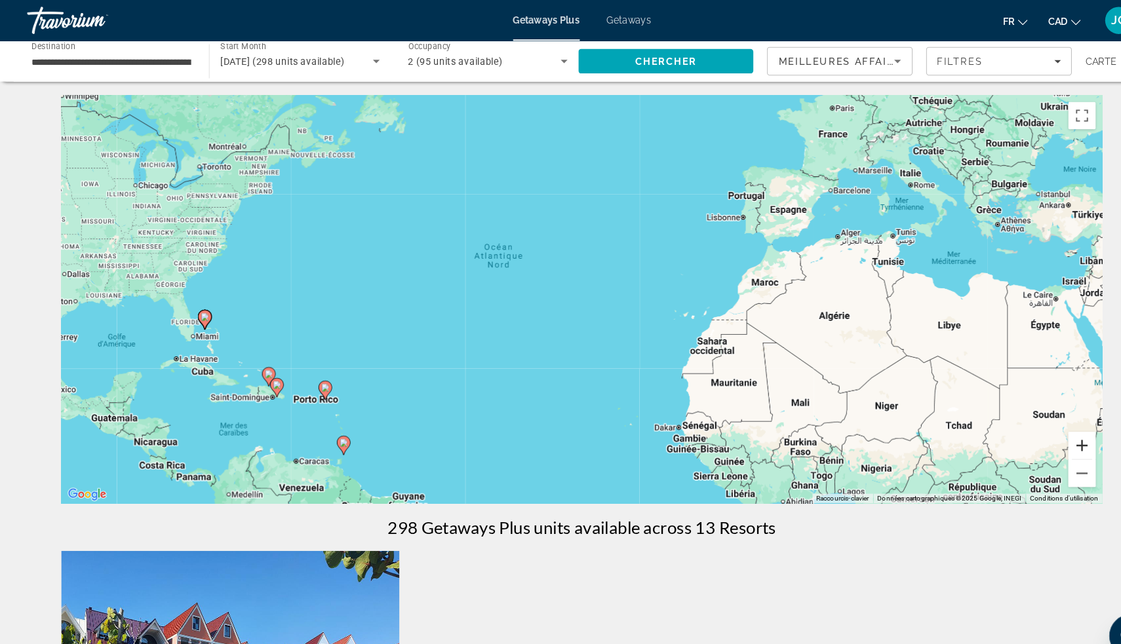
click at [1035, 427] on button "Zoom avant" at bounding box center [1042, 429] width 26 height 26
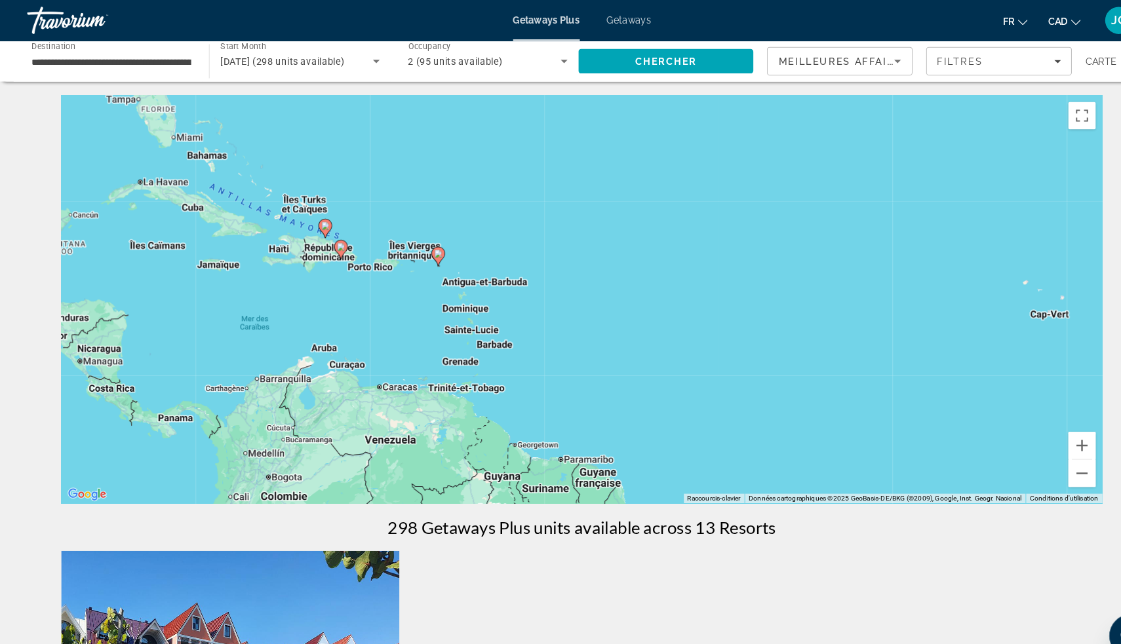
drag, startPoint x: 272, startPoint y: 431, endPoint x: 659, endPoint y: 187, distance: 457.4
click at [659, 186] on div "Pour activer le glissement du marqueur avec le clavier, appuyez sur Alt+Entrée.…" at bounding box center [560, 288] width 1003 height 393
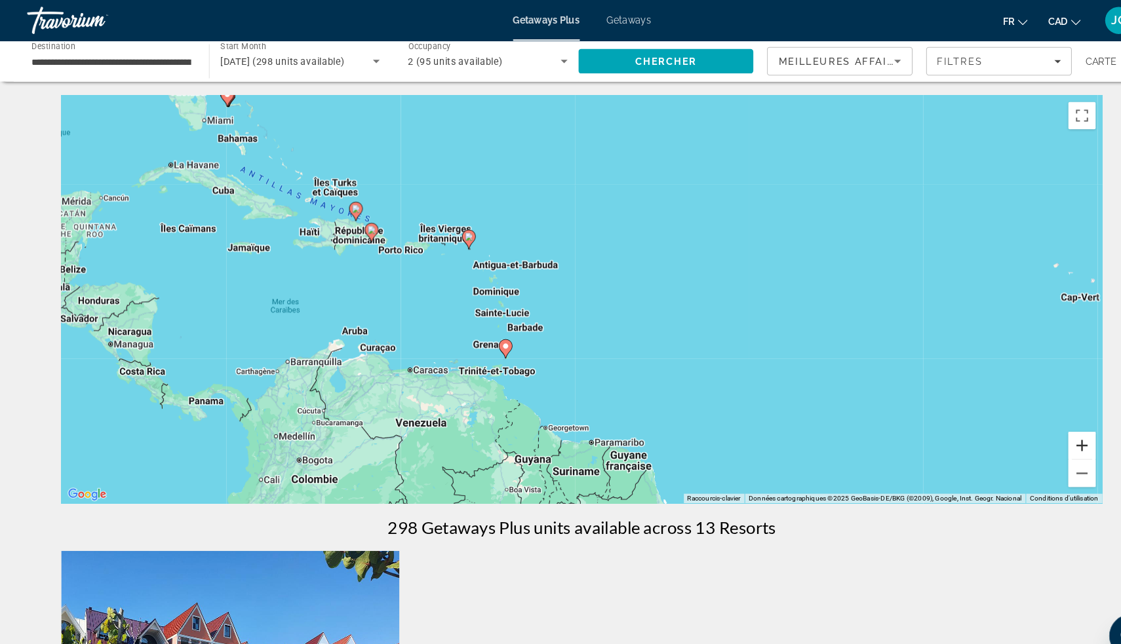
click at [1042, 430] on button "Zoom avant" at bounding box center [1042, 429] width 26 height 26
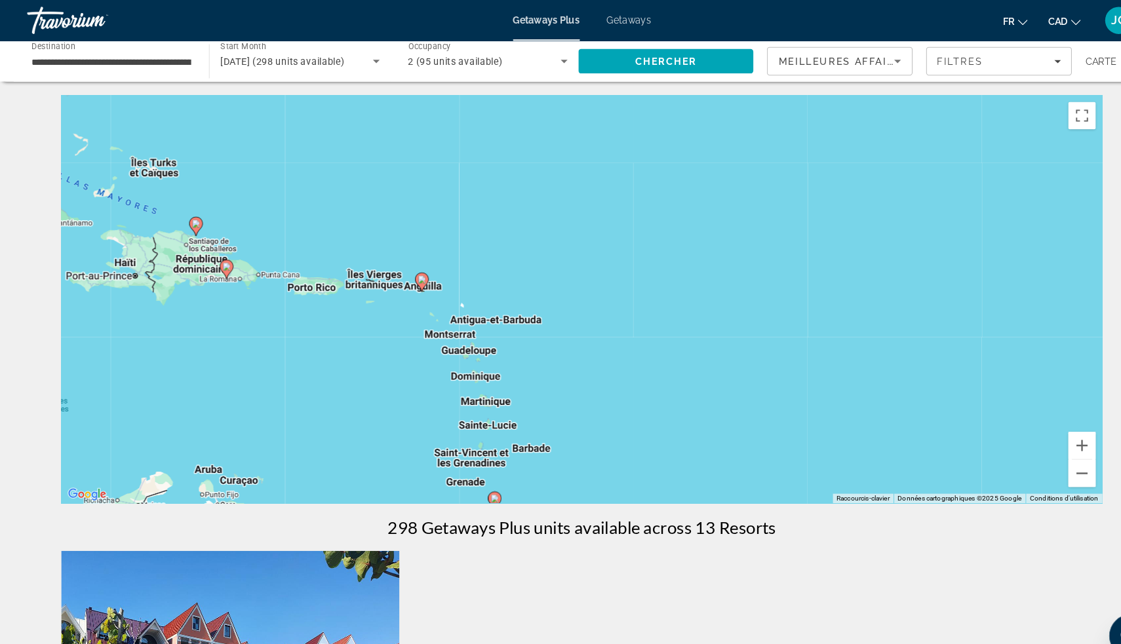
drag, startPoint x: 293, startPoint y: 240, endPoint x: 368, endPoint y: 307, distance: 99.8
click at [348, 317] on div "Pour activer le glissement du marqueur avec le clavier, appuyez sur Alt+Entrée.…" at bounding box center [560, 288] width 1003 height 393
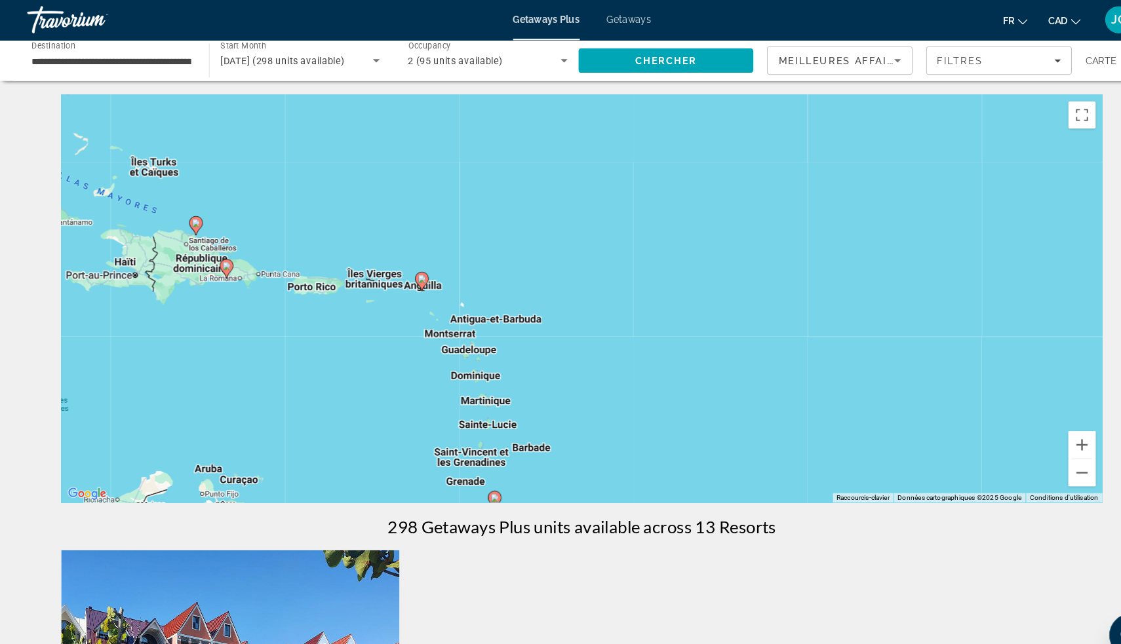
click at [404, 269] on image "Main content" at bounding box center [406, 269] width 8 height 8
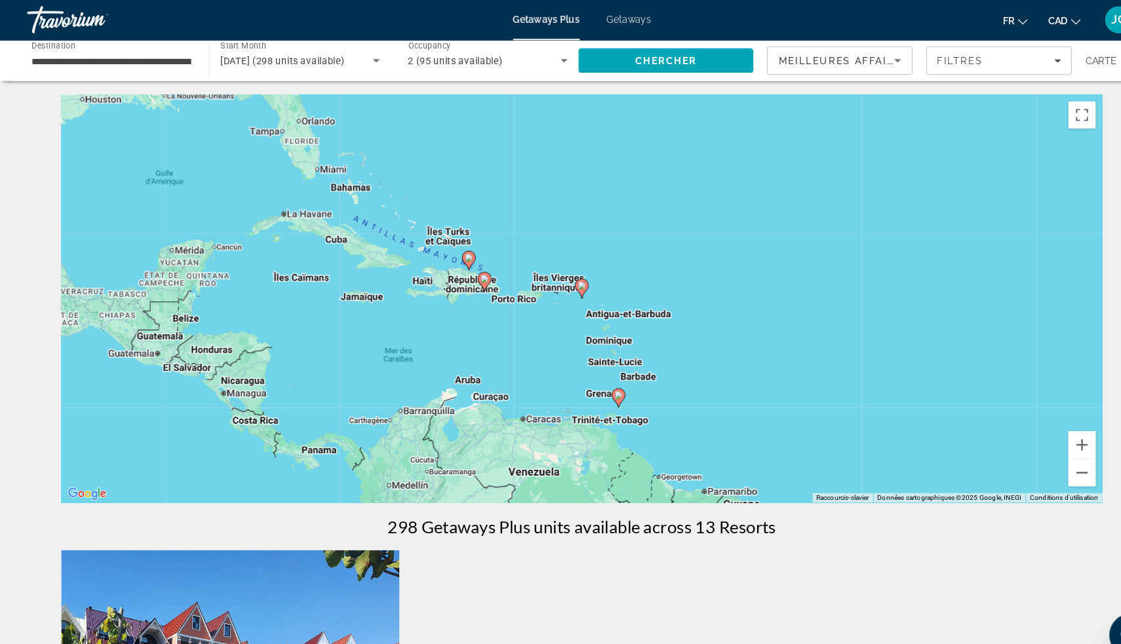
click at [560, 276] on image "Main content" at bounding box center [560, 276] width 8 height 8
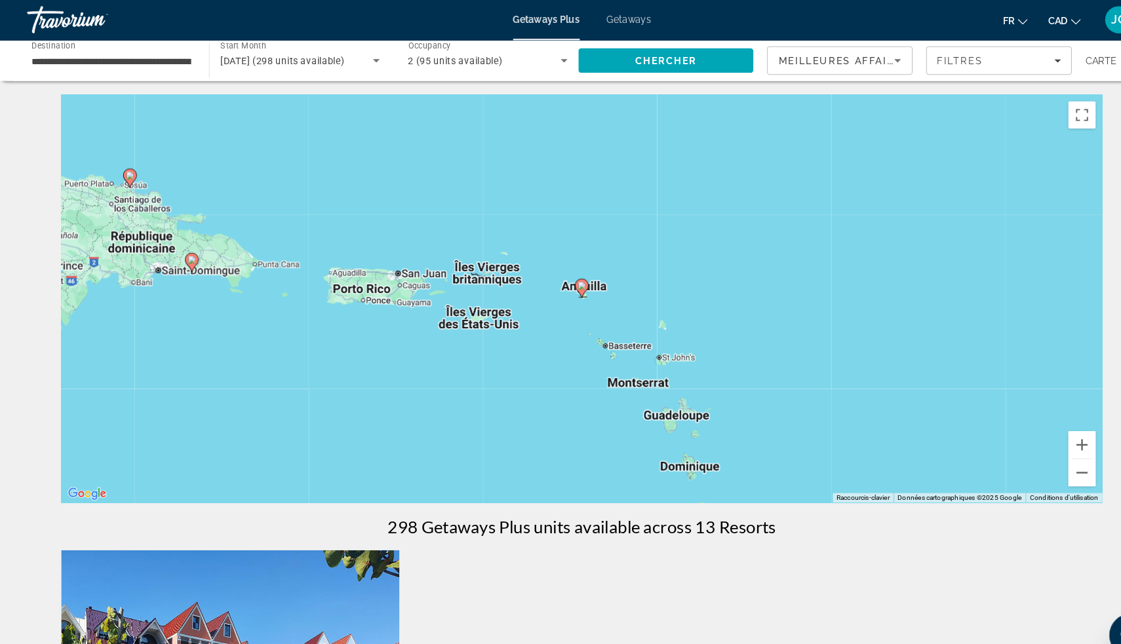
click at [560, 276] on image "Main content" at bounding box center [560, 276] width 8 height 8
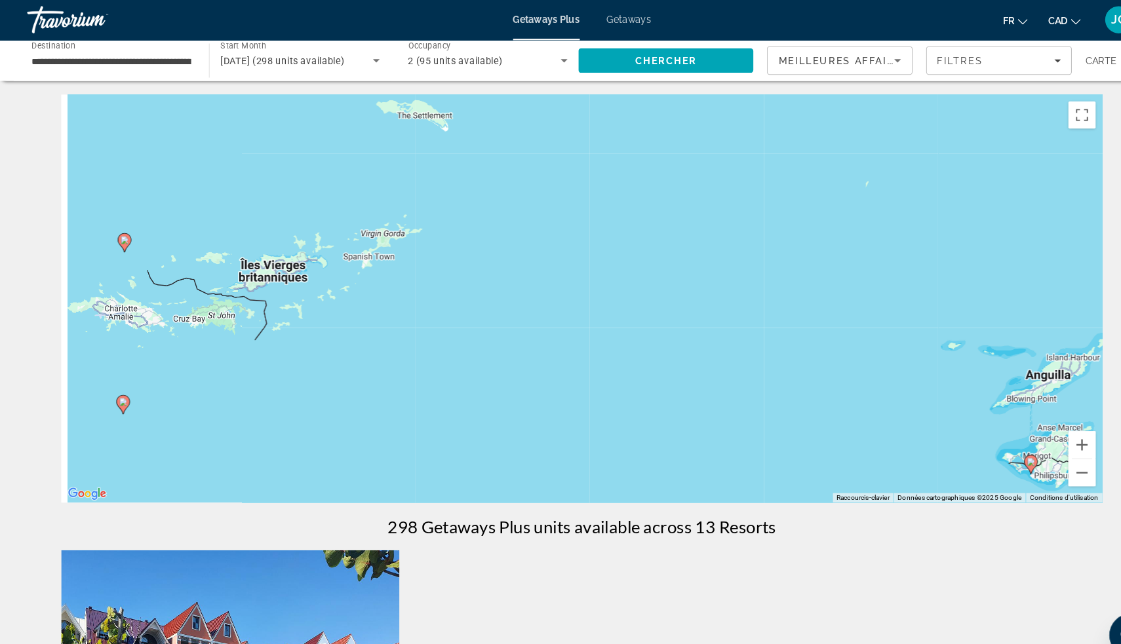
drag, startPoint x: 330, startPoint y: 275, endPoint x: 722, endPoint y: 423, distance: 419.3
click at [762, 445] on div "Pour activer le glissement du marqueur avec le clavier, appuyez sur Alt+Entrée.…" at bounding box center [560, 288] width 1003 height 393
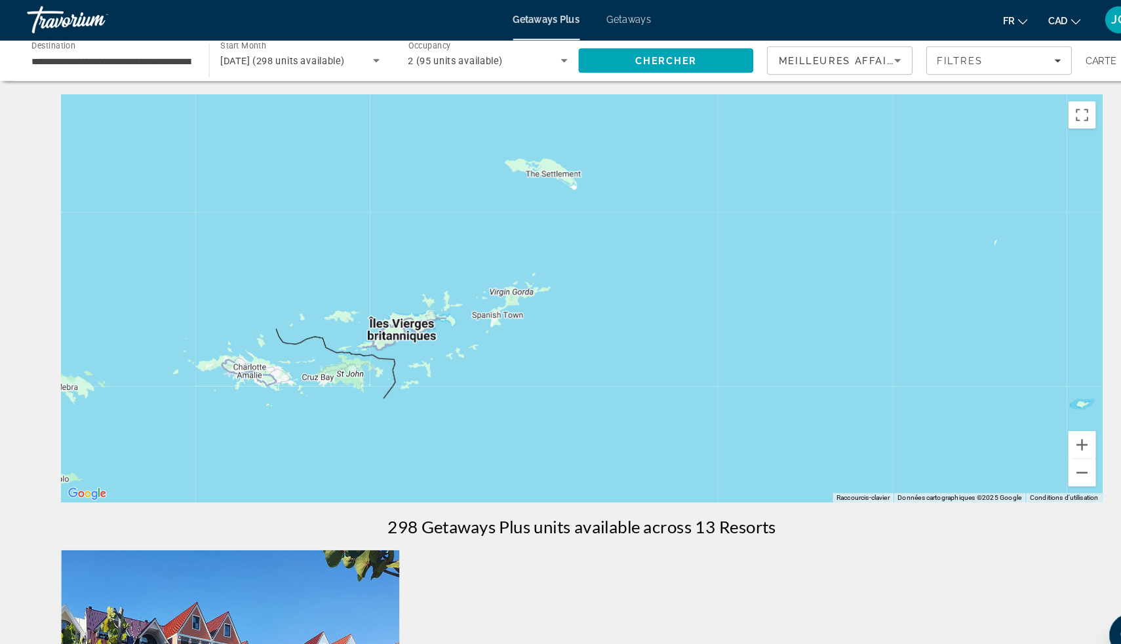
drag, startPoint x: 543, startPoint y: 348, endPoint x: 878, endPoint y: 447, distance: 349.2
click at [883, 447] on div "Pour activer le glissement du marqueur avec le clavier, appuyez sur Alt+Entrée.…" at bounding box center [560, 288] width 1003 height 393
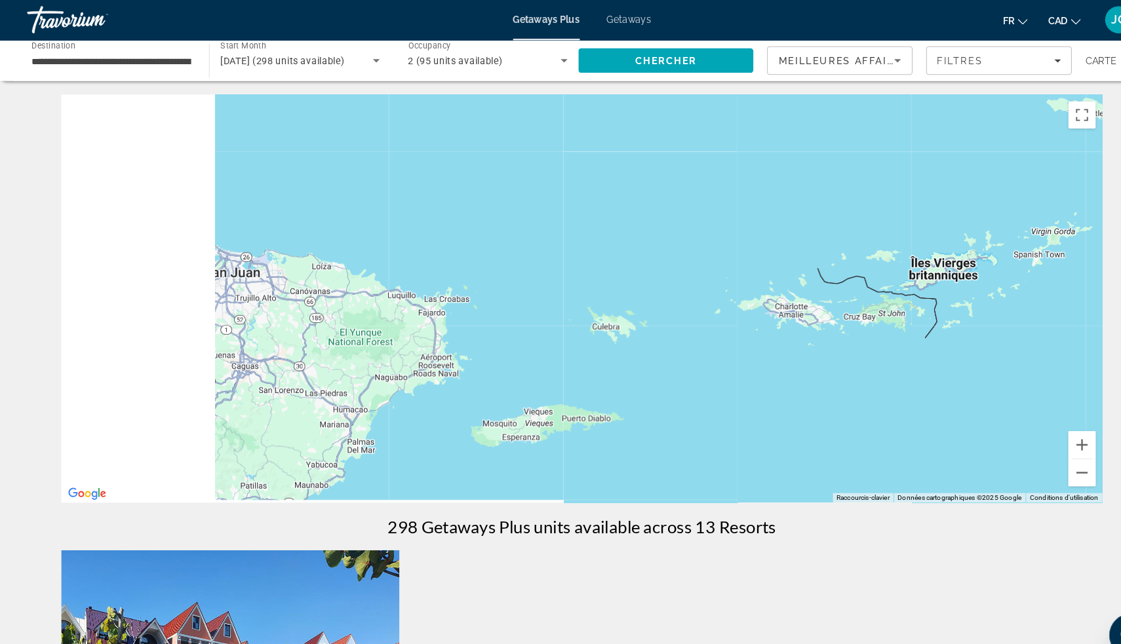
drag, startPoint x: 539, startPoint y: 400, endPoint x: 806, endPoint y: 187, distance: 341.8
click at [806, 187] on div "Pour activer le glissement du marqueur avec le clavier, appuyez sur Alt+Entrée.…" at bounding box center [560, 288] width 1003 height 393
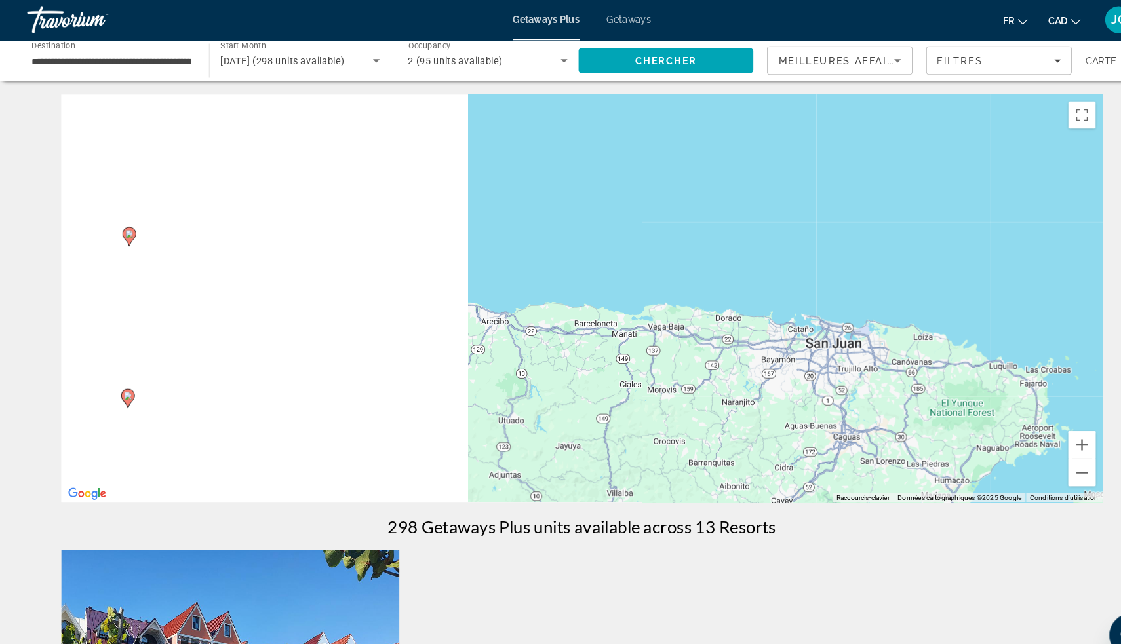
drag, startPoint x: 482, startPoint y: 299, endPoint x: 936, endPoint y: 467, distance: 483.9
click at [942, 469] on div "Pour activer le glissement du marqueur avec le clavier, appuyez sur Alt+Entrée.…" at bounding box center [560, 288] width 1003 height 393
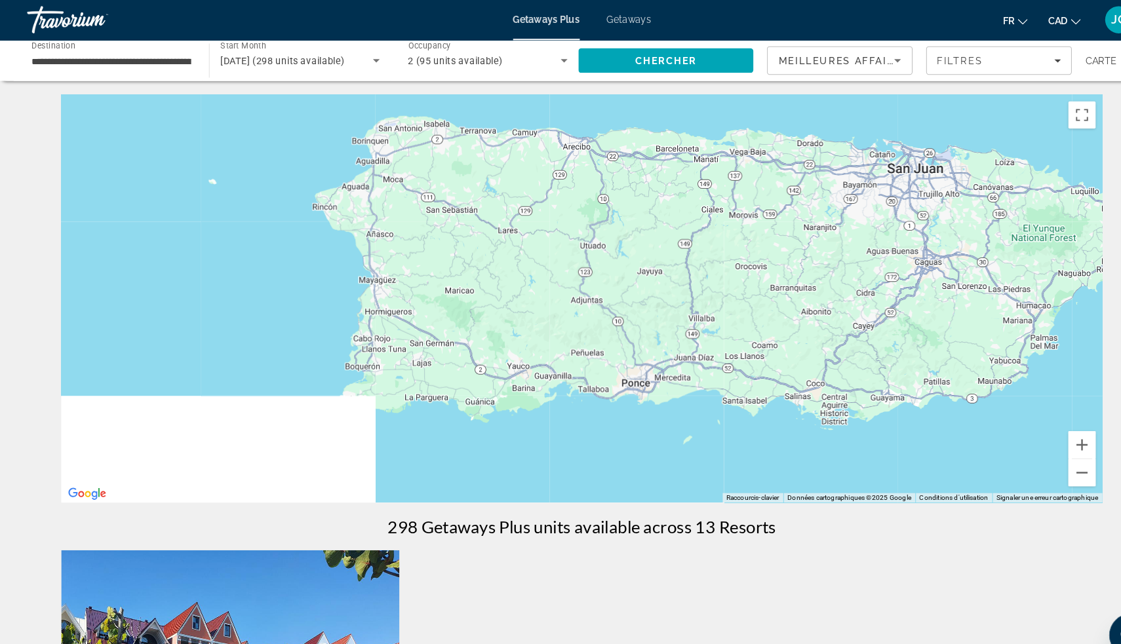
drag, startPoint x: 805, startPoint y: 432, endPoint x: 881, endPoint y: 223, distance: 221.8
click at [881, 216] on div "Pour activer le glissement du marqueur avec le clavier, appuyez sur Alt+Entrée.…" at bounding box center [560, 288] width 1003 height 393
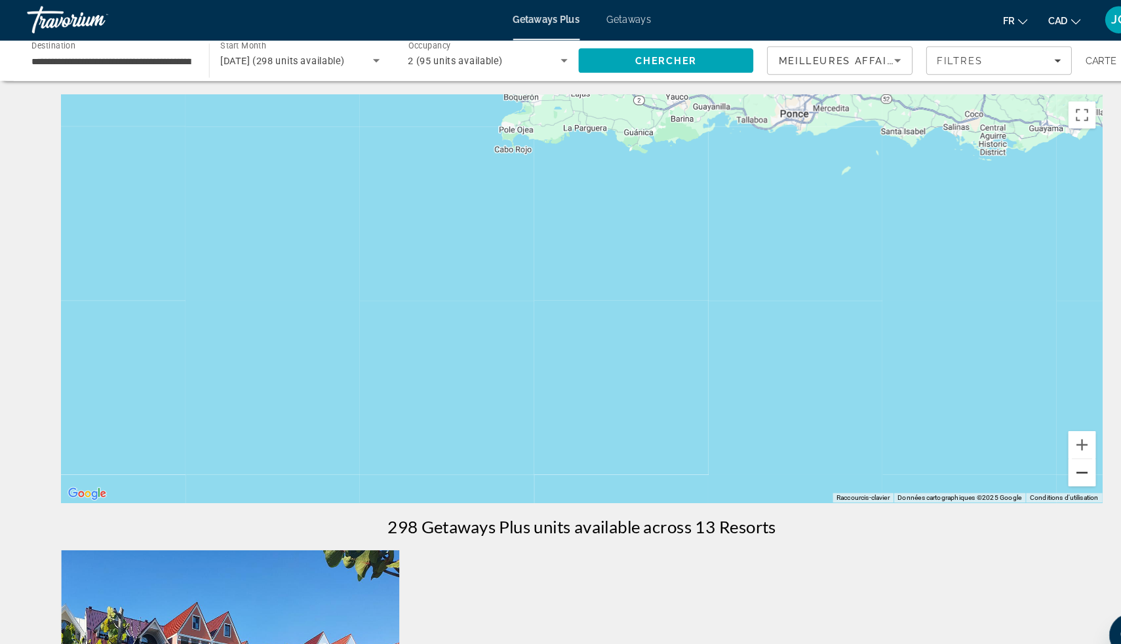
click at [1043, 449] on button "Zoom arrière" at bounding box center [1042, 456] width 26 height 26
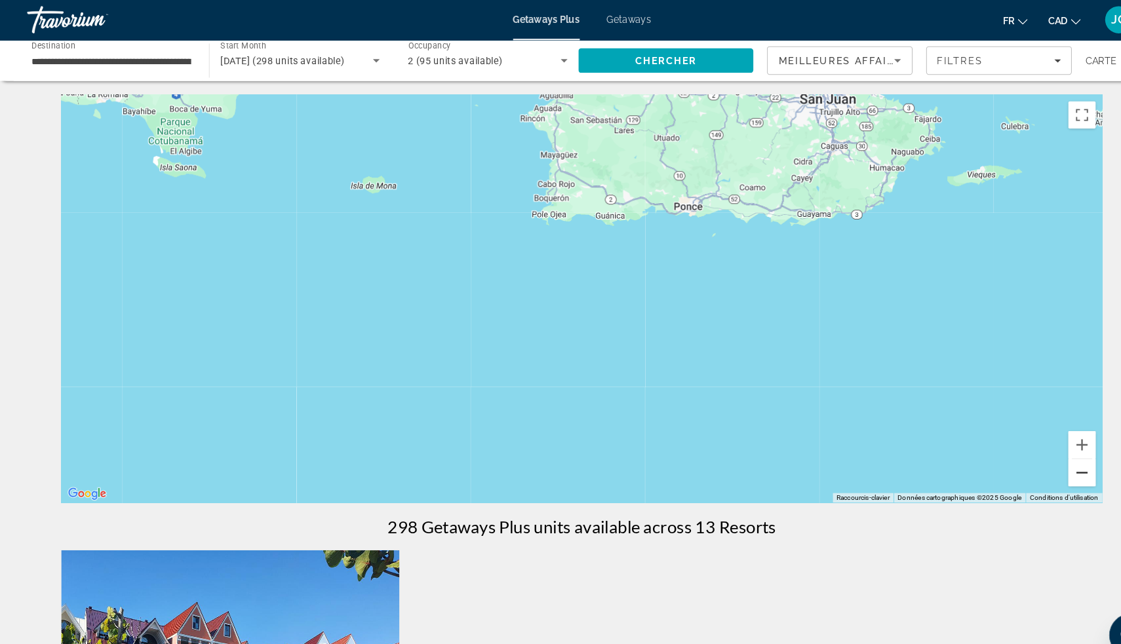
click at [1043, 449] on button "Zoom arrière" at bounding box center [1042, 456] width 26 height 26
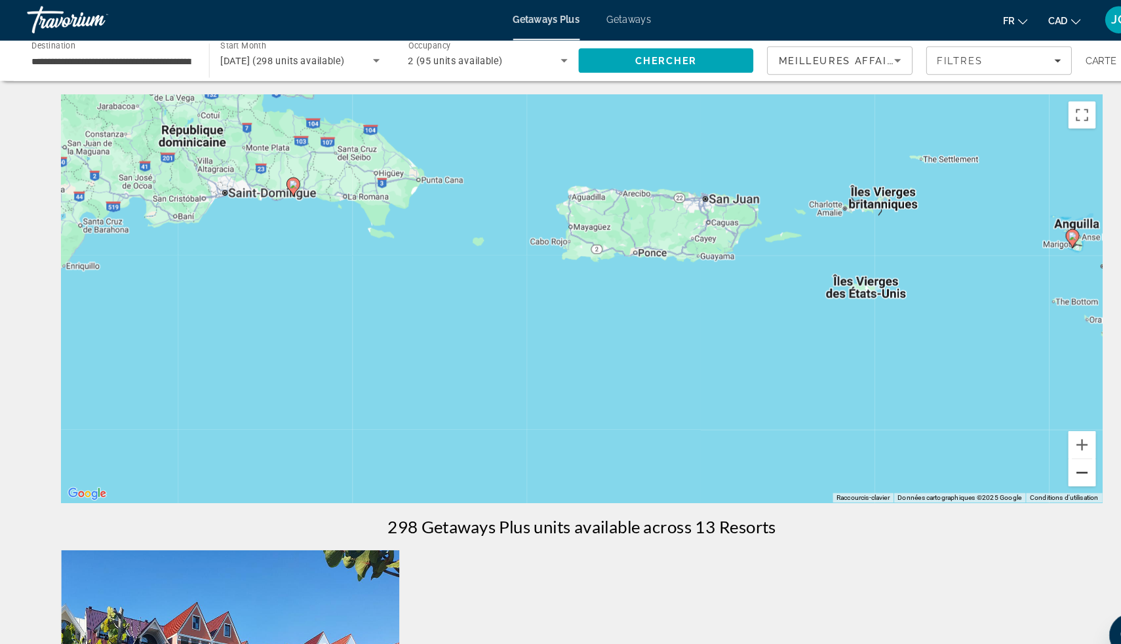
click at [1043, 449] on button "Zoom arrière" at bounding box center [1042, 456] width 26 height 26
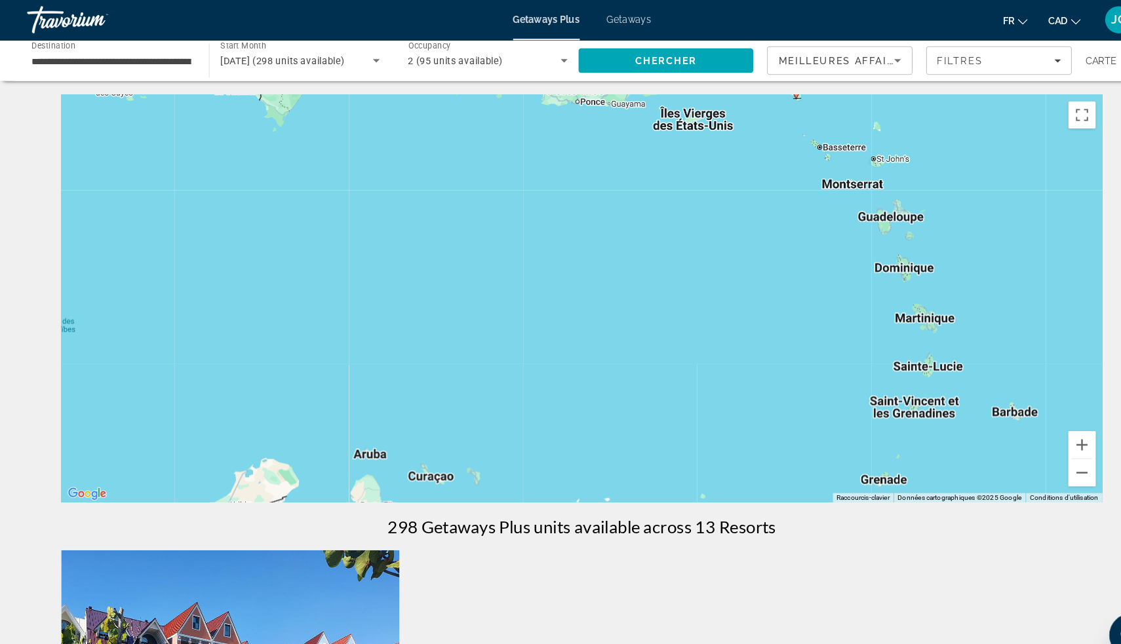
drag, startPoint x: 855, startPoint y: 317, endPoint x: 819, endPoint y: 155, distance: 165.8
click at [825, 148] on div "Pour activer le glissement du marqueur avec le clavier, appuyez sur Alt+Entrée.…" at bounding box center [560, 288] width 1003 height 393
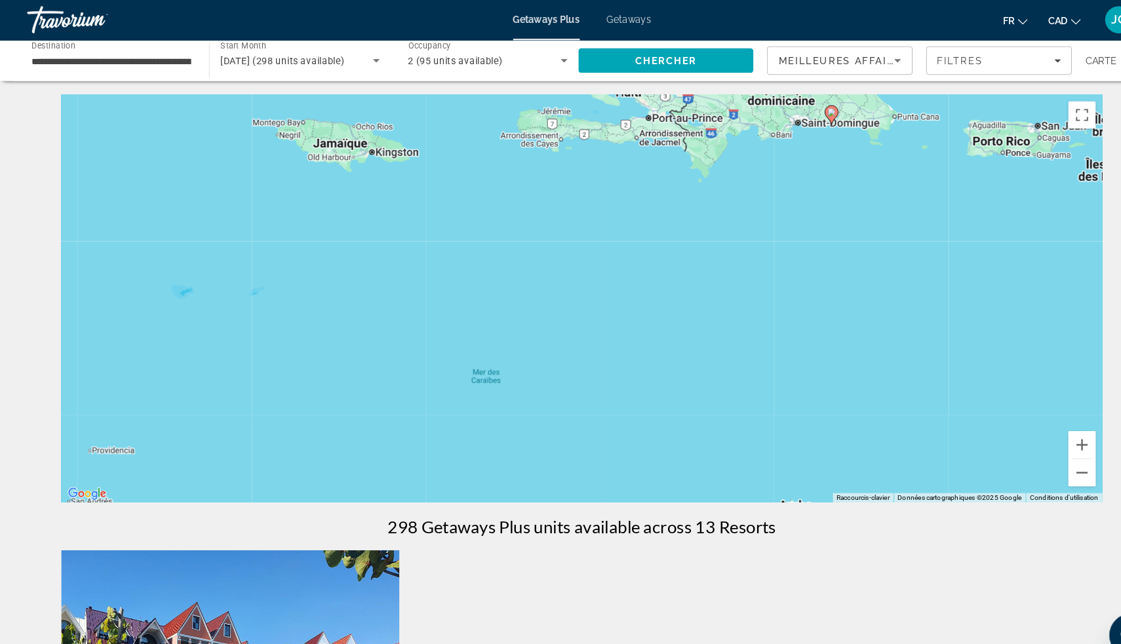
drag, startPoint x: 761, startPoint y: 305, endPoint x: 912, endPoint y: 383, distance: 170.0
click at [1079, 368] on div "← Déplacer vers la gauche → Déplacer vers la droite ↑ Déplacer vers le haut ↓ D…" at bounding box center [560, 564] width 1055 height 945
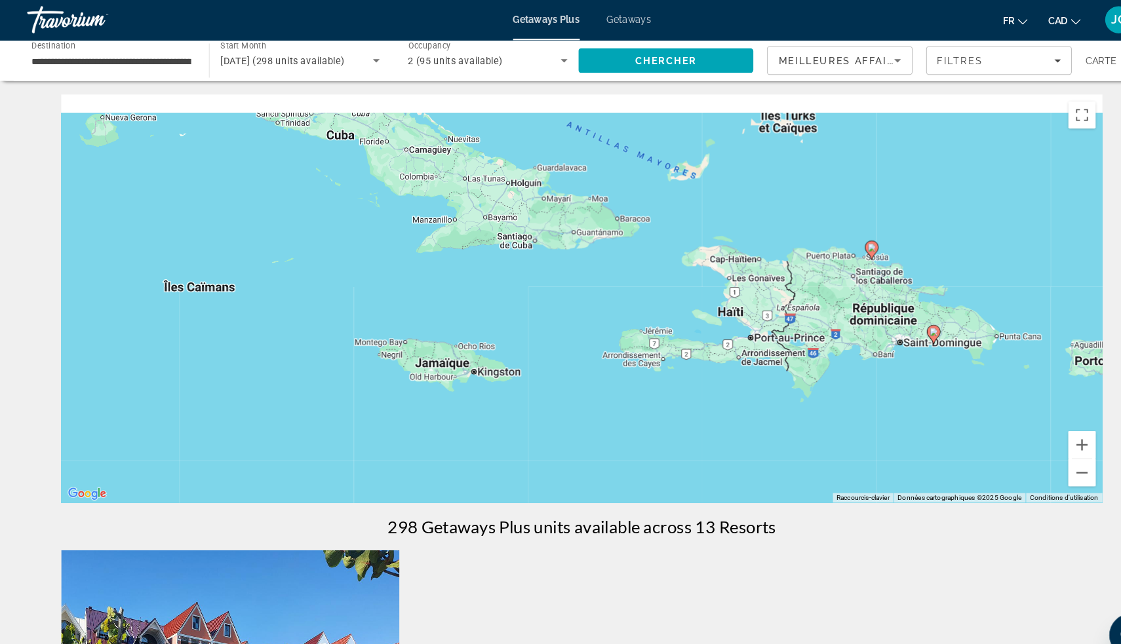
drag, startPoint x: 608, startPoint y: 558, endPoint x: 657, endPoint y: 602, distance: 65.0
click at [665, 619] on div "← Déplacer vers la gauche → Déplacer vers la droite ↑ Déplacer vers le haut ↓ D…" at bounding box center [560, 564] width 1055 height 945
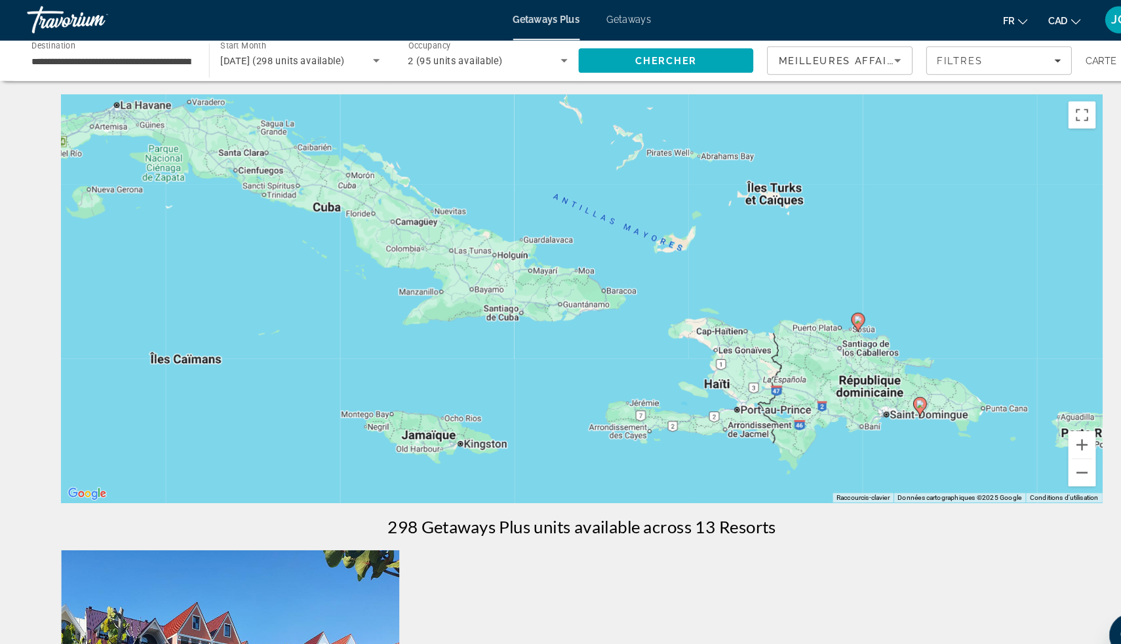
drag, startPoint x: 654, startPoint y: 358, endPoint x: 637, endPoint y: 410, distance: 55.1
click at [636, 410] on div "Pour activer le glissement du marqueur avec le clavier, appuyez sur Alt+Entrée.…" at bounding box center [560, 288] width 1003 height 393
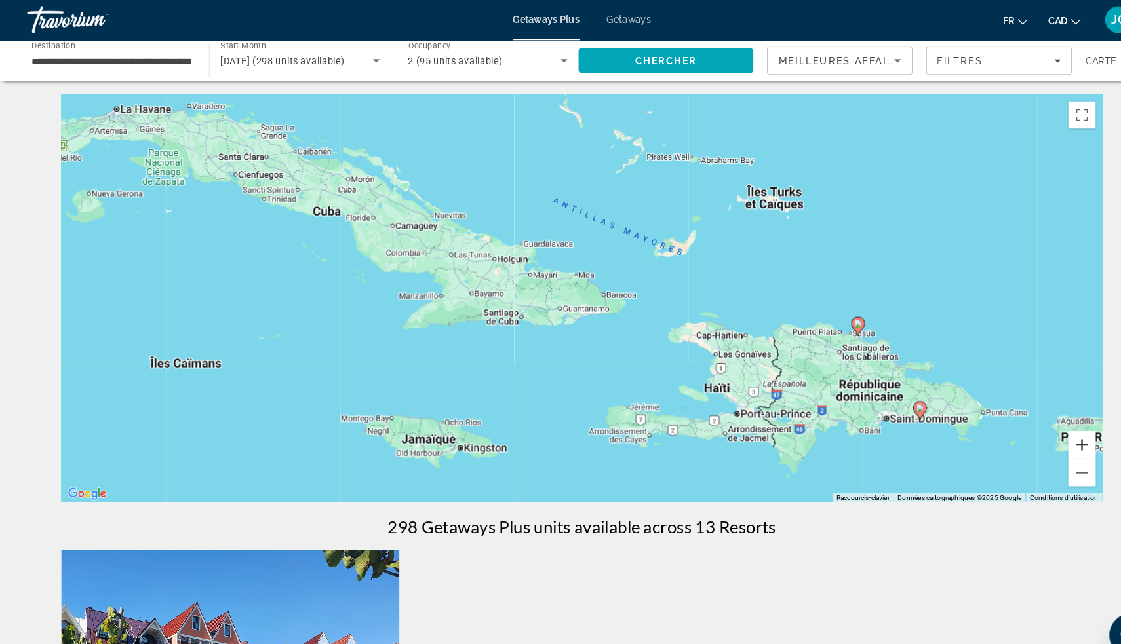
click at [1040, 427] on button "Zoom avant" at bounding box center [1042, 429] width 26 height 26
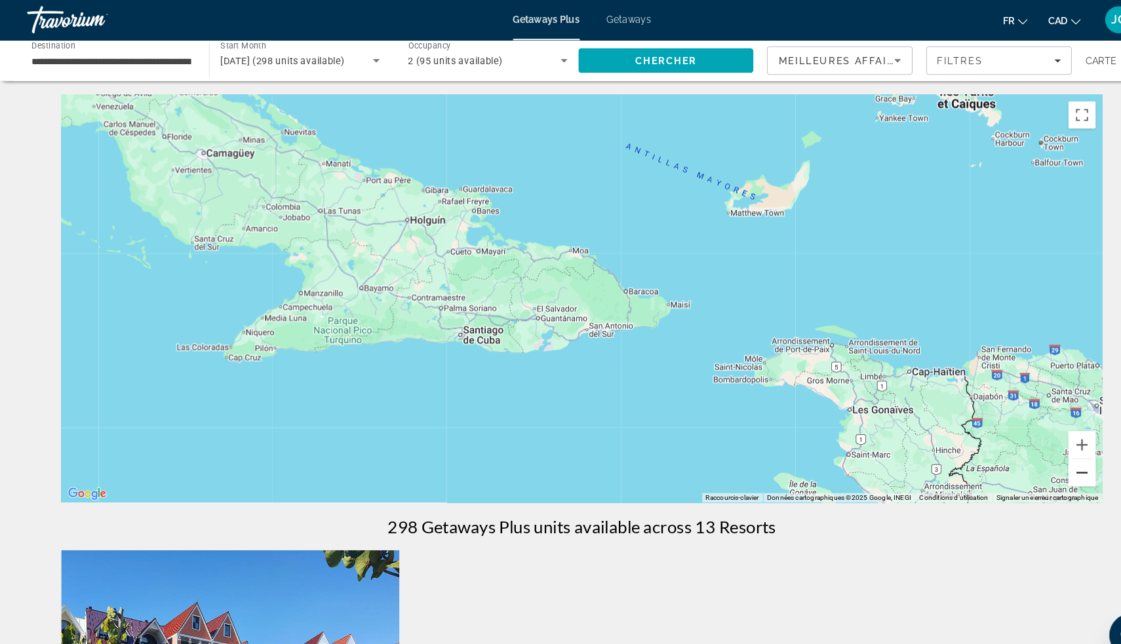
click at [1039, 457] on button "Zoom arrière" at bounding box center [1042, 456] width 26 height 26
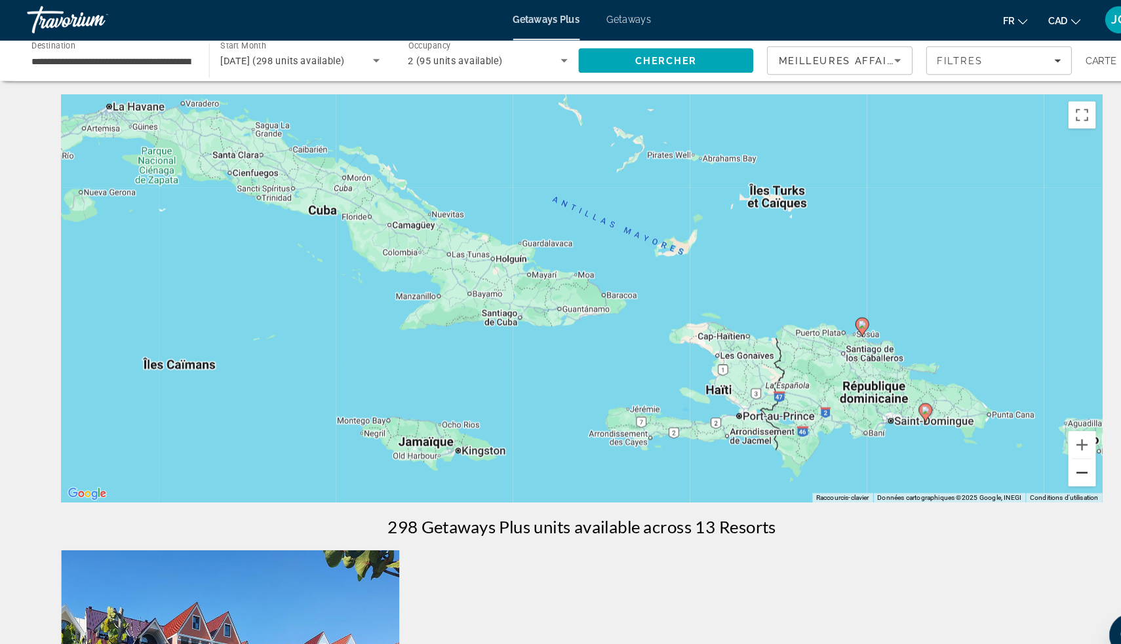
click at [1039, 457] on button "Zoom arrière" at bounding box center [1042, 456] width 26 height 26
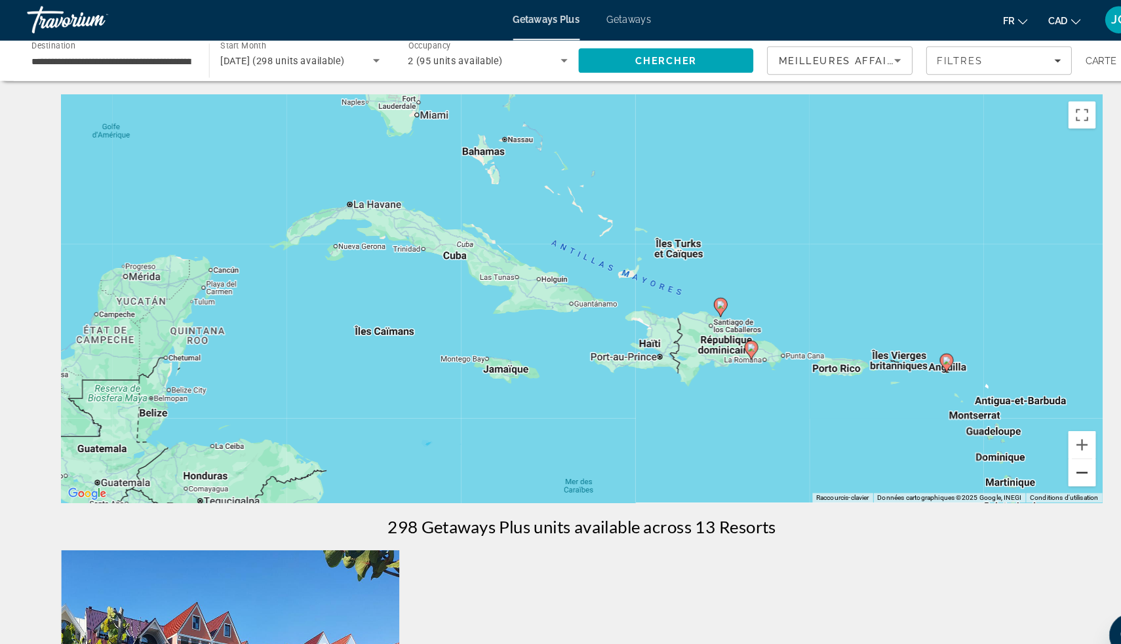
click at [1039, 457] on button "Zoom arrière" at bounding box center [1042, 456] width 26 height 26
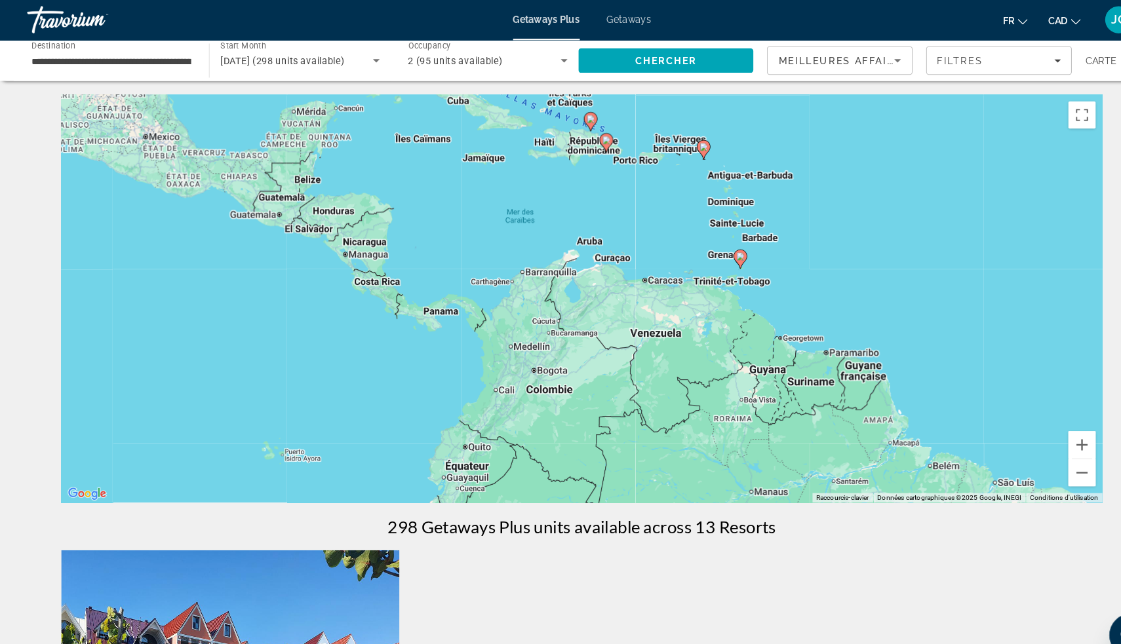
drag, startPoint x: 905, startPoint y: 411, endPoint x: 847, endPoint y: 242, distance: 178.2
click at [847, 242] on div "Pour activer le glissement du marqueur avec le clavier, appuyez sur Alt+Entrée.…" at bounding box center [560, 288] width 1003 height 393
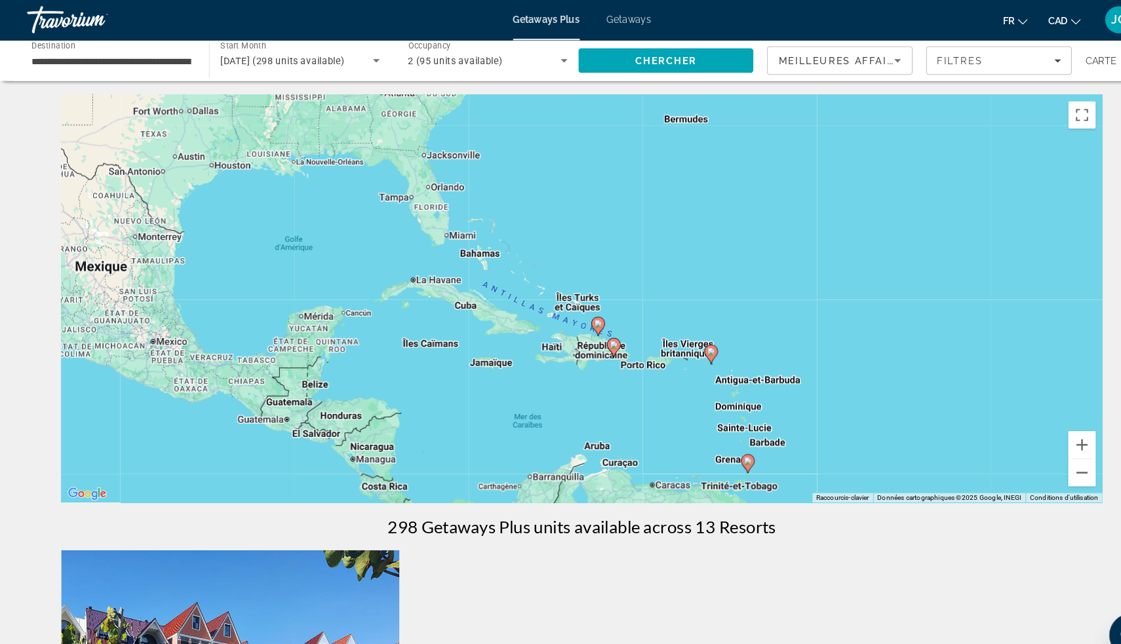
drag, startPoint x: 424, startPoint y: 348, endPoint x: 419, endPoint y: 424, distance: 76.2
click at [421, 423] on div "Pour activer le glissement du marqueur avec le clavier, appuyez sur Alt+Entrée.…" at bounding box center [560, 288] width 1003 height 393
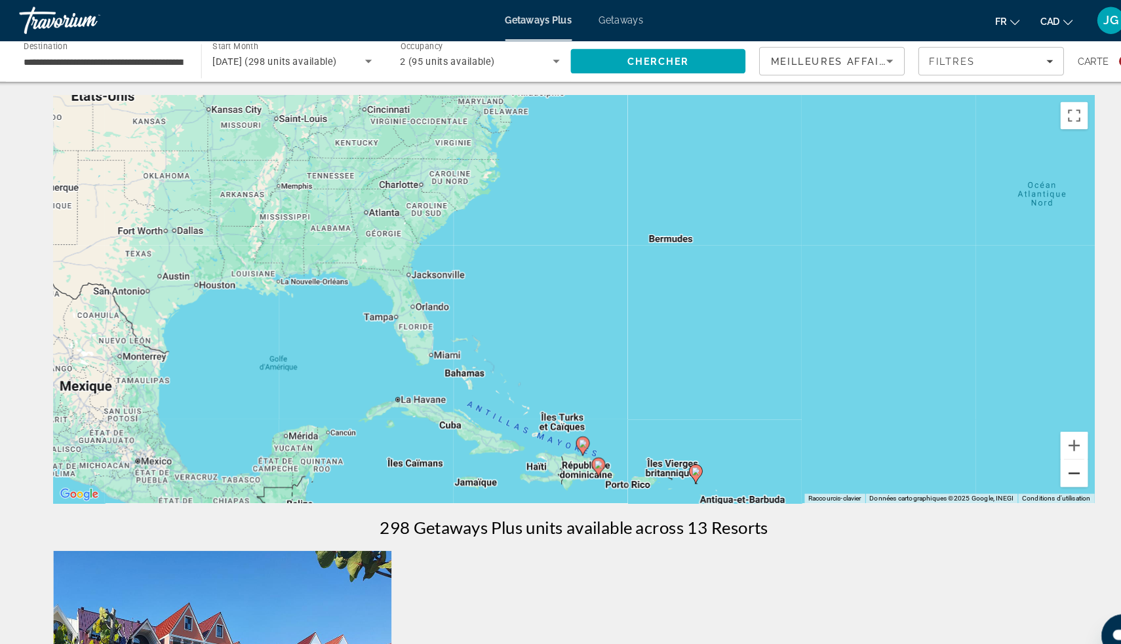
click at [1029, 456] on button "Zoom arrière" at bounding box center [1042, 456] width 26 height 26
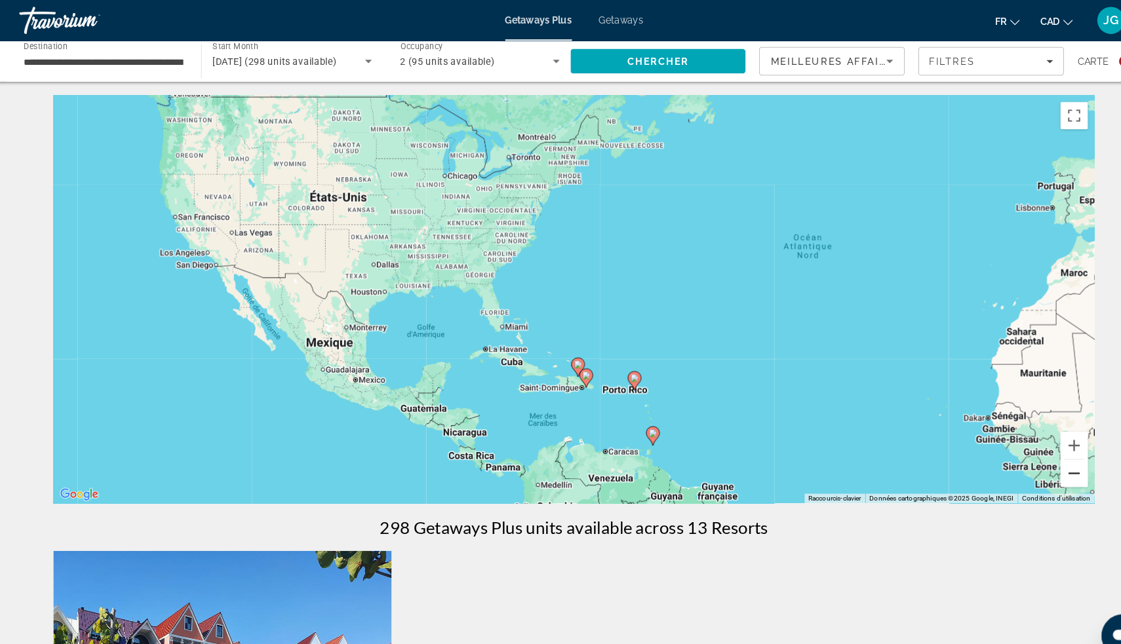
click at [1029, 456] on button "Zoom arrière" at bounding box center [1042, 456] width 26 height 26
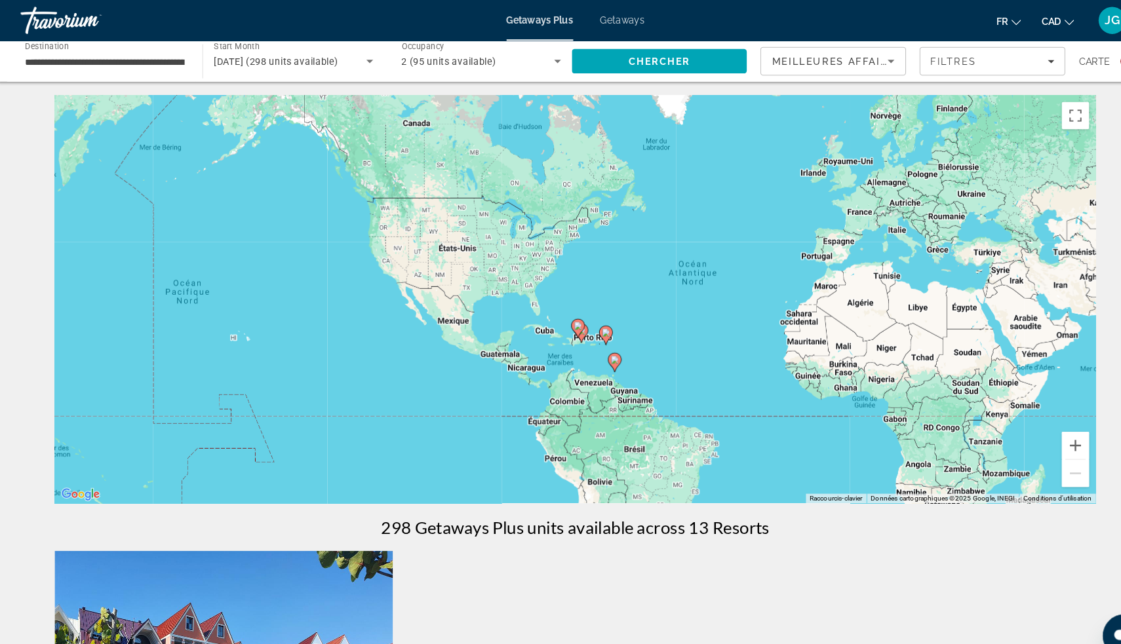
click at [195, 60] on div "Start Month Tous les mois [DATE] (298 units available)" at bounding box center [286, 58] width 182 height 39
click at [175, 60] on input "**********" at bounding box center [107, 60] width 154 height 16
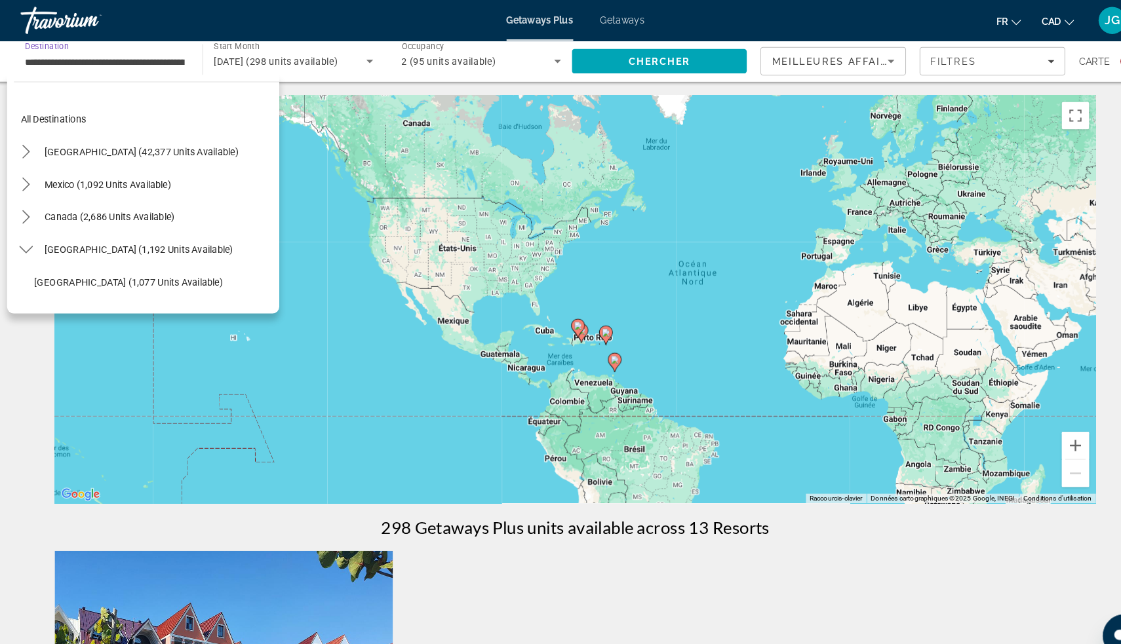
scroll to position [204, 0]
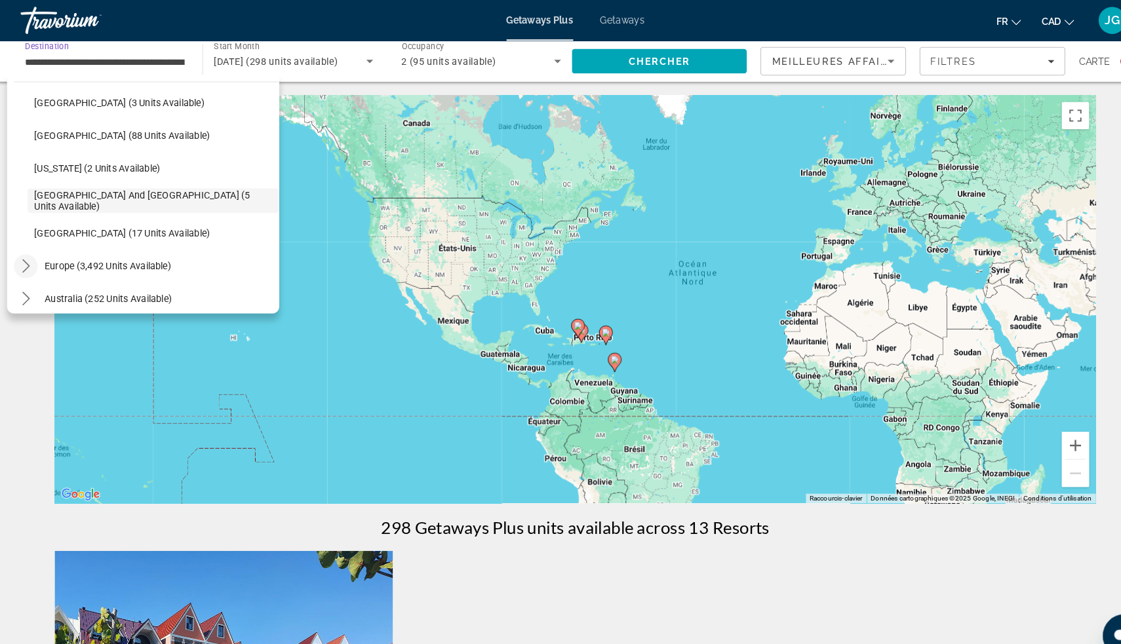
click at [28, 254] on icon "Toggle Europe (3,492 units available) submenu" at bounding box center [31, 256] width 7 height 13
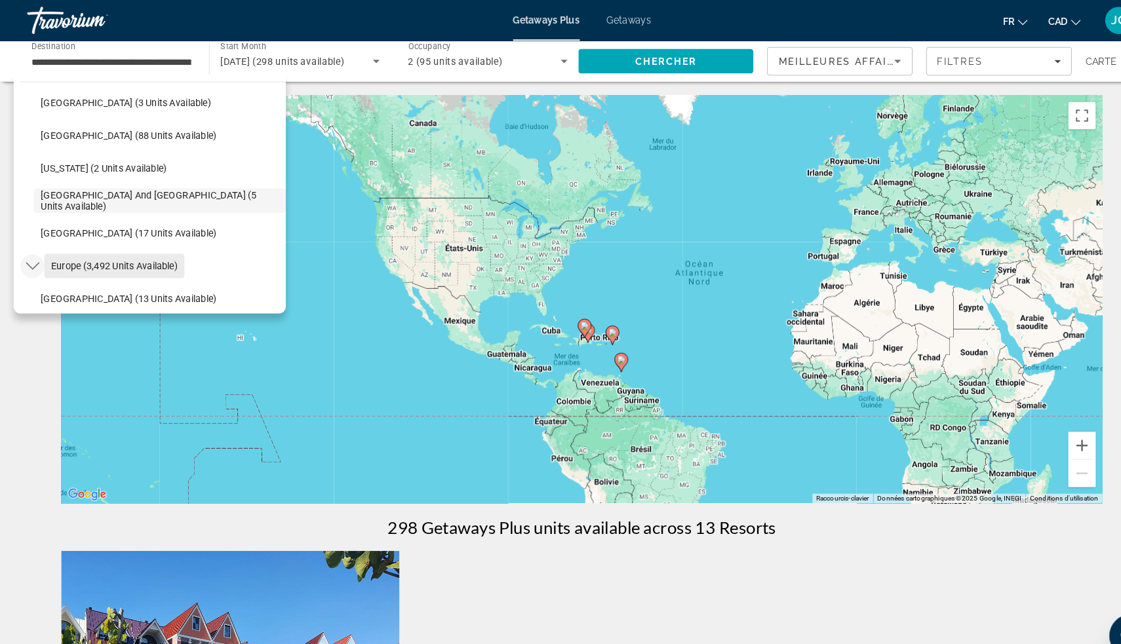
click at [85, 254] on span "Europe (3,492 units available)" at bounding box center [110, 256] width 122 height 10
type input "**********"
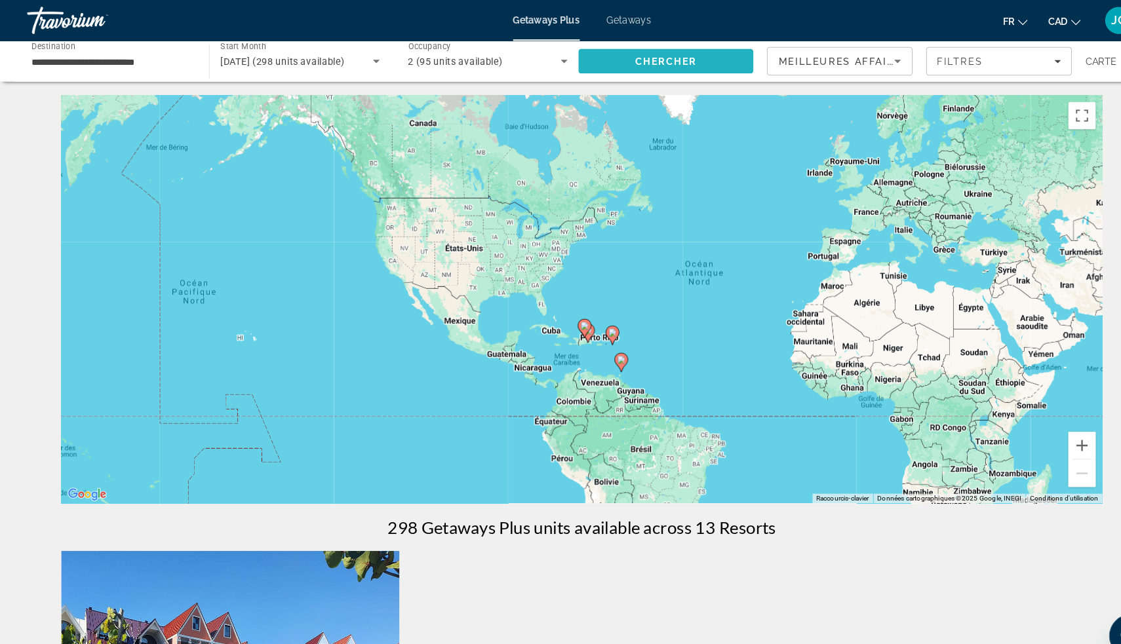
click at [645, 58] on span "Chercher" at bounding box center [641, 59] width 60 height 10
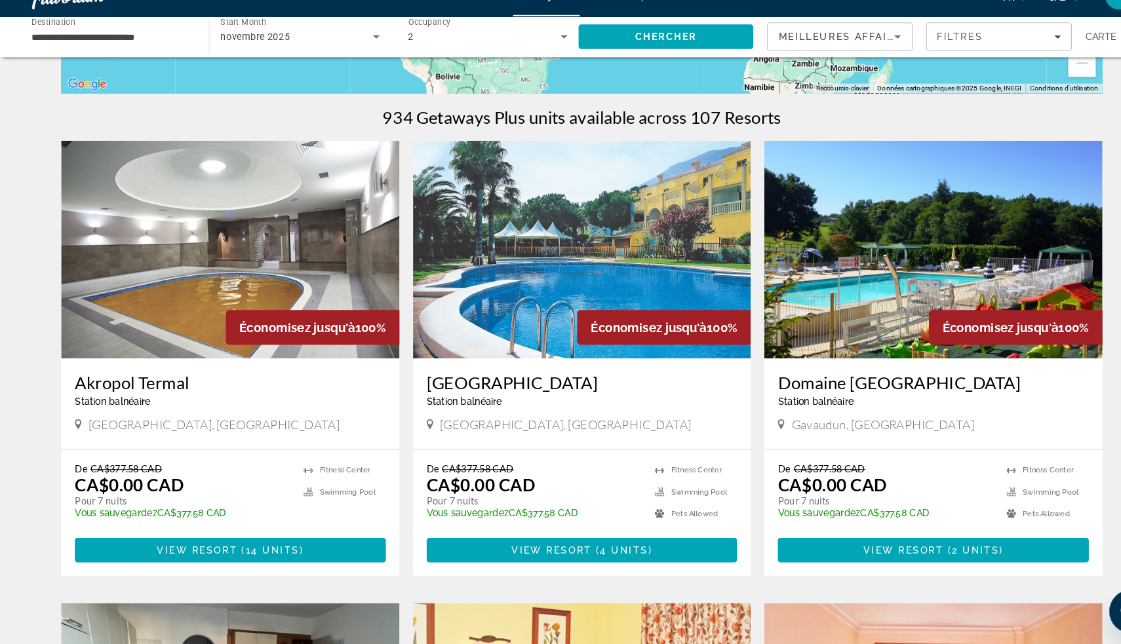
scroll to position [381, 0]
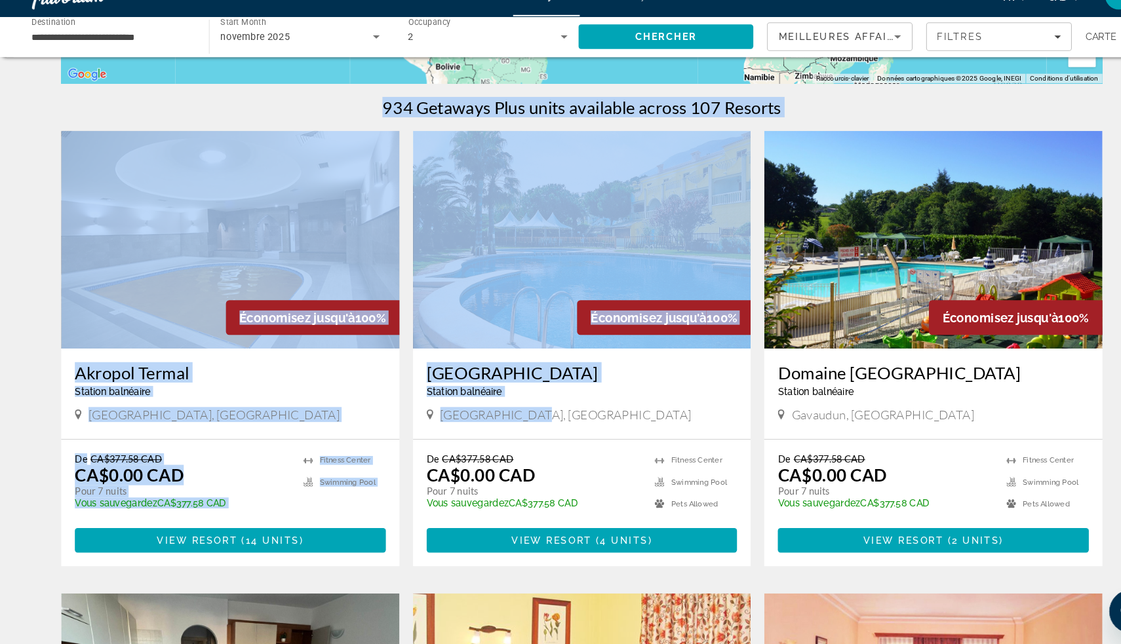
drag, startPoint x: 610, startPoint y: 90, endPoint x: 545, endPoint y: 368, distance: 285.5
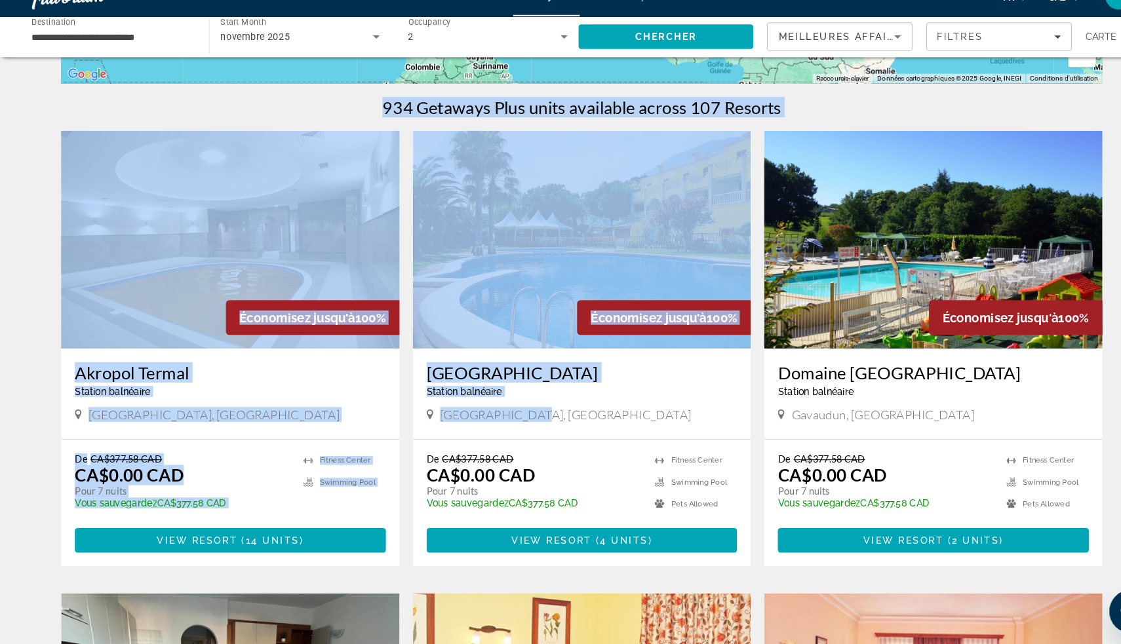
drag, startPoint x: 815, startPoint y: 67, endPoint x: 821, endPoint y: 148, distance: 80.9
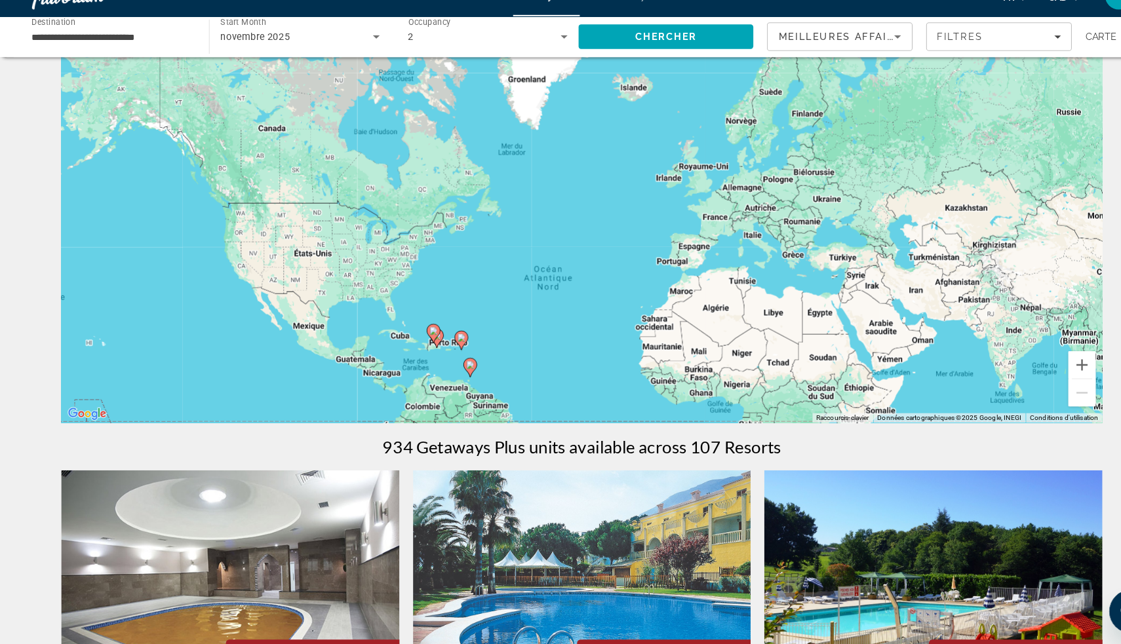
scroll to position [75, 0]
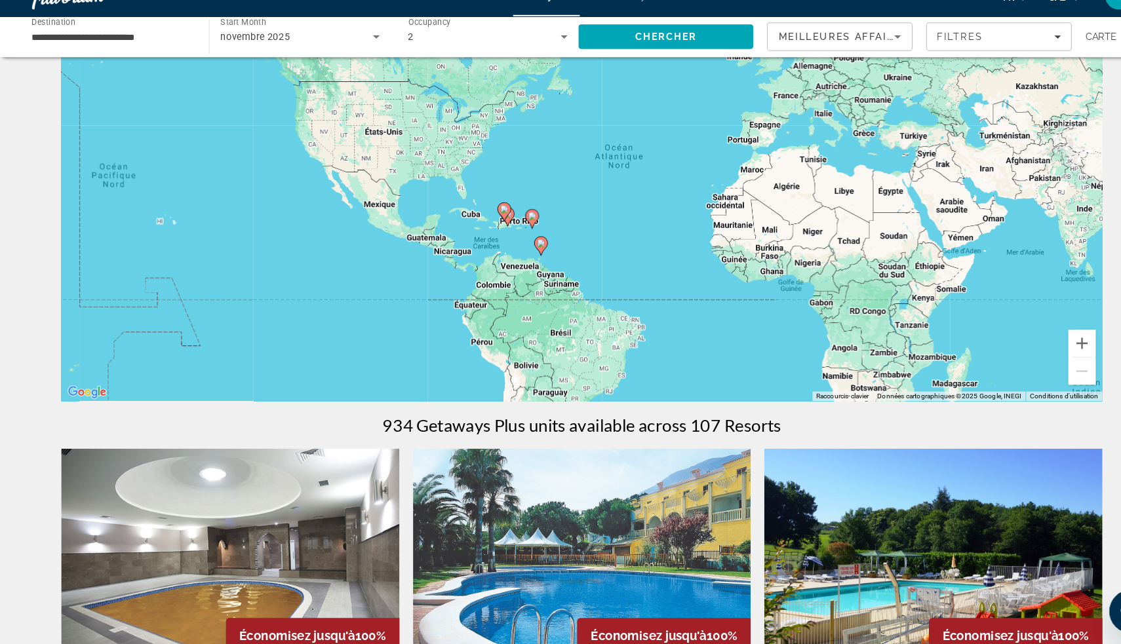
drag, startPoint x: 777, startPoint y: 279, endPoint x: 925, endPoint y: 223, distance: 158.5
click at [845, 182] on div "Pour activer le glissement du marqueur avec le clavier, appuyez sur Alt+Entrée.…" at bounding box center [560, 213] width 1003 height 393
click at [1045, 341] on button "Zoom avant" at bounding box center [1042, 354] width 26 height 26
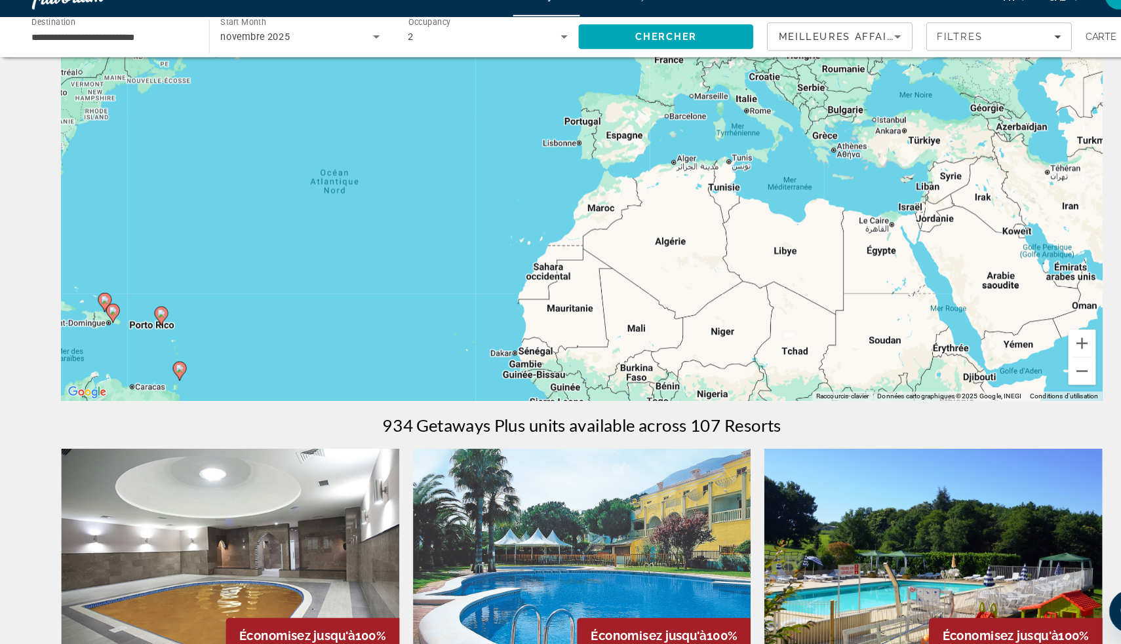
drag, startPoint x: 883, startPoint y: 168, endPoint x: 569, endPoint y: 228, distance: 319.0
click at [569, 228] on div "Pour activer le glissement du marqueur avec le clavier, appuyez sur Alt+Entrée.…" at bounding box center [560, 213] width 1003 height 393
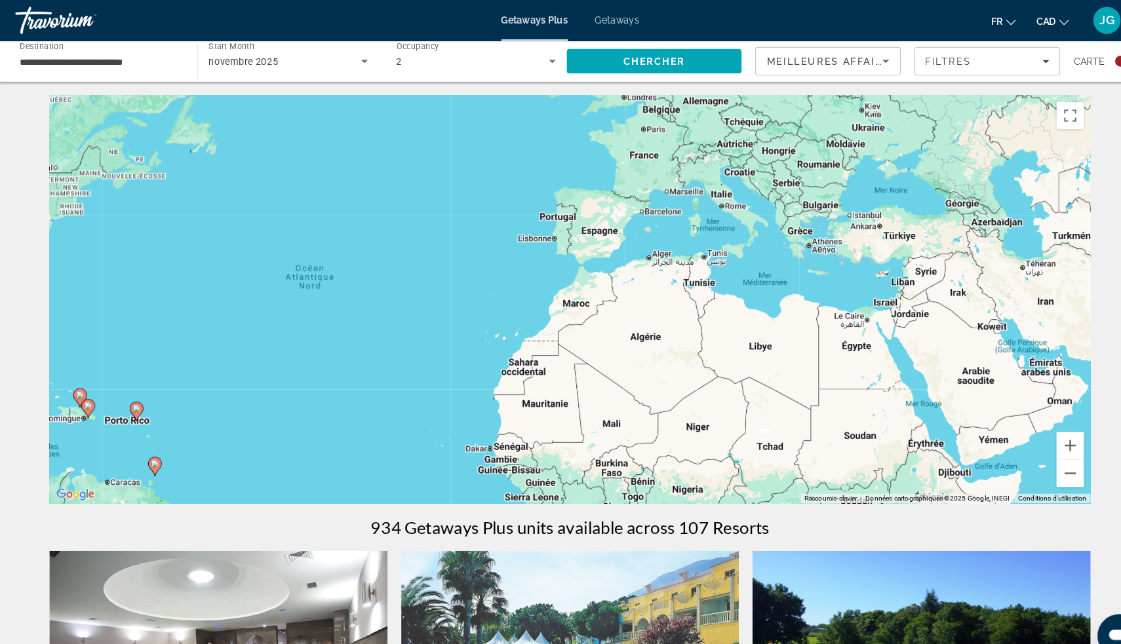
scroll to position [0, 0]
click at [777, 56] on span "Meilleures affaires" at bounding box center [813, 59] width 126 height 10
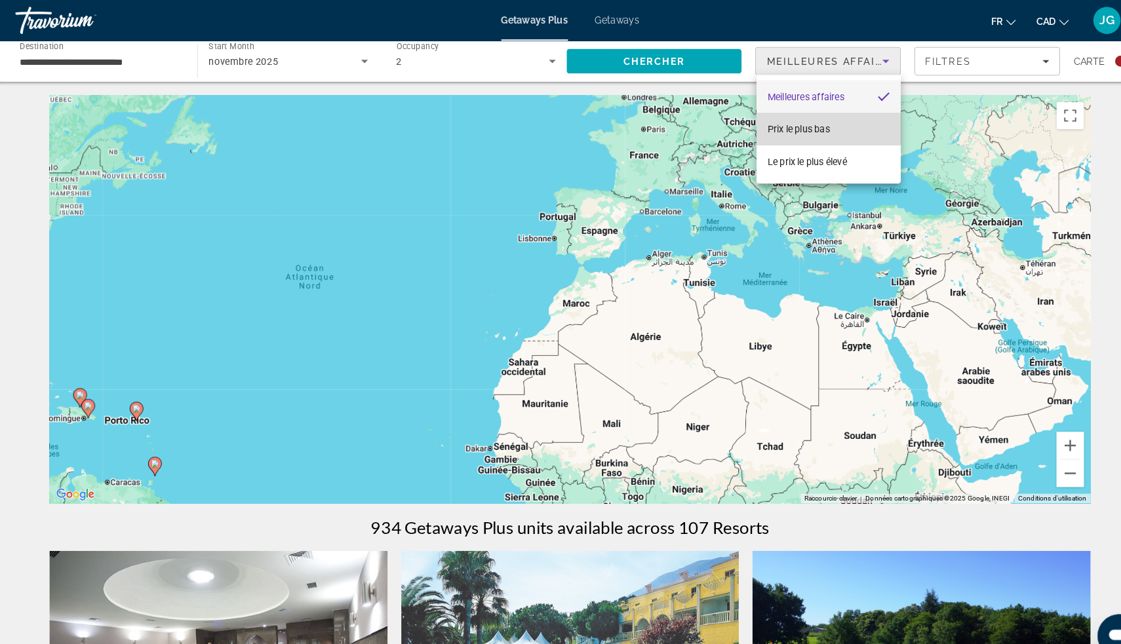
click at [789, 123] on span "Prix ​​le plus bas" at bounding box center [780, 124] width 60 height 10
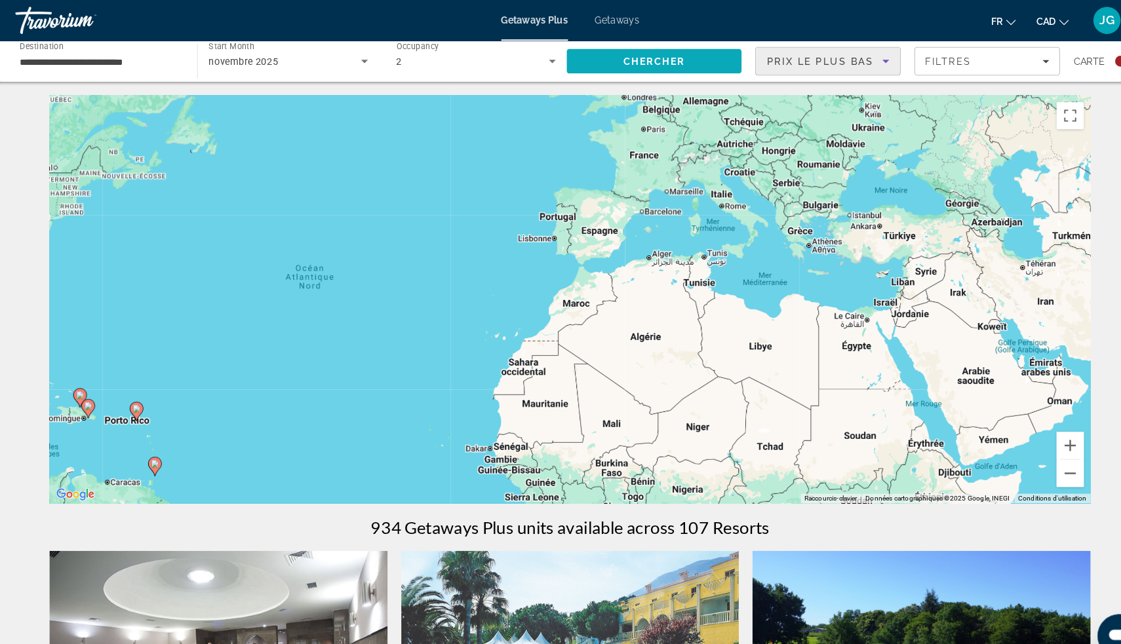
click at [666, 56] on span "Search" at bounding box center [641, 58] width 168 height 31
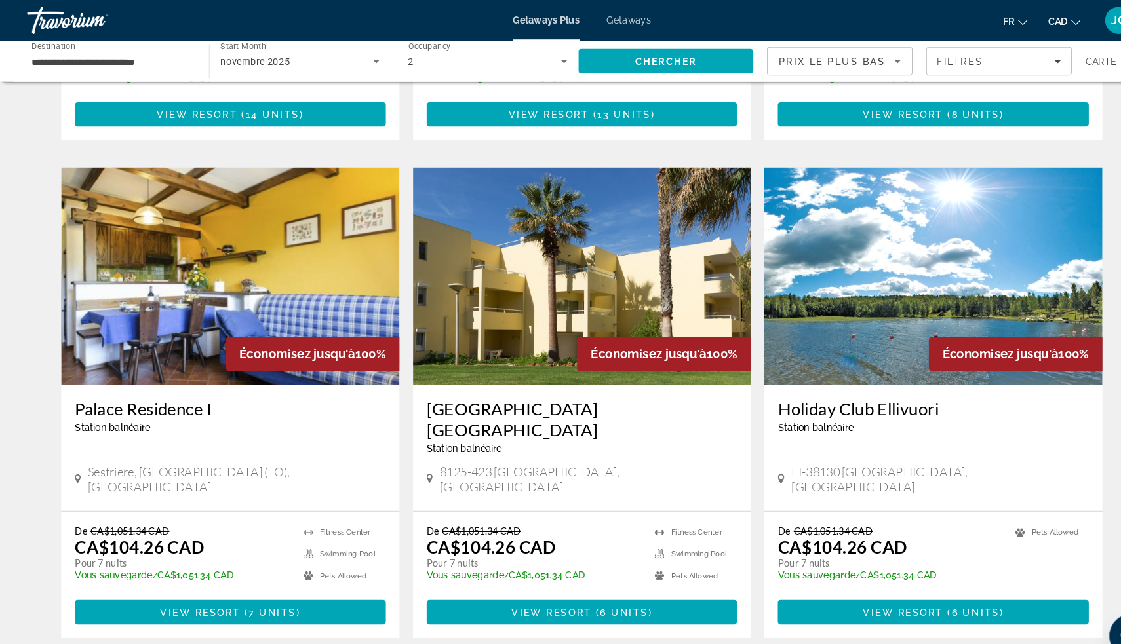
scroll to position [1758, 0]
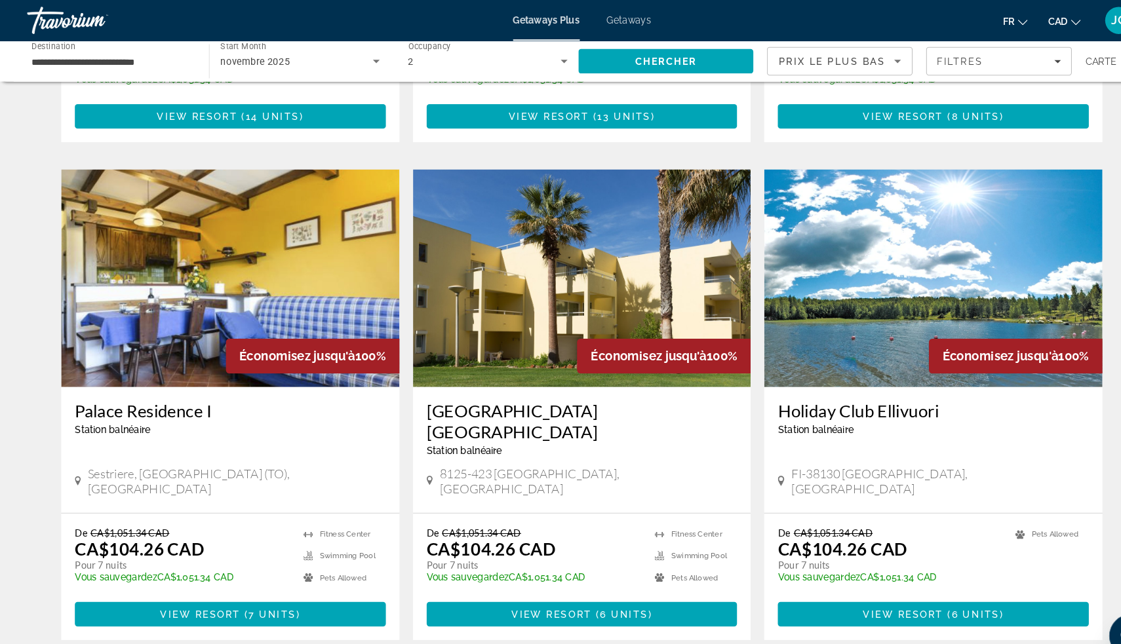
click at [920, 240] on img "Main content" at bounding box center [899, 268] width 326 height 210
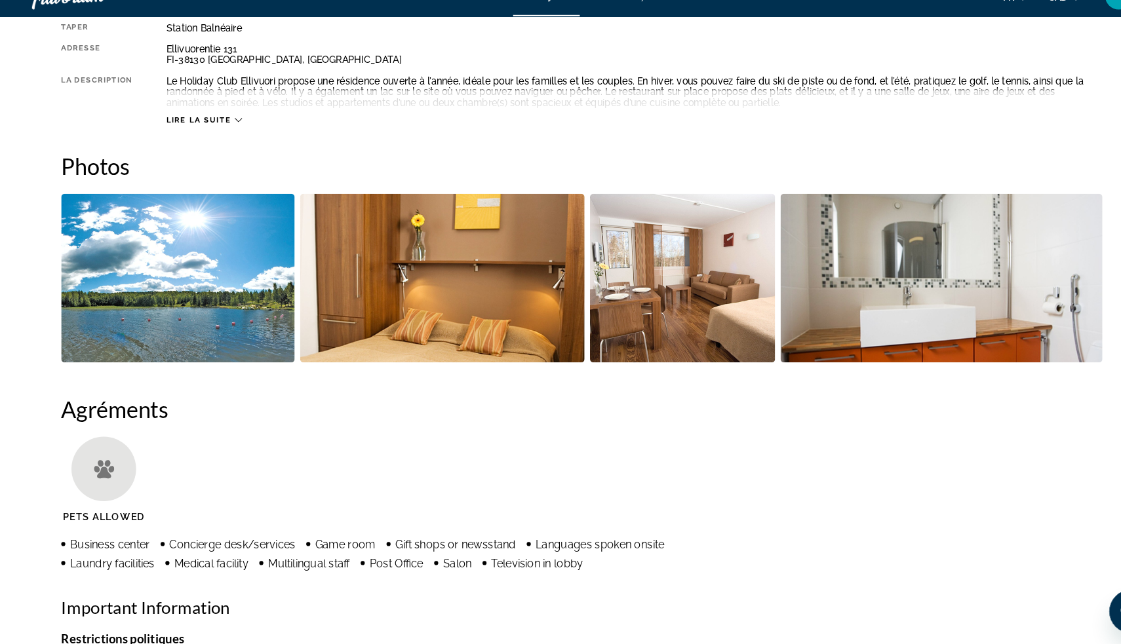
scroll to position [500, 0]
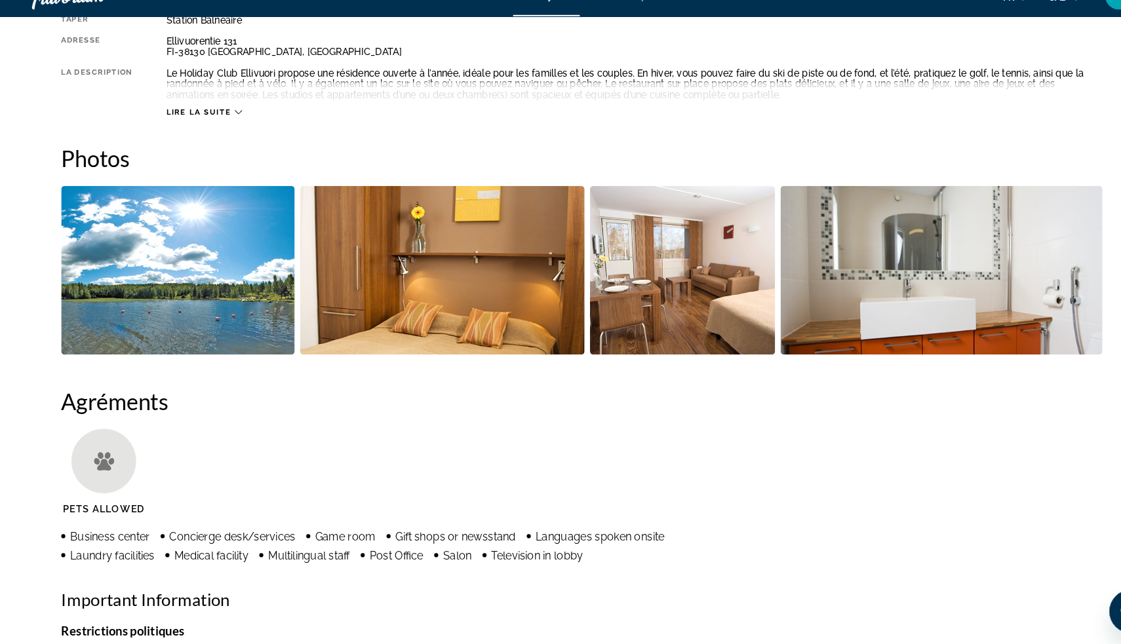
click at [485, 263] on img "Open full-screen image slider" at bounding box center [426, 283] width 274 height 163
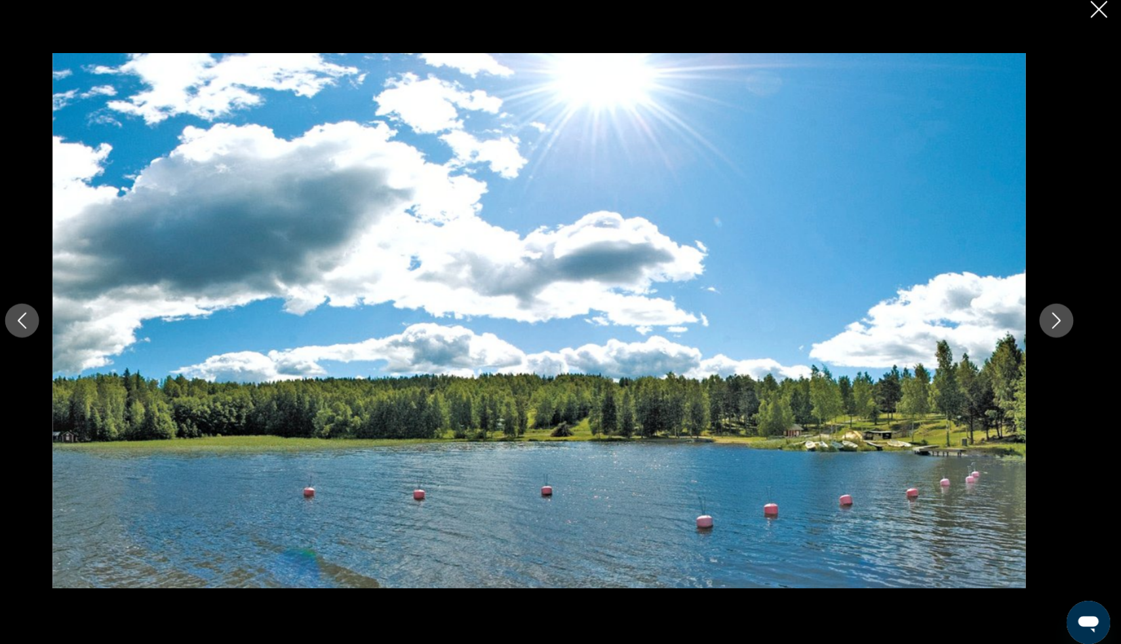
click at [1050, 316] on icon "Next image" at bounding box center [1058, 322] width 16 height 16
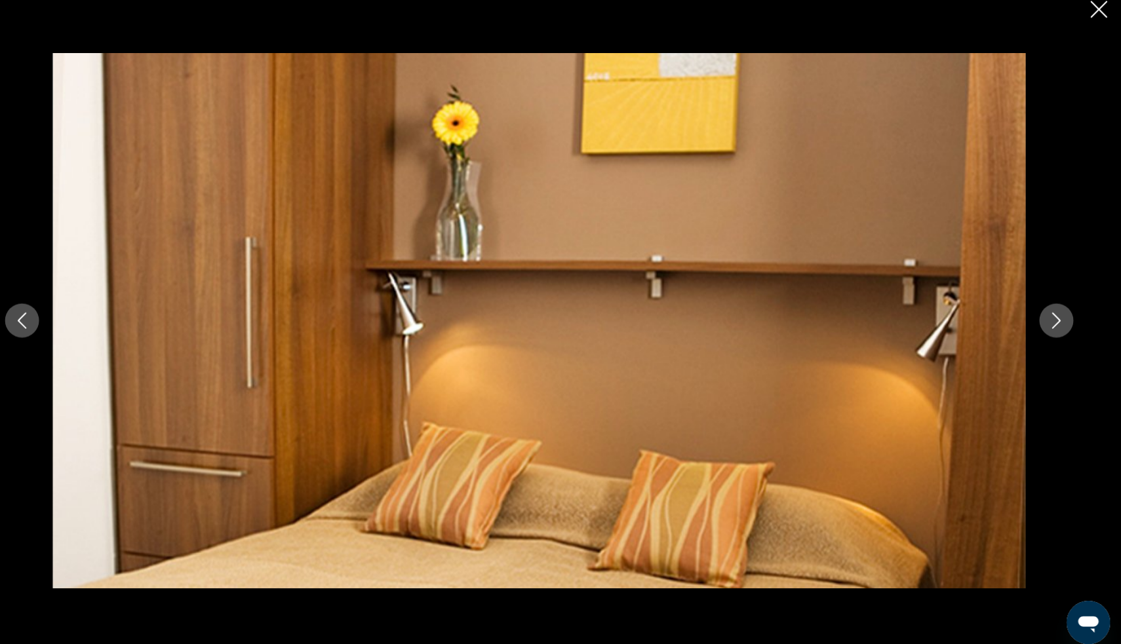
click at [1050, 316] on icon "Next image" at bounding box center [1058, 322] width 16 height 16
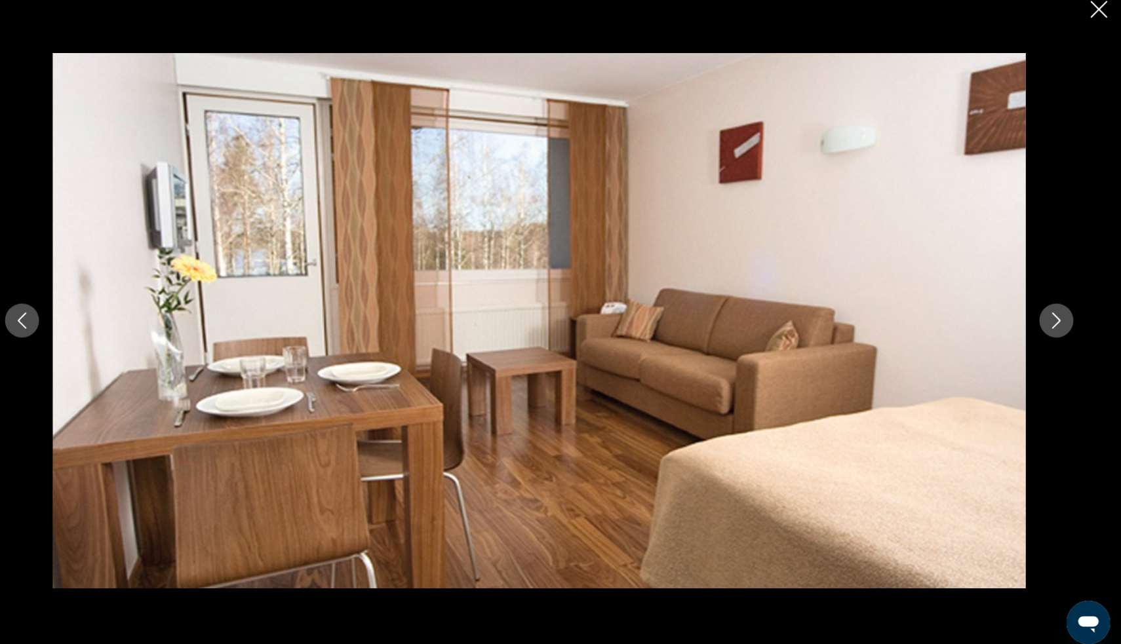
click at [1050, 316] on icon "Next image" at bounding box center [1058, 322] width 16 height 16
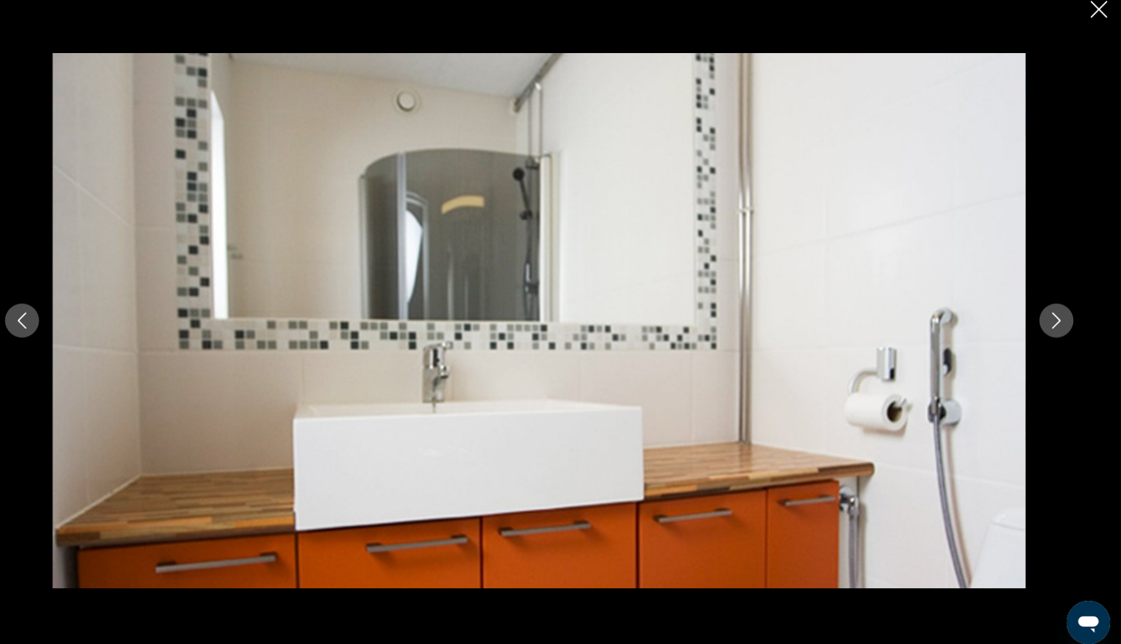
click at [1050, 316] on icon "Next image" at bounding box center [1058, 322] width 16 height 16
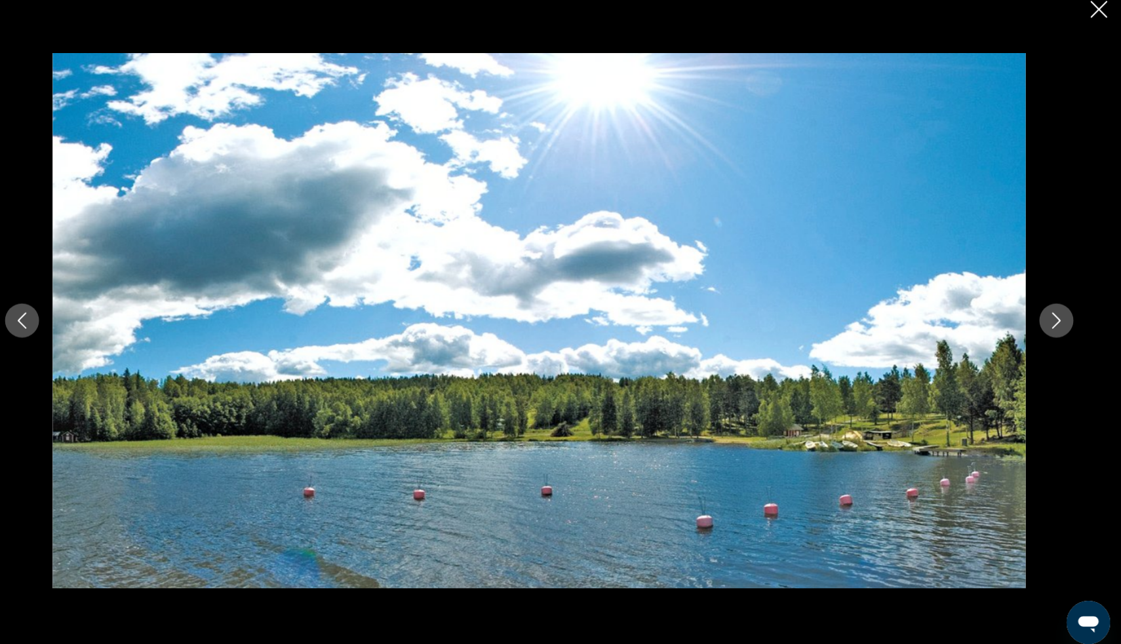
click at [1050, 316] on icon "Next image" at bounding box center [1058, 322] width 16 height 16
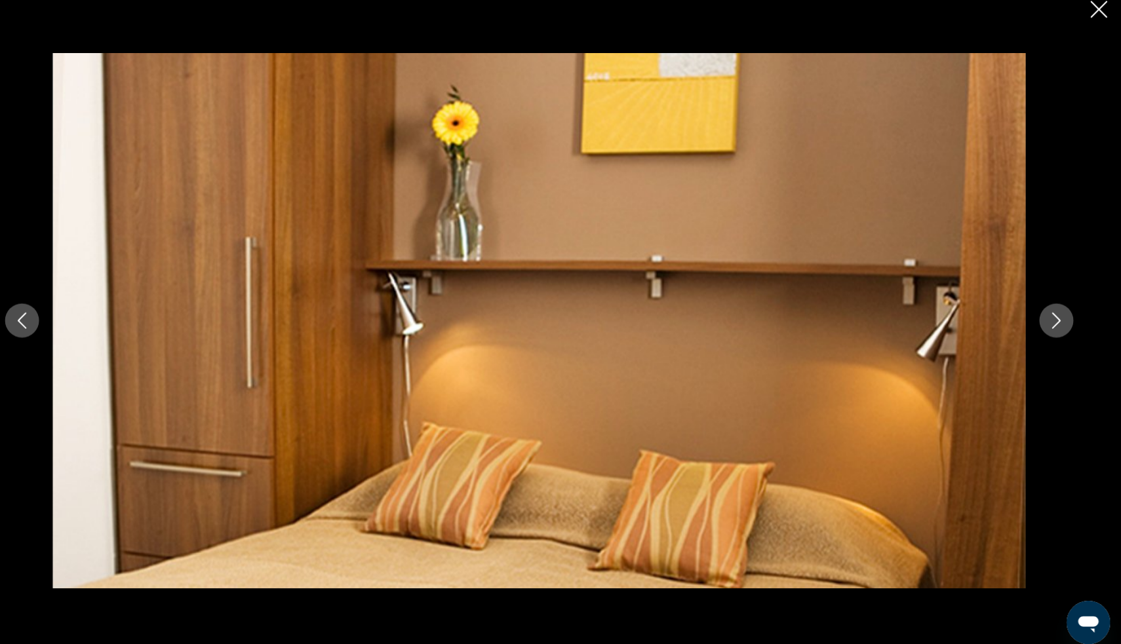
click at [1050, 316] on icon "Next image" at bounding box center [1058, 322] width 16 height 16
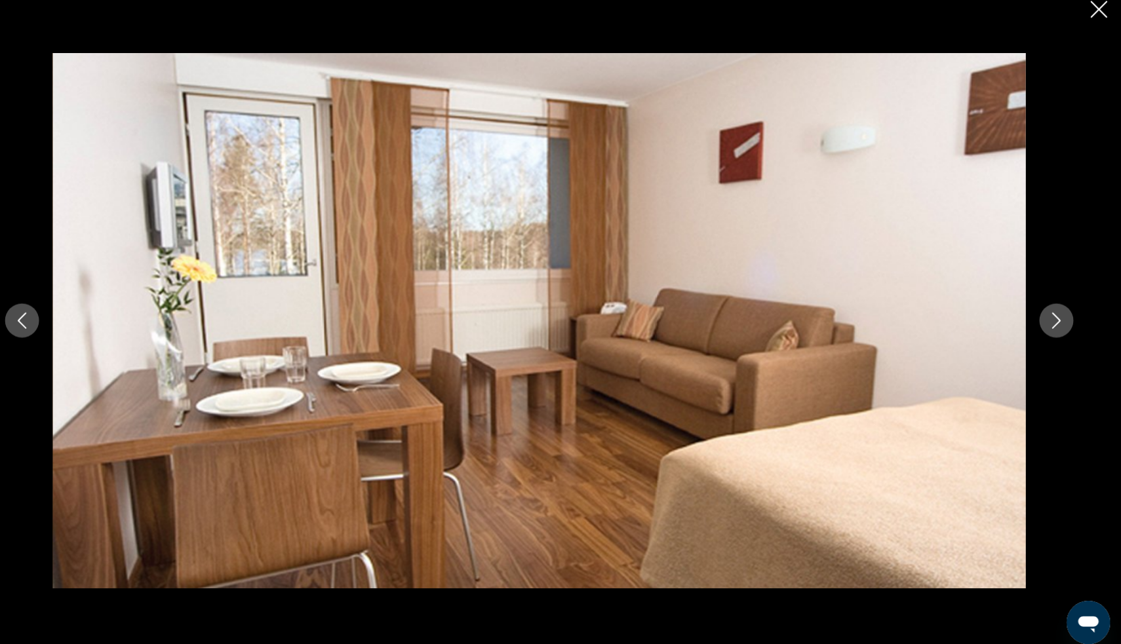
click at [1091, 16] on icon "Close slideshow" at bounding box center [1099, 22] width 16 height 16
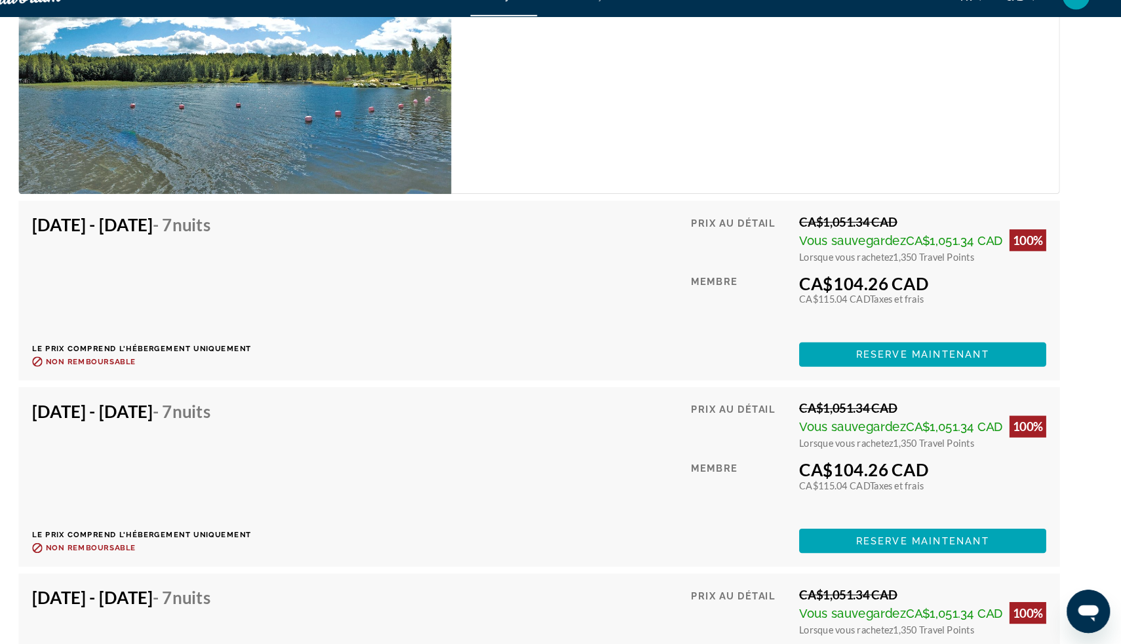
scroll to position [2067, 0]
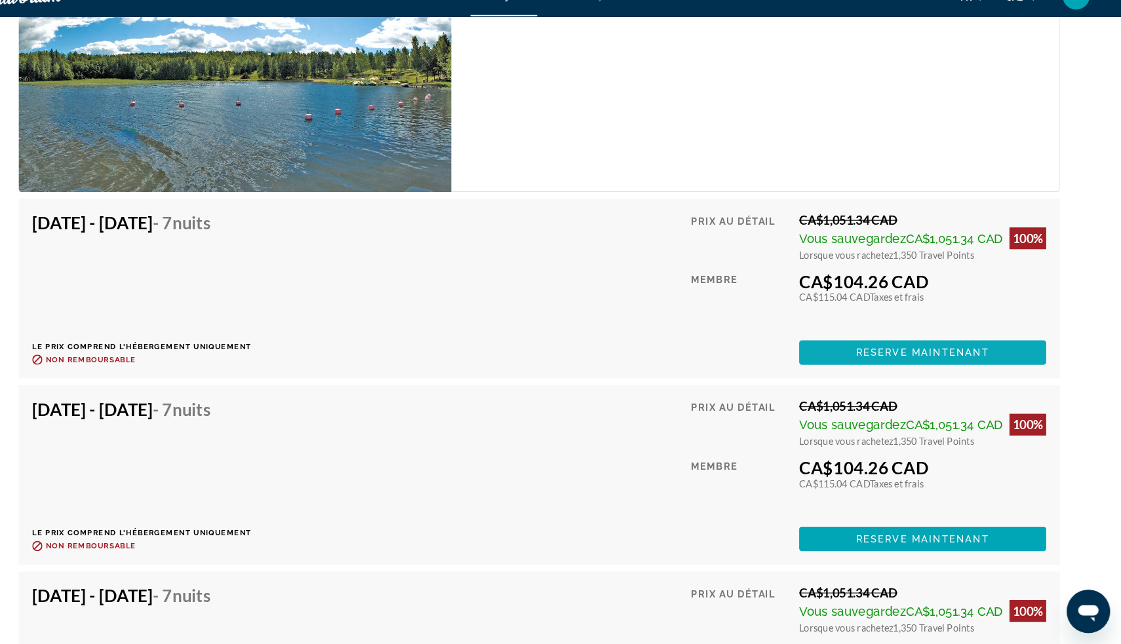
click at [907, 358] on span "Reserve maintenant" at bounding box center [930, 363] width 128 height 10
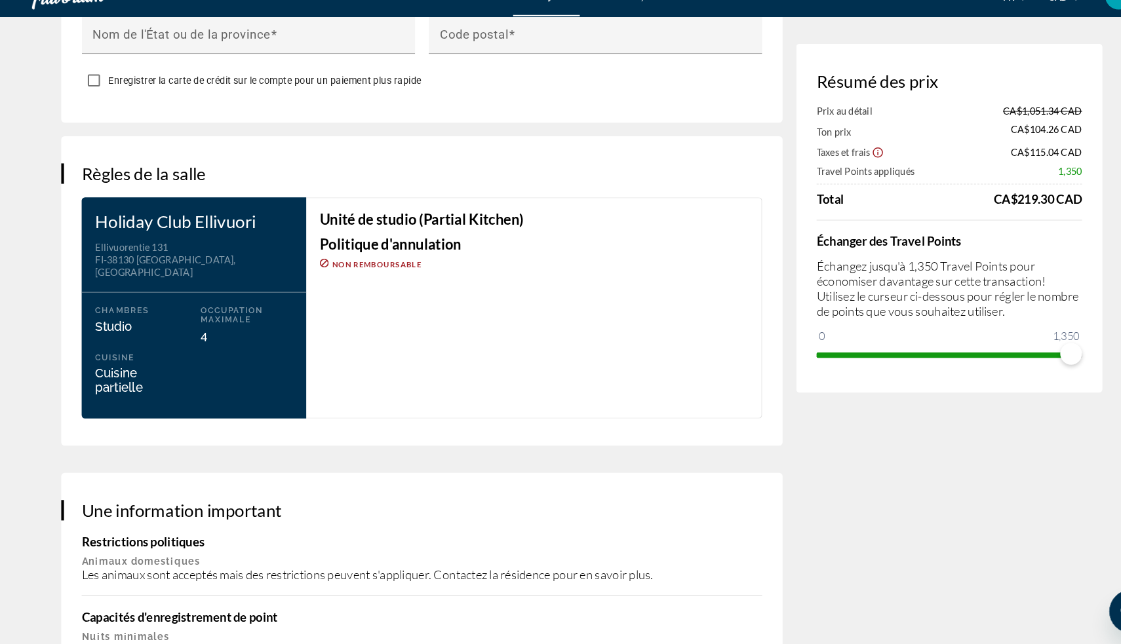
scroll to position [1480, 0]
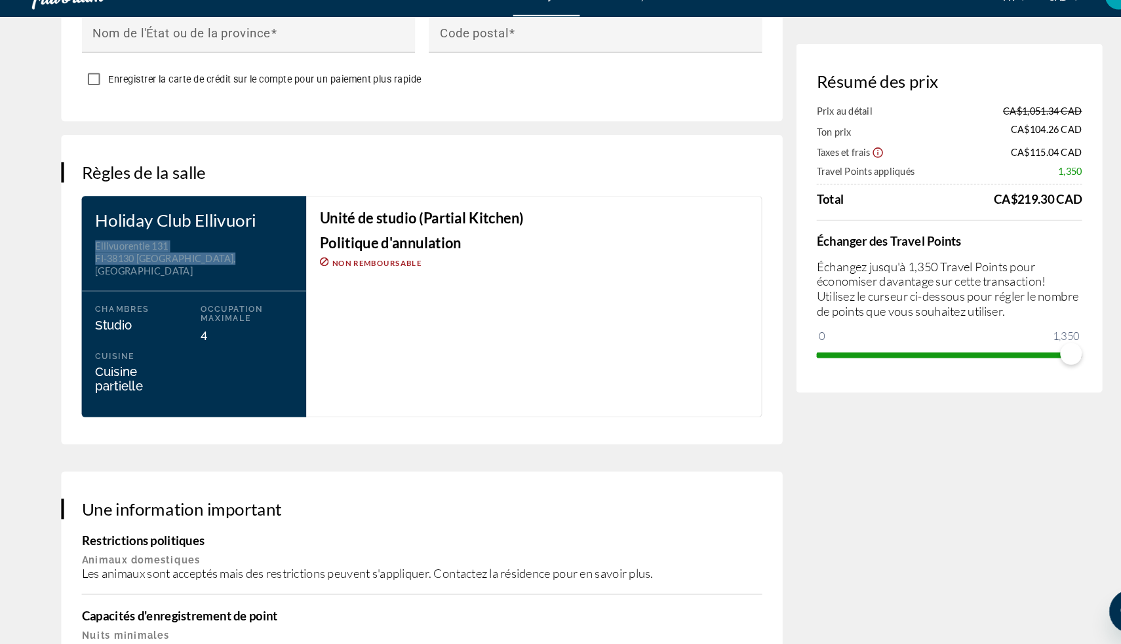
drag, startPoint x: 197, startPoint y: 247, endPoint x: 85, endPoint y: 229, distance: 112.9
click at [85, 229] on div "Holiday Club Ellivuori Adresse [STREET_ADDRESS] Chambres Studio Occupation maxi…" at bounding box center [187, 318] width 216 height 213
copy div "[STREET_ADDRESS]"
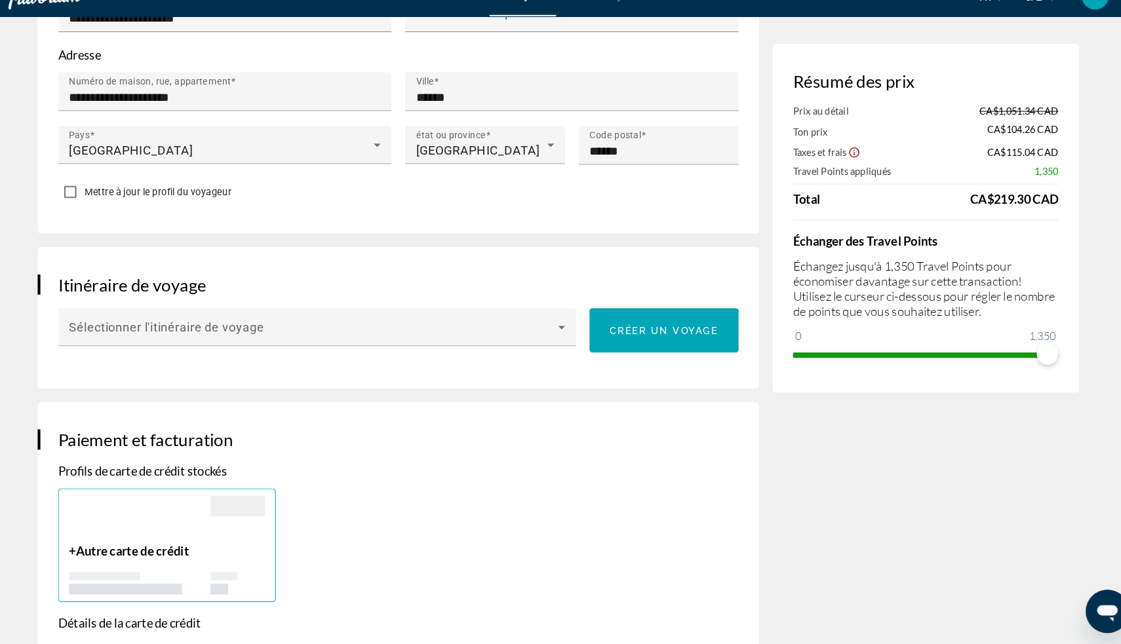
scroll to position [567, 0]
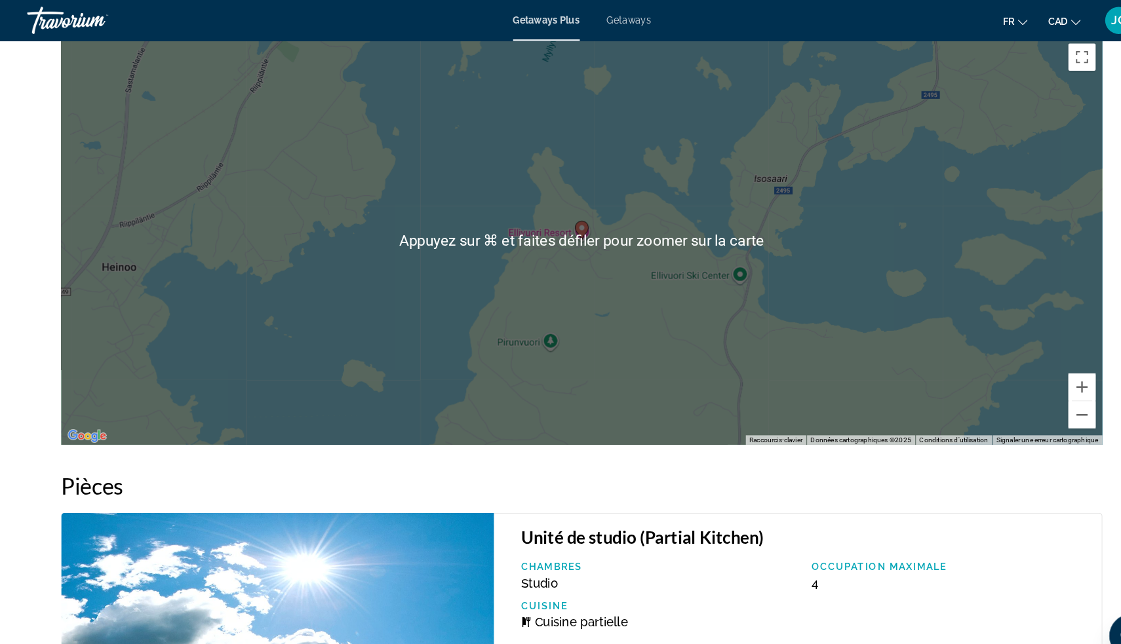
scroll to position [1449, 0]
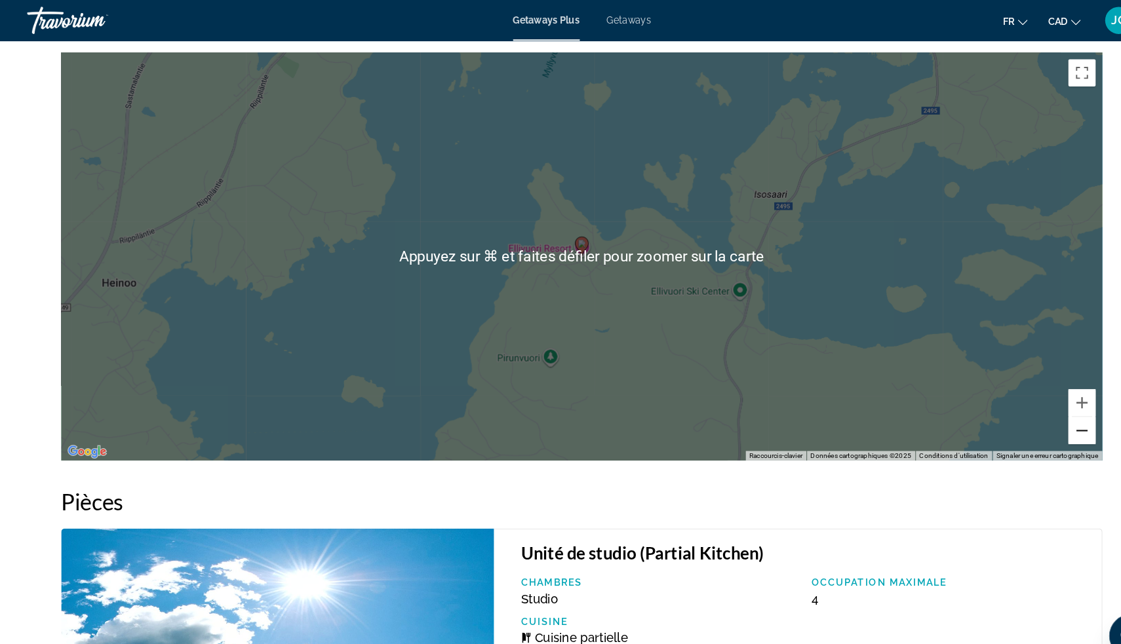
click at [1052, 417] on button "Zoom arrière" at bounding box center [1042, 415] width 26 height 26
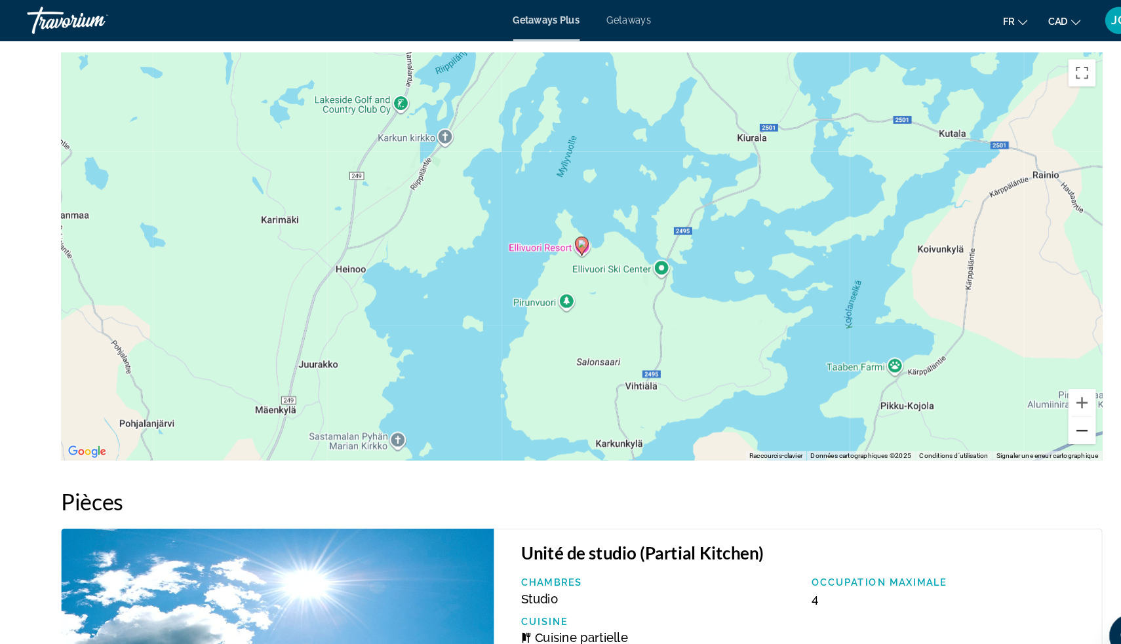
click at [1052, 417] on button "Zoom arrière" at bounding box center [1042, 415] width 26 height 26
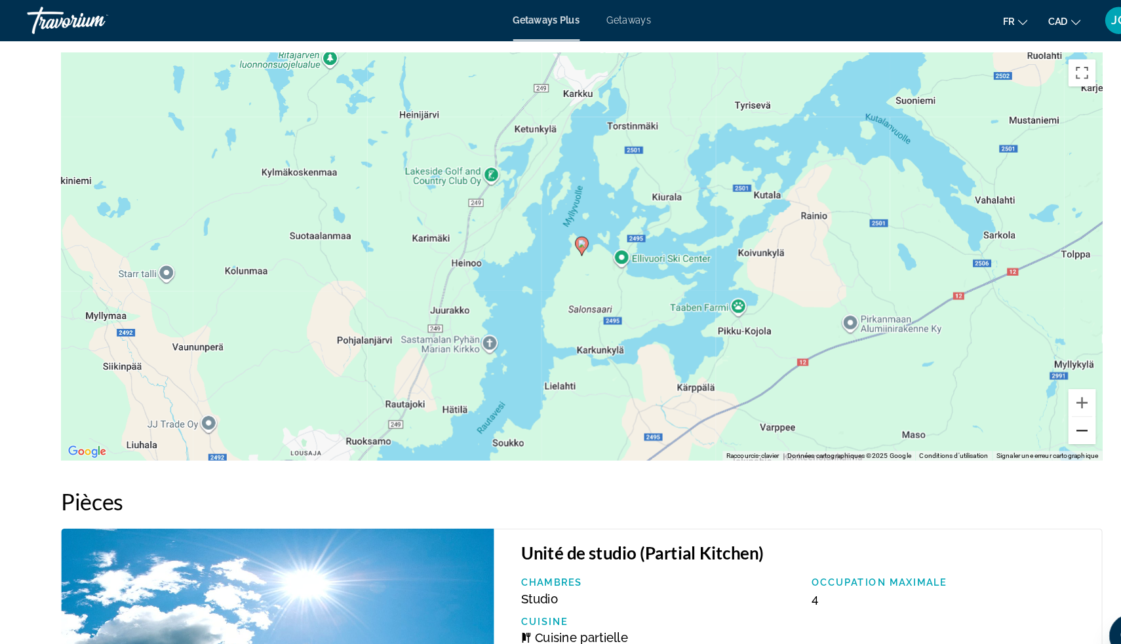
click at [1052, 417] on button "Zoom arrière" at bounding box center [1042, 415] width 26 height 26
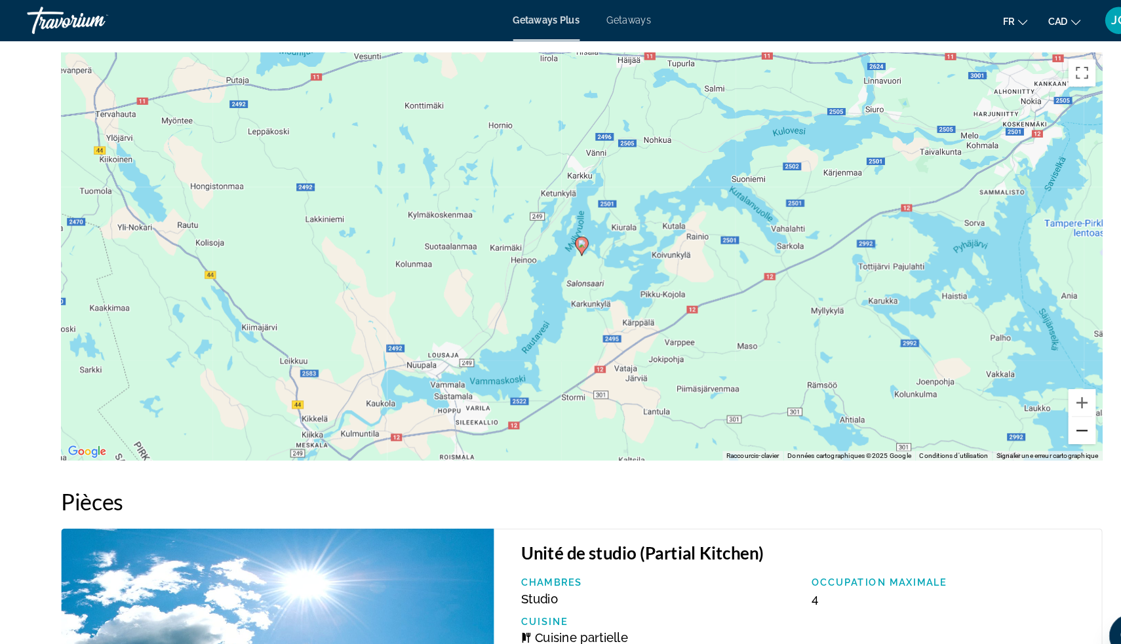
click at [1039, 414] on button "Zoom arrière" at bounding box center [1042, 415] width 26 height 26
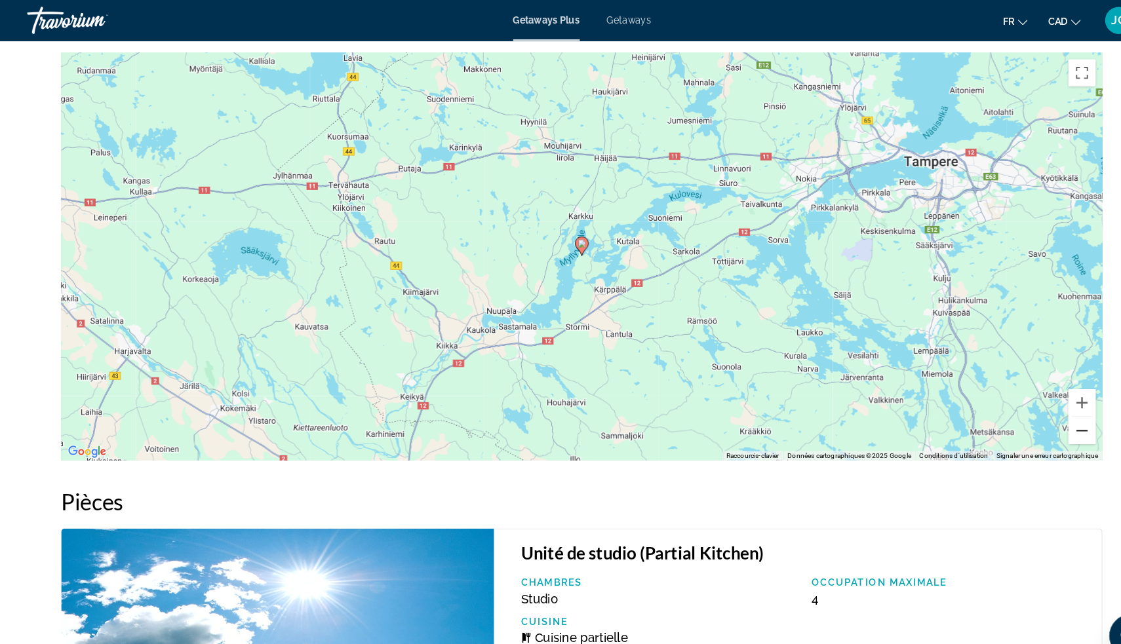
click at [1039, 414] on button "Zoom arrière" at bounding box center [1042, 415] width 26 height 26
